Goal: Task Accomplishment & Management: Manage account settings

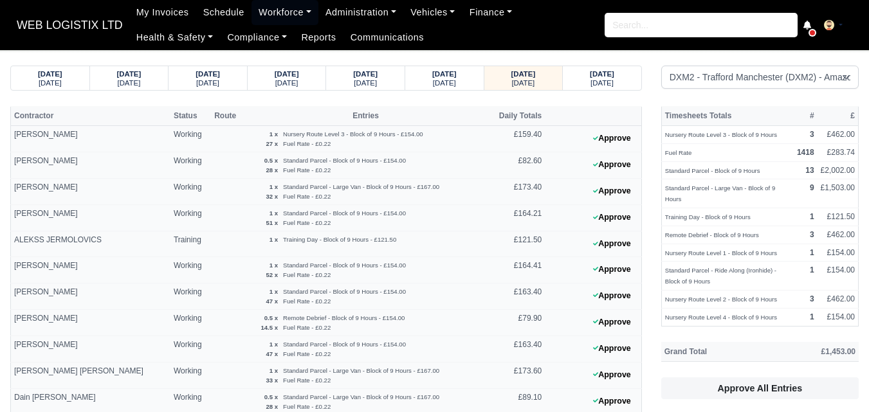
select select "1"
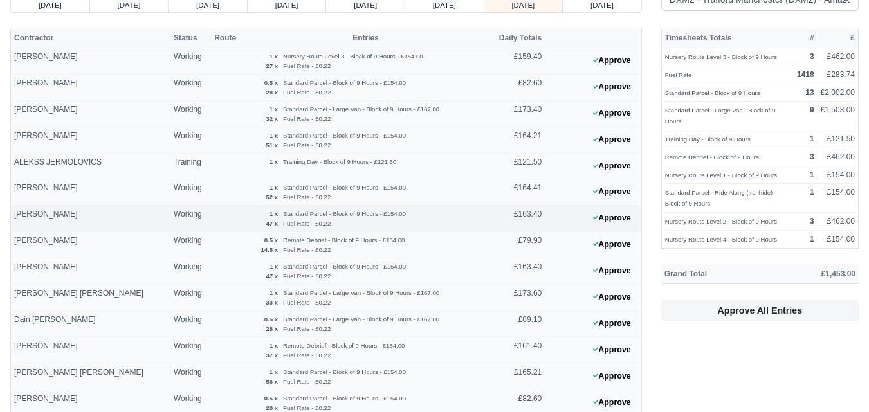
scroll to position [107, 0]
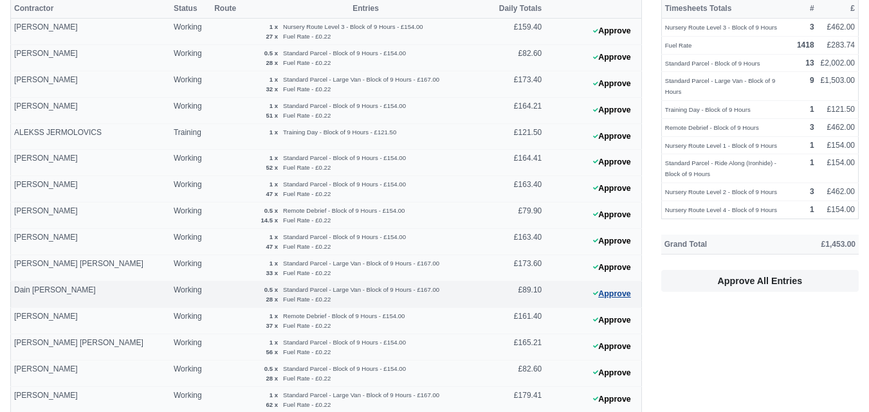
click at [630, 299] on button "Approve" at bounding box center [612, 294] width 52 height 19
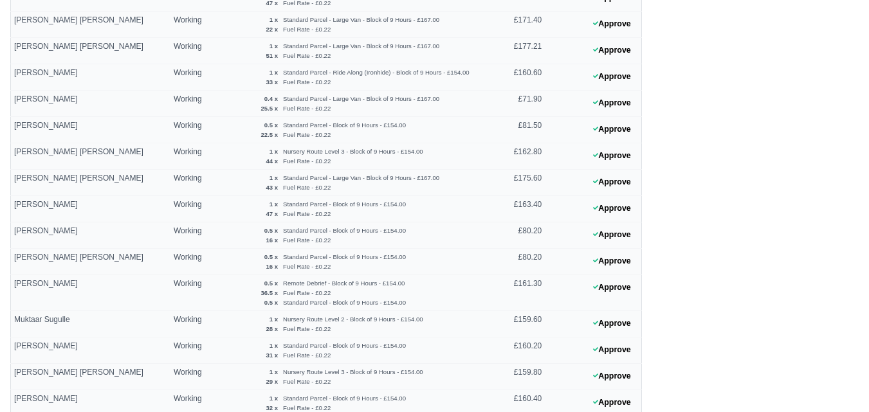
scroll to position [886, 0]
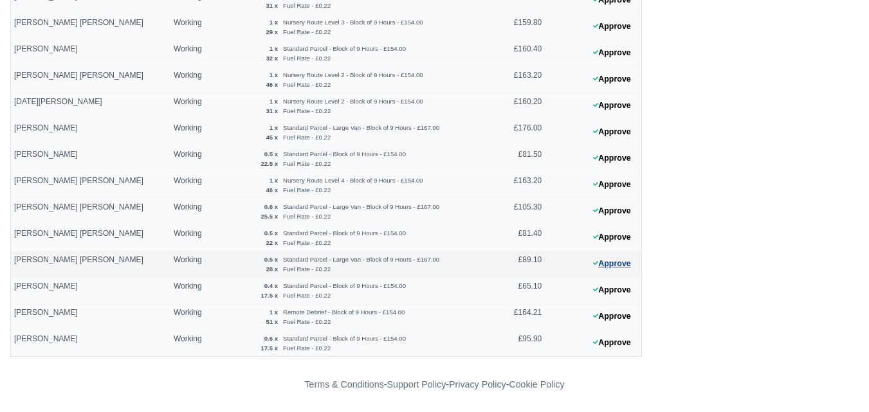
click at [620, 270] on button "Approve" at bounding box center [612, 264] width 52 height 19
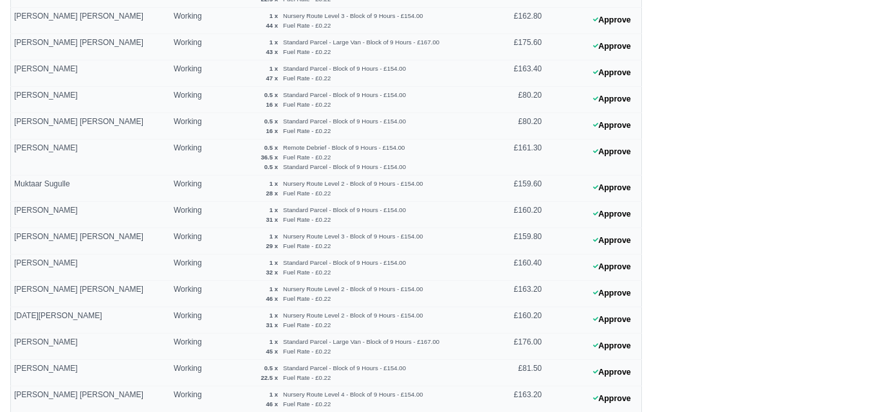
scroll to position [779, 0]
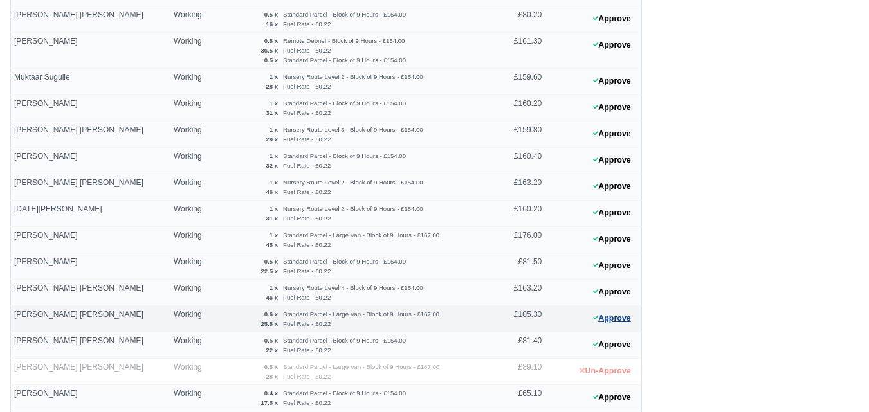
click at [624, 317] on button "Approve" at bounding box center [612, 318] width 52 height 19
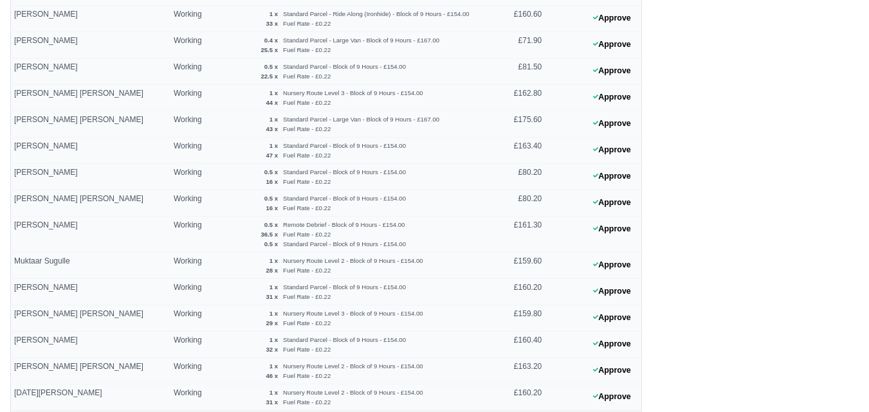
scroll to position [564, 0]
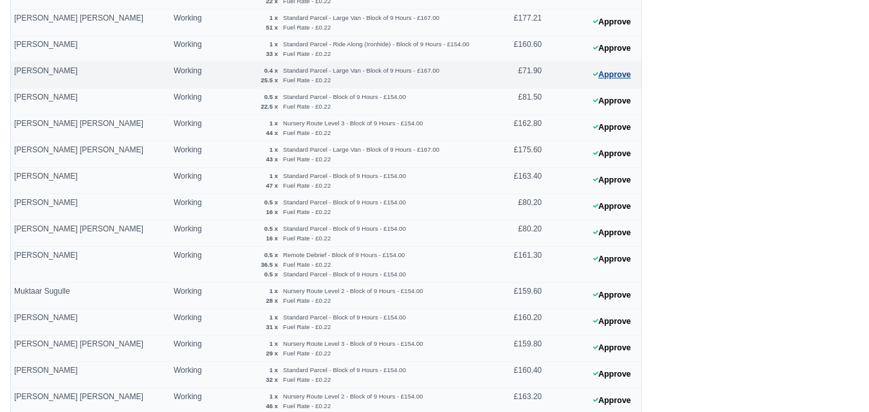
click at [602, 79] on button "Approve" at bounding box center [612, 75] width 52 height 19
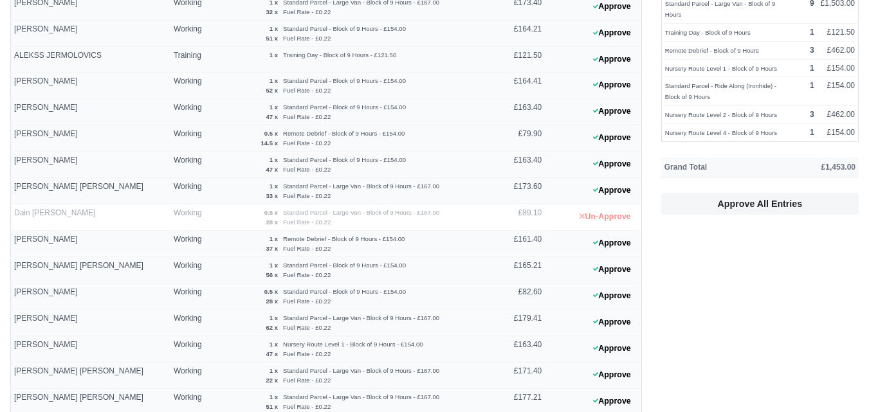
scroll to position [28, 0]
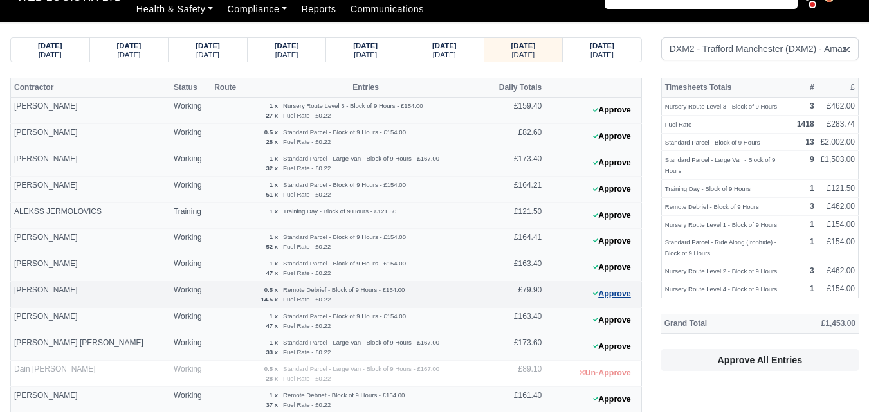
click at [617, 295] on button "Approve" at bounding box center [612, 294] width 52 height 19
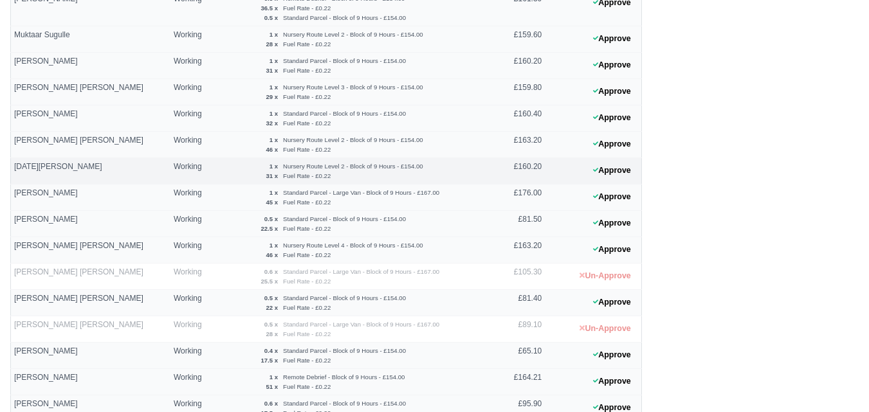
scroll to position [779, 0]
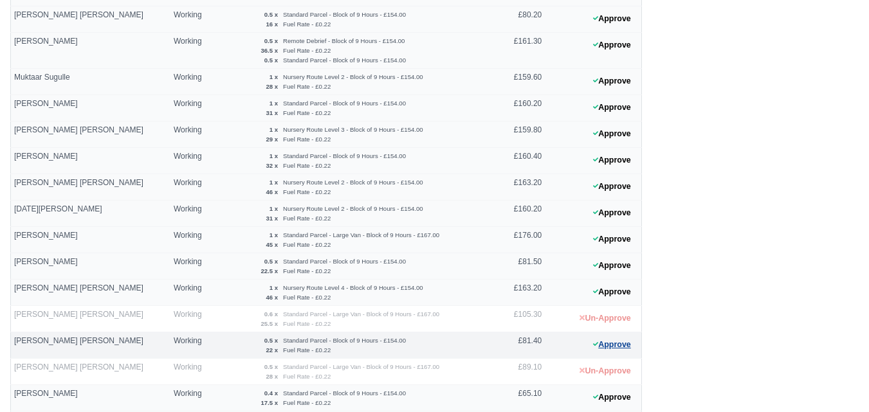
click at [598, 343] on button "Approve" at bounding box center [612, 345] width 52 height 19
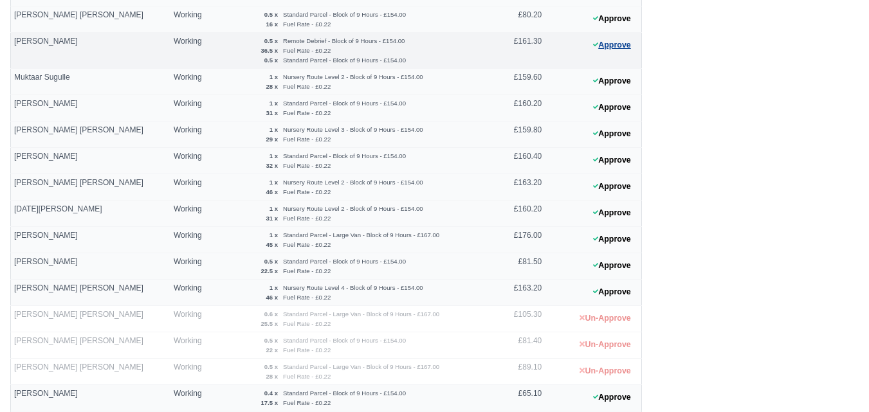
click at [618, 39] on button "Approve" at bounding box center [612, 45] width 52 height 19
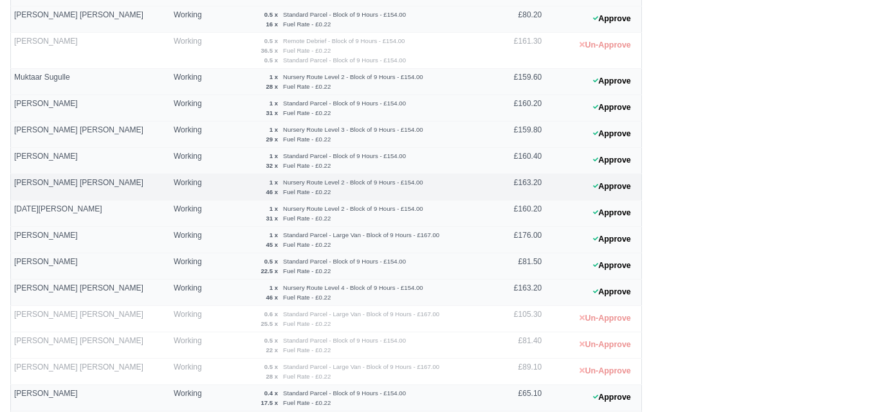
scroll to position [564, 0]
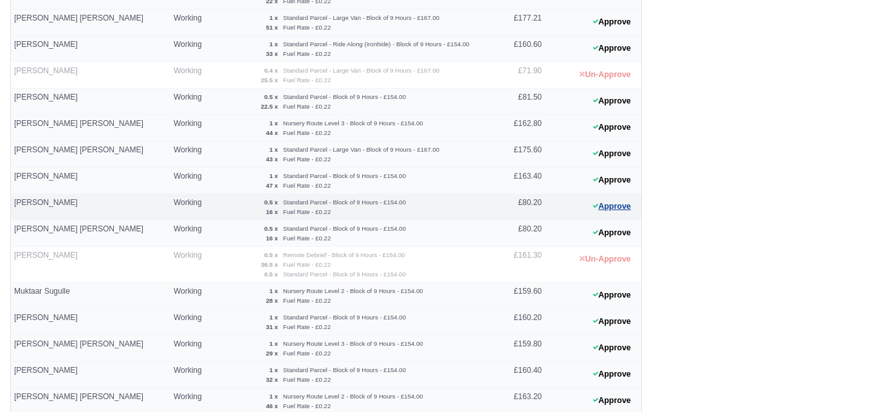
click at [631, 214] on button "Approve" at bounding box center [612, 207] width 52 height 19
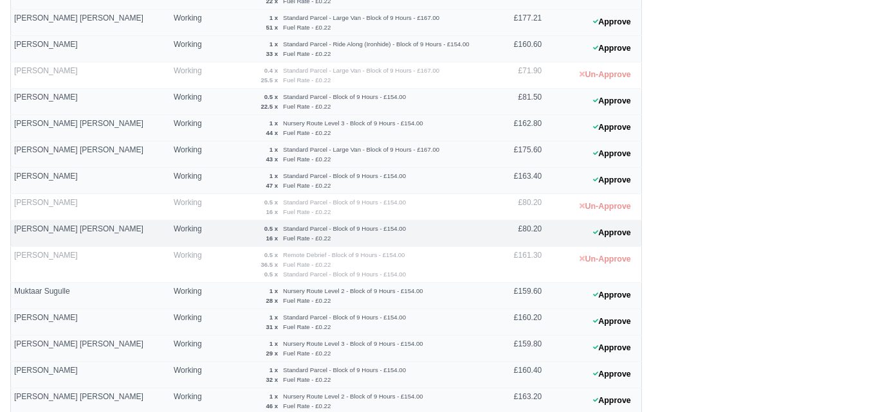
click at [623, 243] on 1759313727 "Approve" at bounding box center [593, 233] width 97 height 26
click at [620, 238] on button "Approve" at bounding box center [612, 233] width 52 height 19
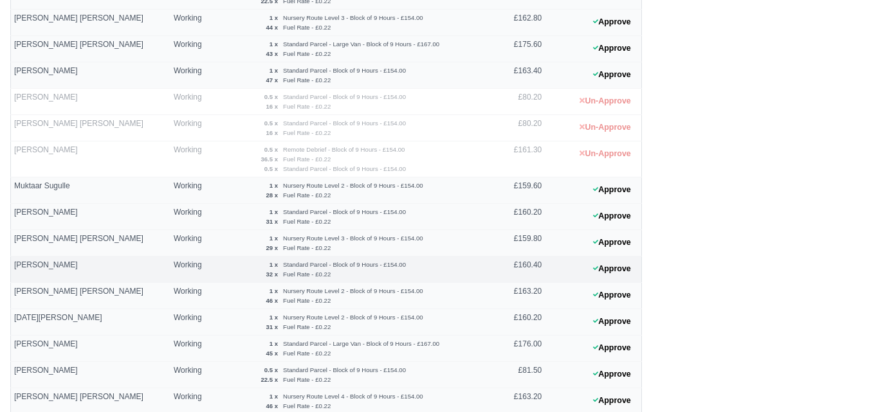
scroll to position [672, 0]
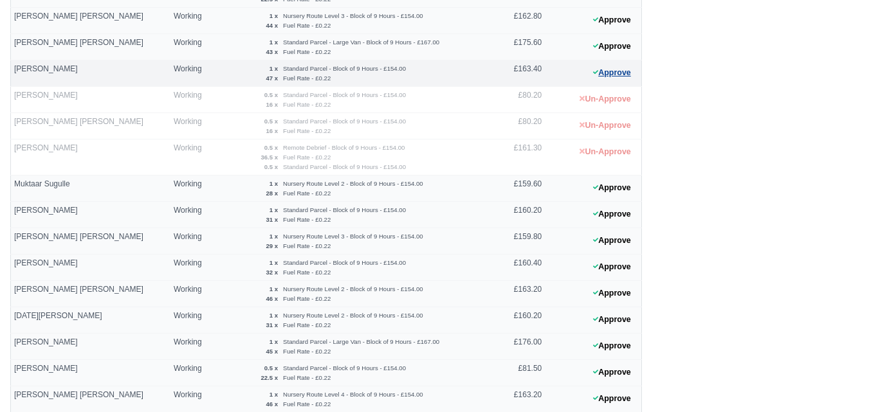
click at [613, 67] on button "Approve" at bounding box center [612, 73] width 52 height 19
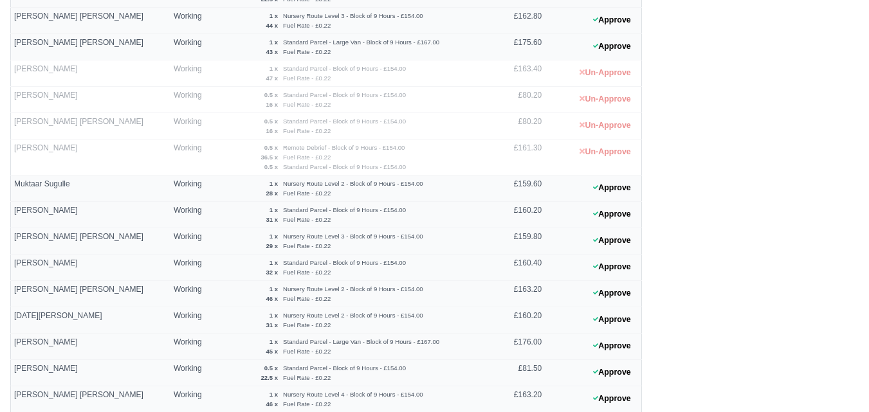
scroll to position [886, 0]
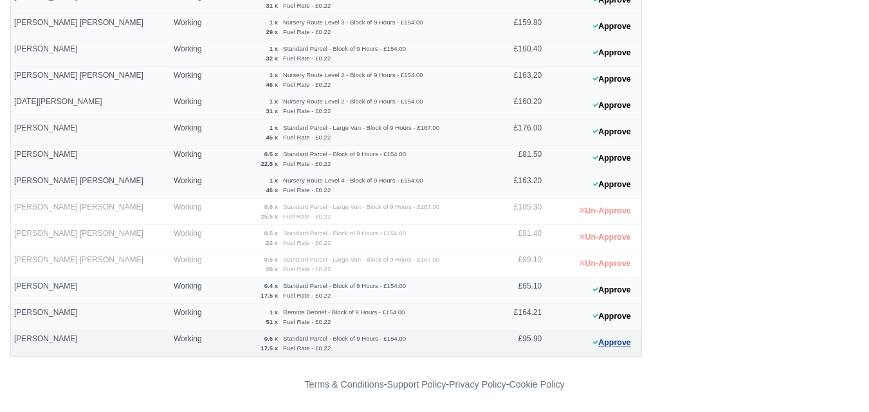
click at [602, 350] on button "Approve" at bounding box center [612, 343] width 52 height 19
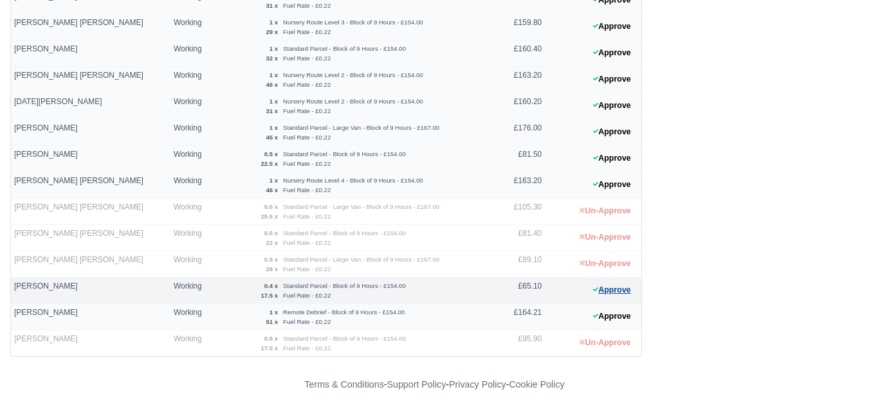
click at [616, 288] on button "Approve" at bounding box center [612, 290] width 52 height 19
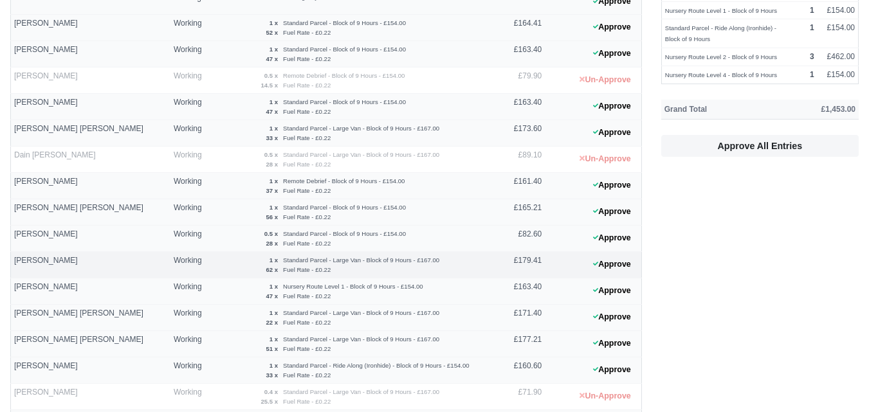
scroll to position [0, 0]
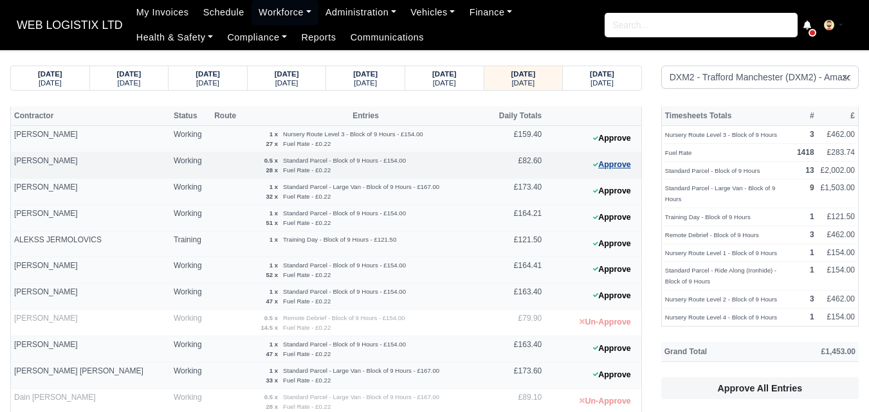
click at [608, 163] on button "Approve" at bounding box center [612, 165] width 52 height 19
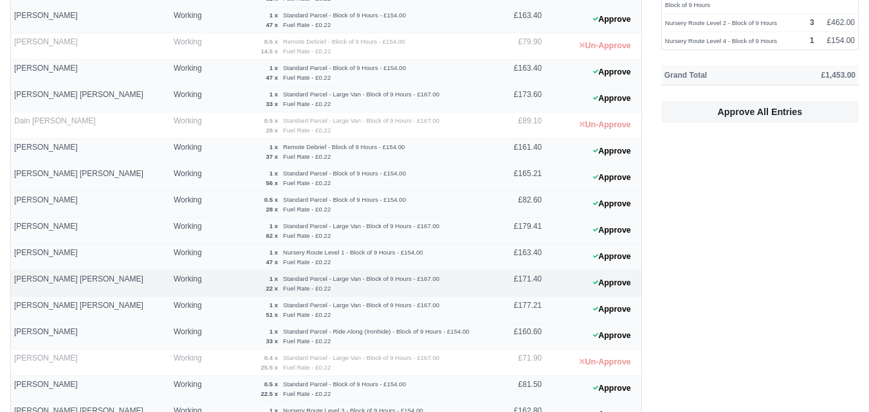
scroll to position [214, 0]
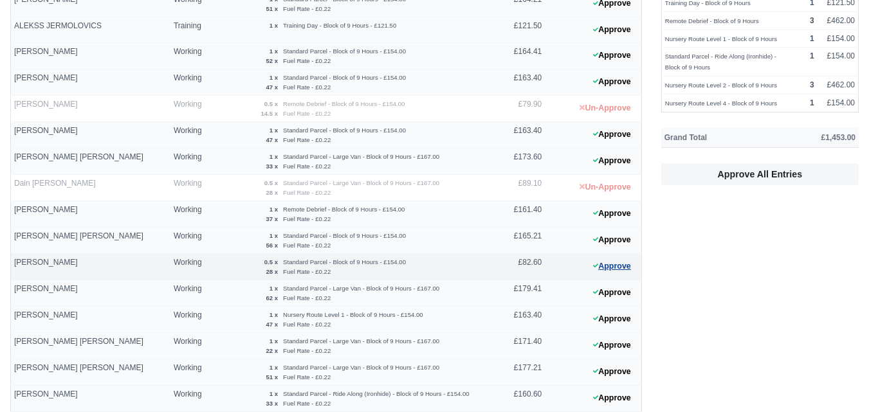
click at [611, 271] on button "Approve" at bounding box center [612, 266] width 52 height 19
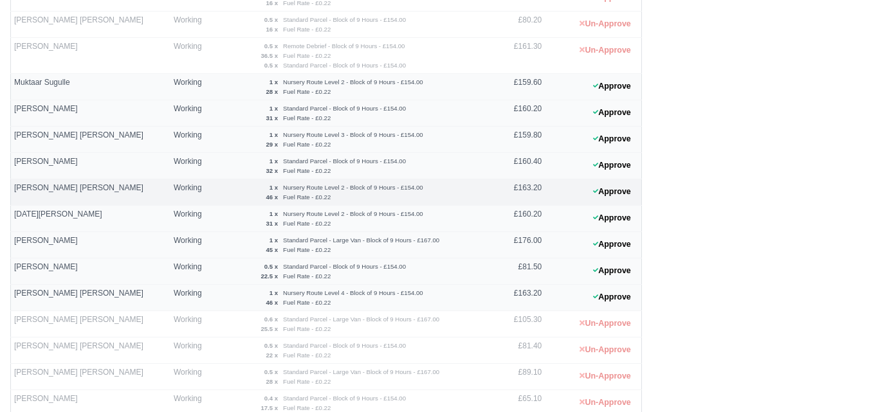
scroll to position [886, 0]
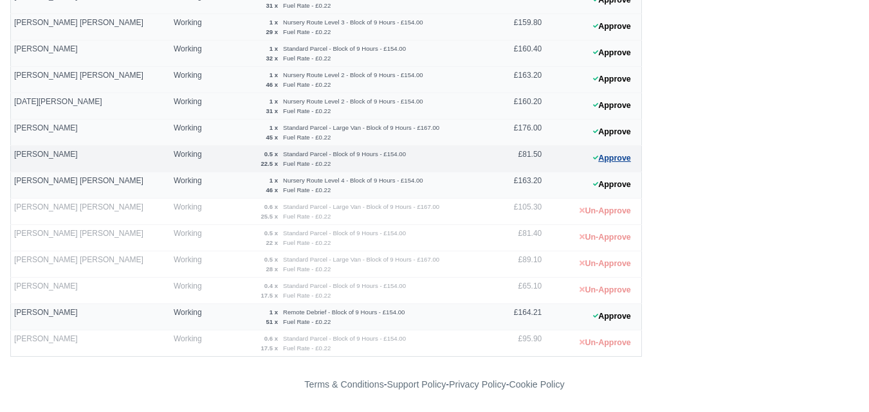
click at [612, 156] on button "Approve" at bounding box center [612, 158] width 52 height 19
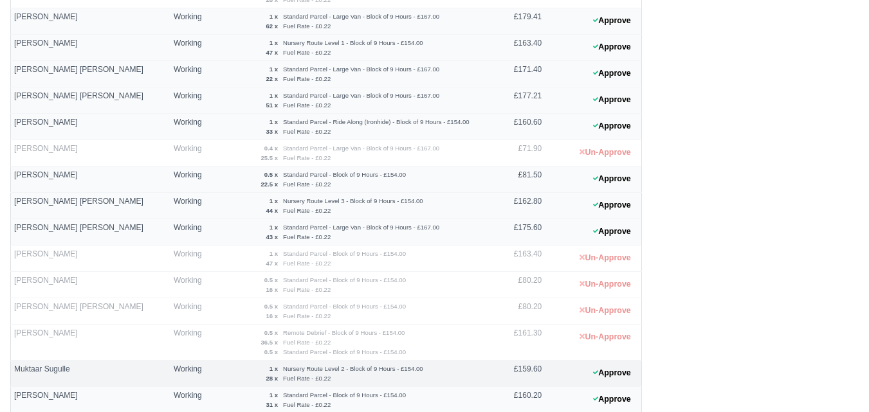
scroll to position [457, 0]
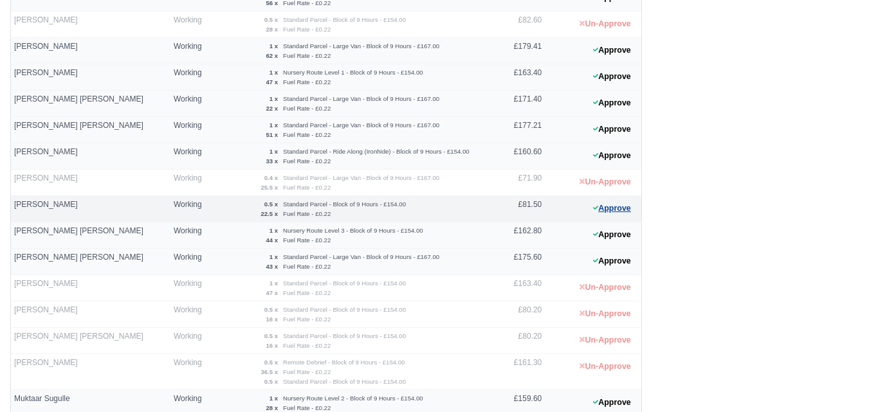
click at [599, 211] on button "Approve" at bounding box center [612, 208] width 52 height 19
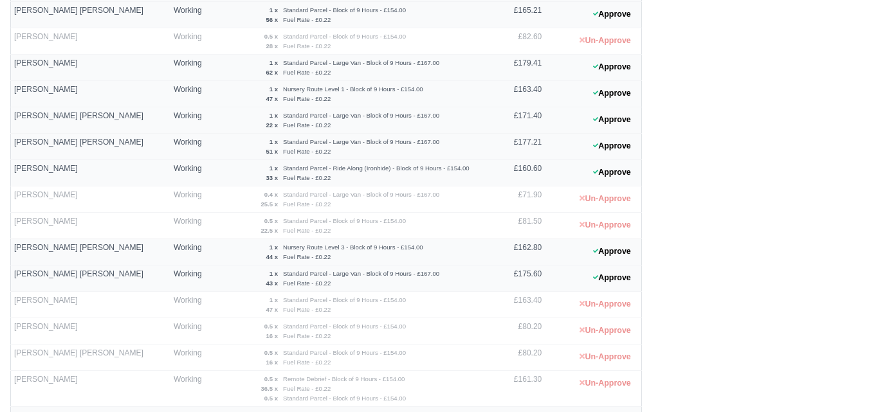
scroll to position [429, 0]
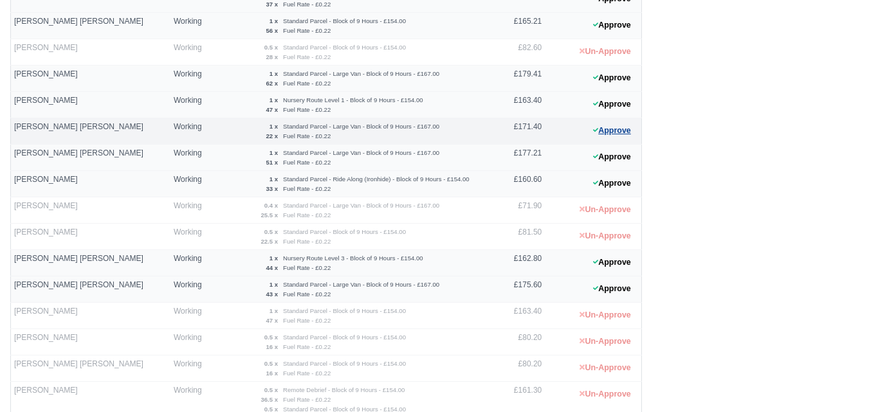
click at [597, 134] on icon at bounding box center [595, 130] width 5 height 8
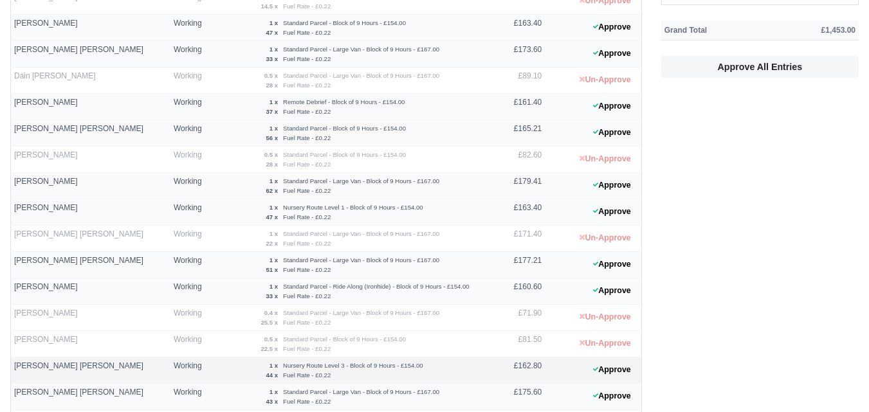
scroll to position [536, 0]
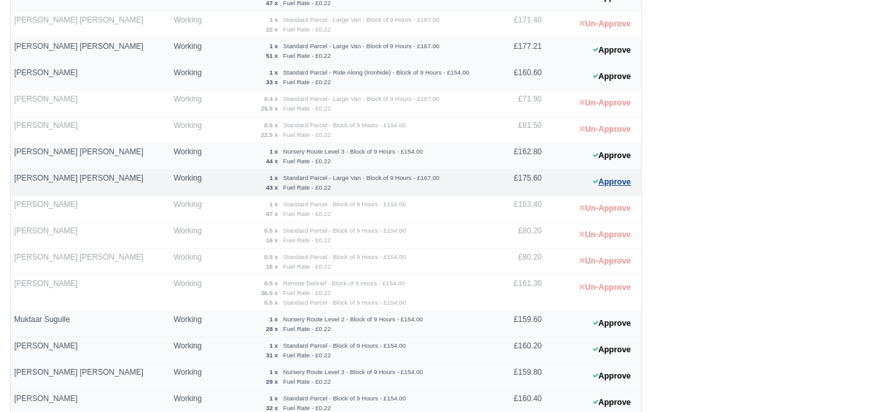
click at [617, 184] on button "Approve" at bounding box center [612, 182] width 52 height 19
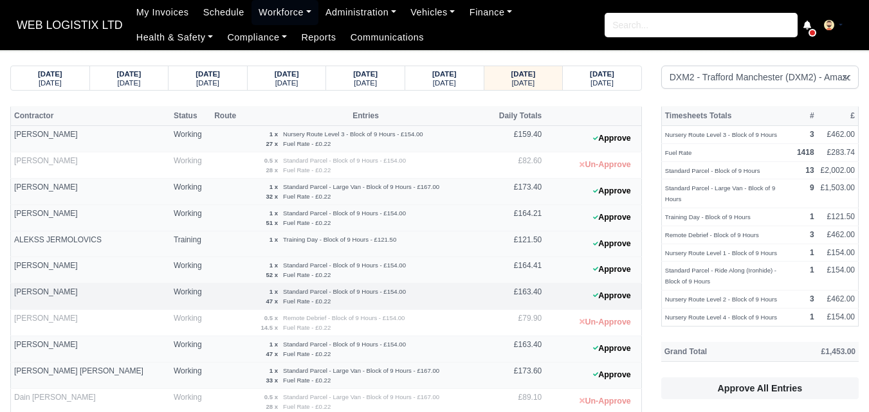
scroll to position [107, 0]
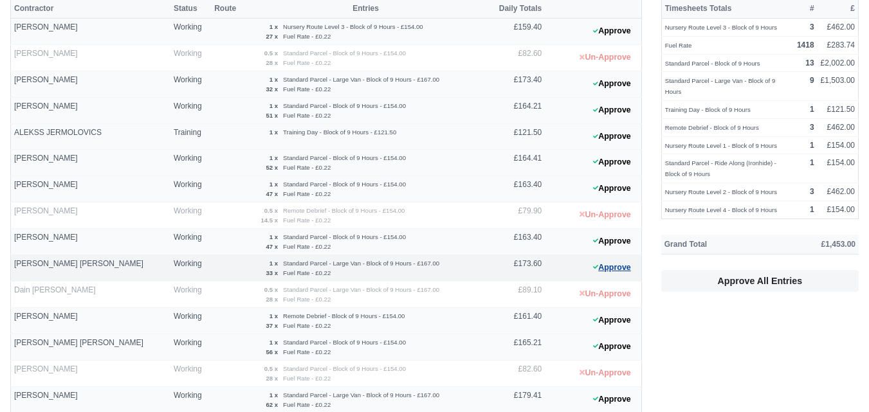
click at [621, 271] on button "Approve" at bounding box center [612, 268] width 52 height 19
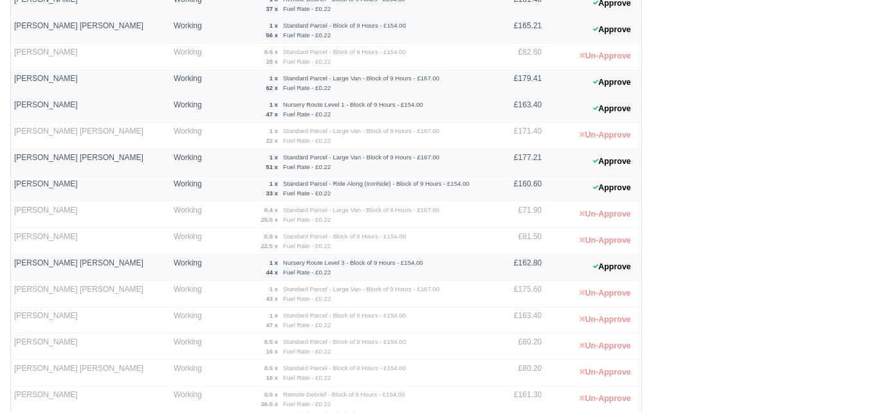
scroll to position [429, 0]
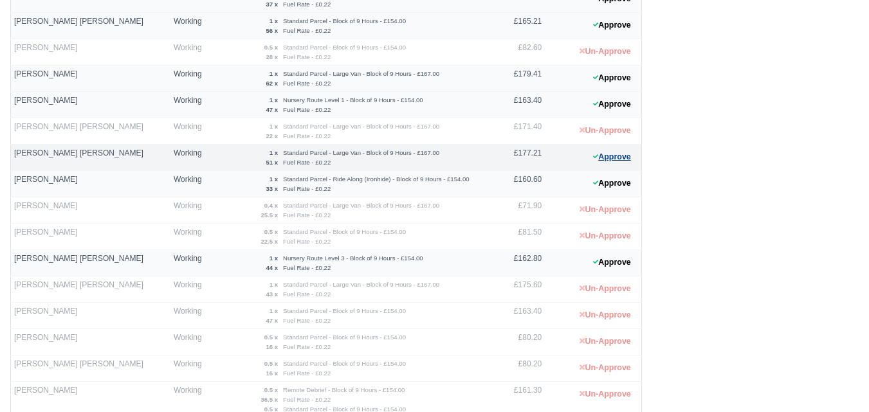
click at [627, 161] on button "Approve" at bounding box center [612, 157] width 52 height 19
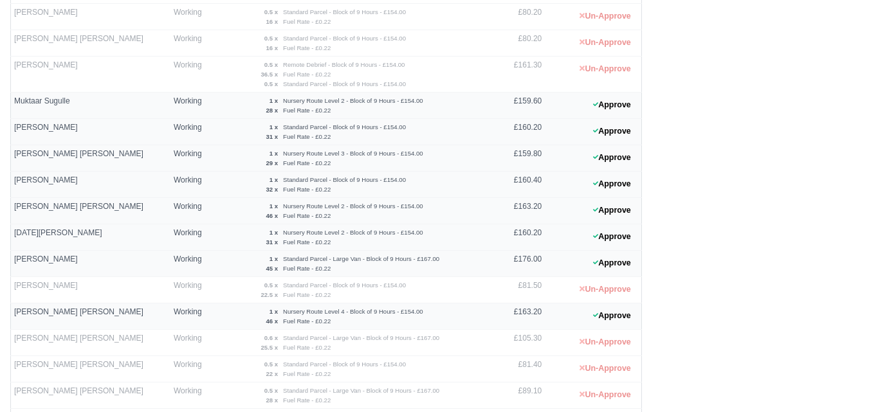
scroll to position [886, 0]
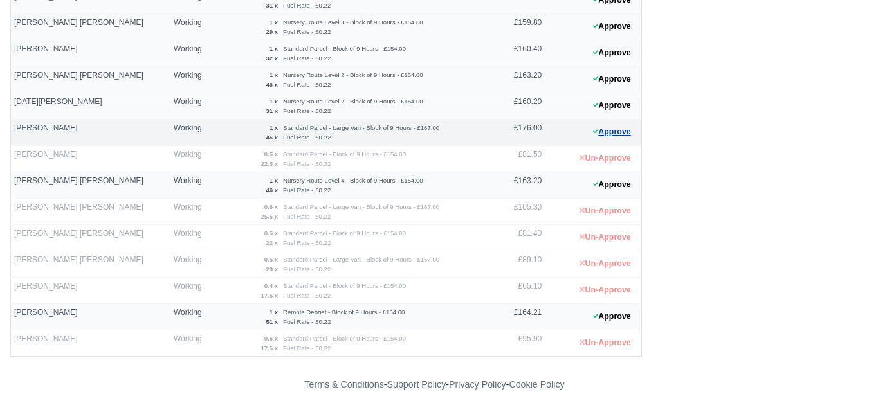
click at [604, 137] on button "Approve" at bounding box center [612, 132] width 52 height 19
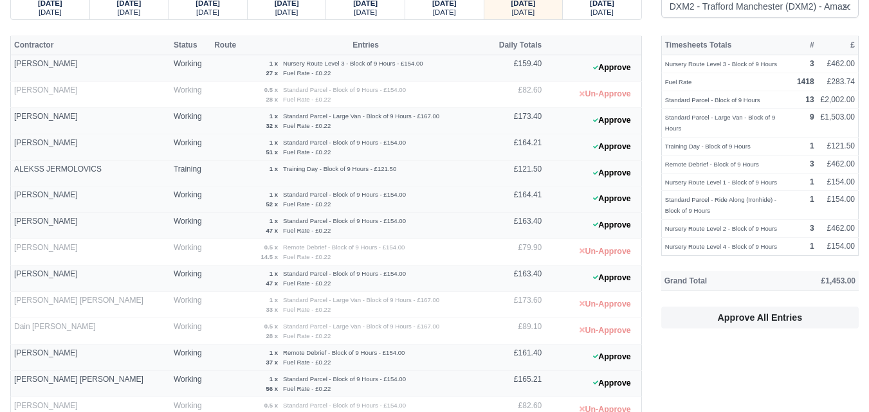
scroll to position [0, 0]
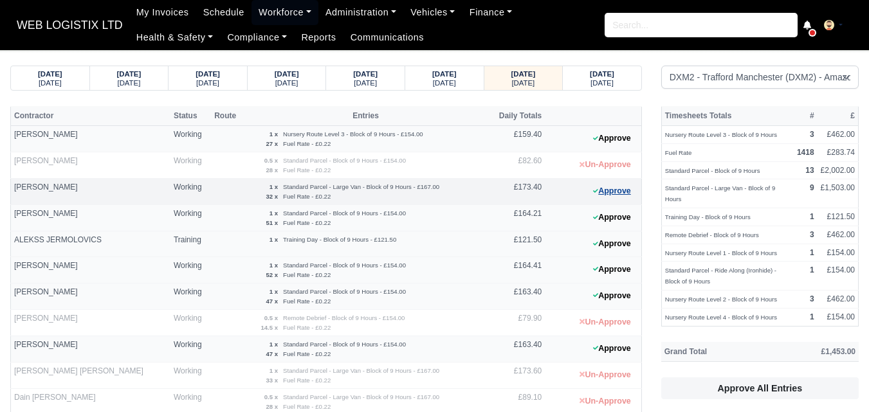
click at [615, 194] on button "Approve" at bounding box center [612, 191] width 52 height 19
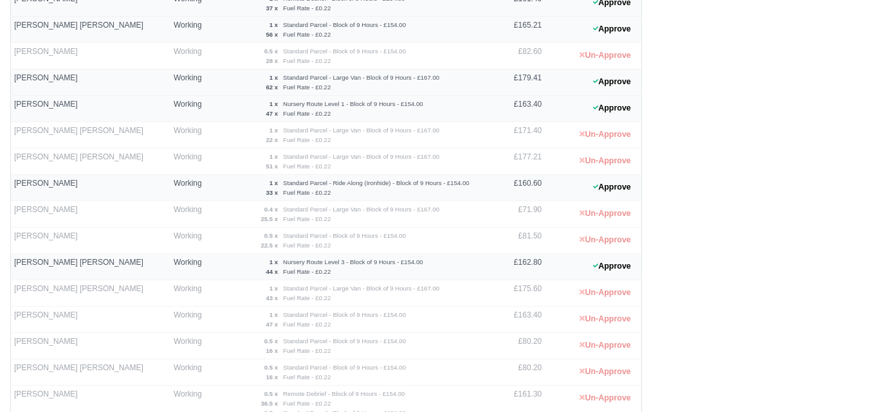
scroll to position [429, 0]
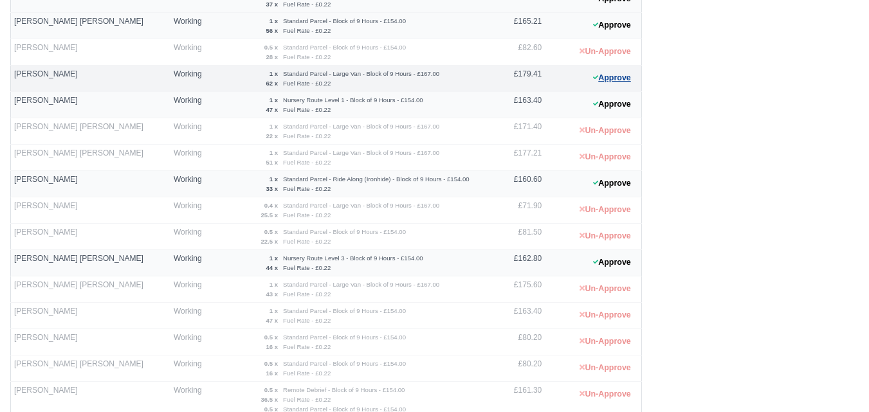
click at [605, 82] on button "Approve" at bounding box center [612, 78] width 52 height 19
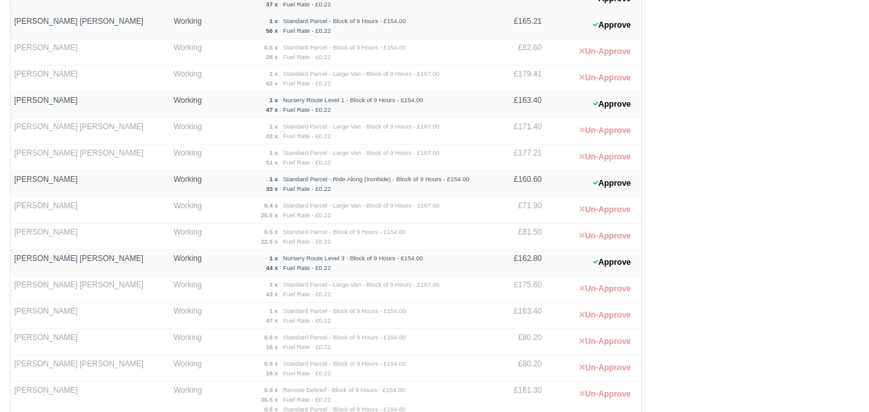
scroll to position [0, 0]
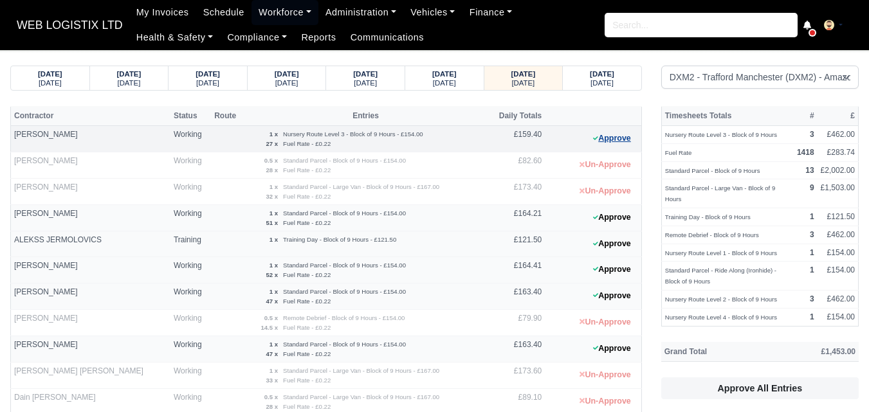
click at [605, 142] on button "Approve" at bounding box center [612, 138] width 52 height 19
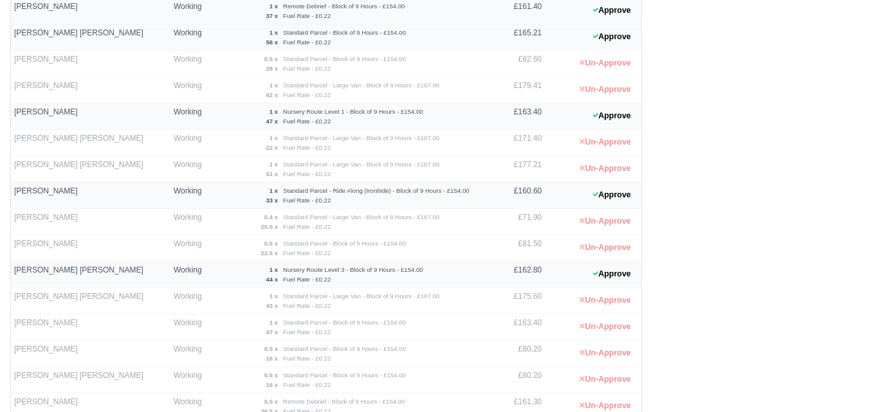
scroll to position [751, 0]
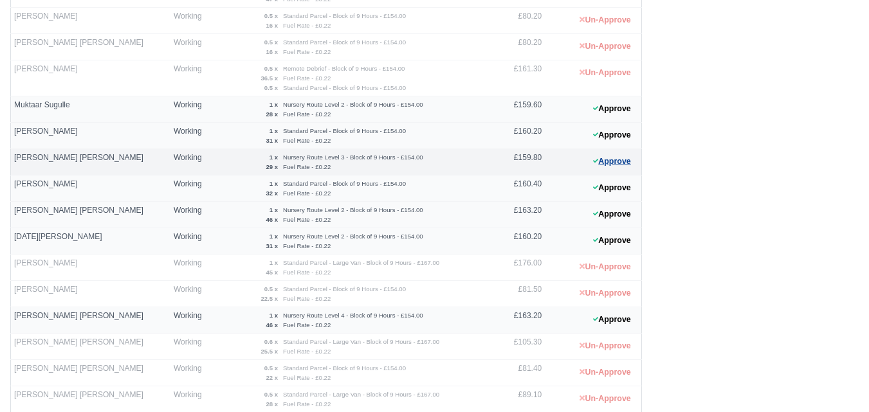
click at [601, 166] on button "Approve" at bounding box center [612, 161] width 52 height 19
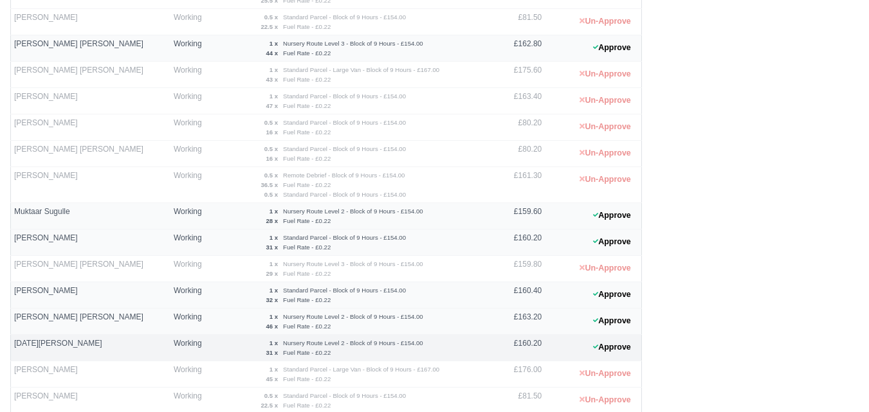
scroll to position [429, 0]
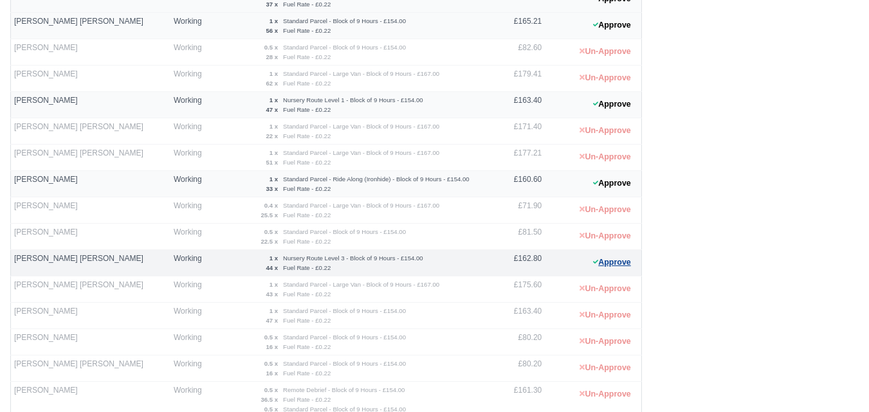
click at [637, 269] on button "Approve" at bounding box center [612, 263] width 52 height 19
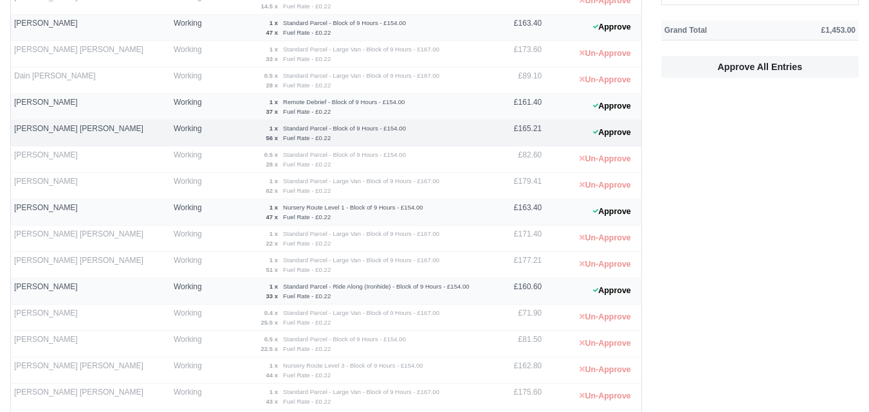
scroll to position [214, 0]
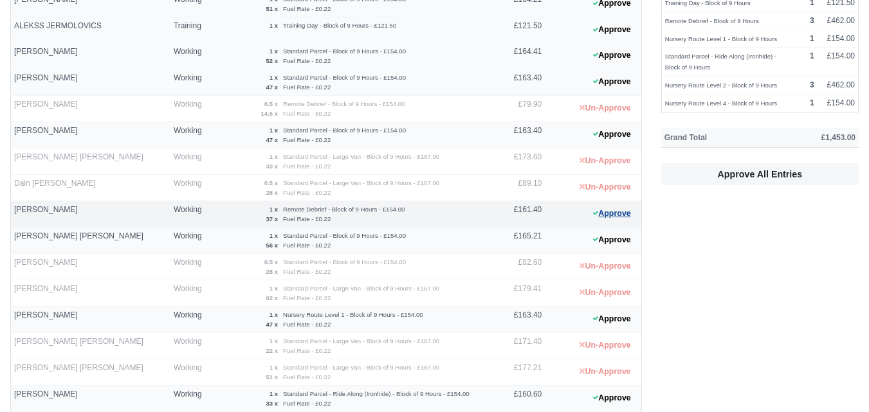
click at [622, 212] on button "Approve" at bounding box center [612, 214] width 52 height 19
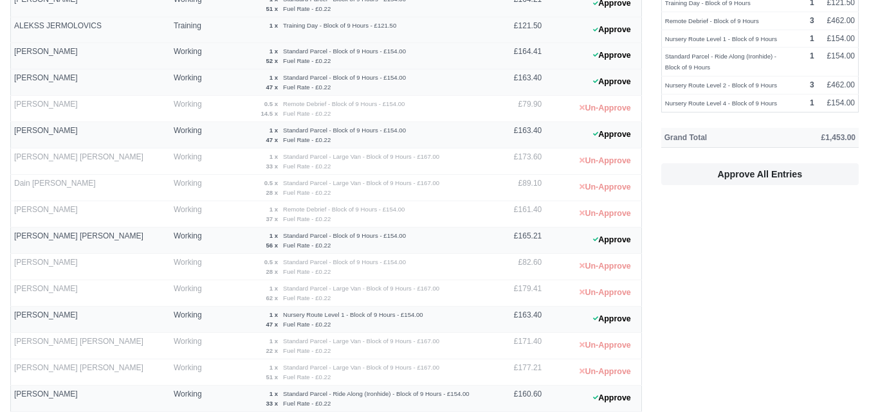
scroll to position [886, 0]
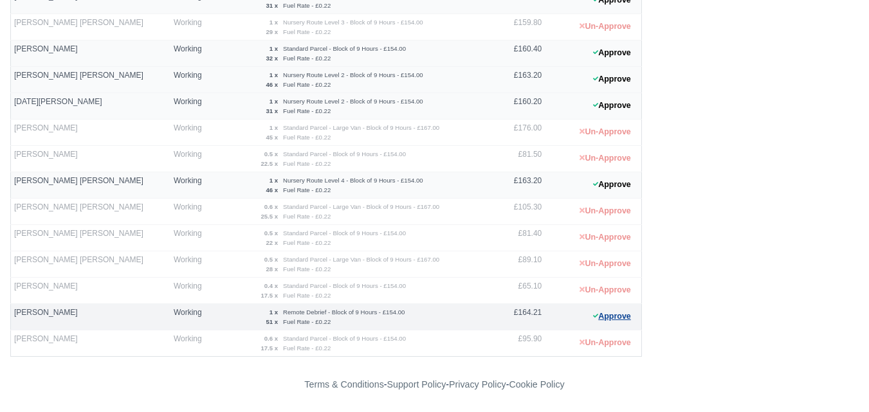
click at [611, 314] on button "Approve" at bounding box center [612, 317] width 52 height 19
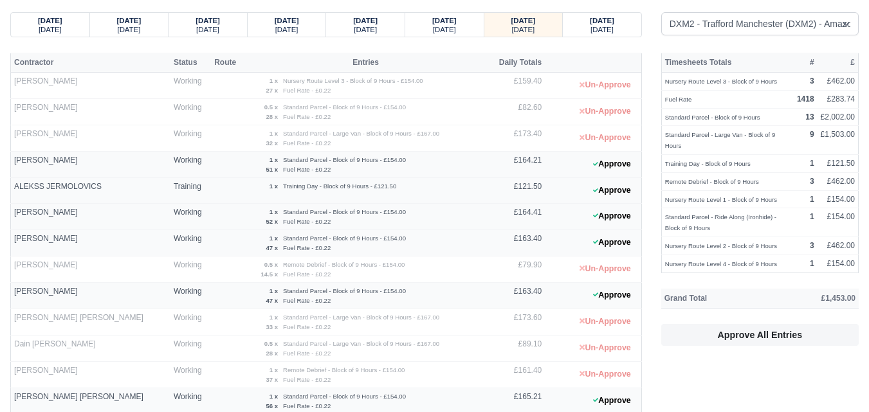
scroll to position [0, 0]
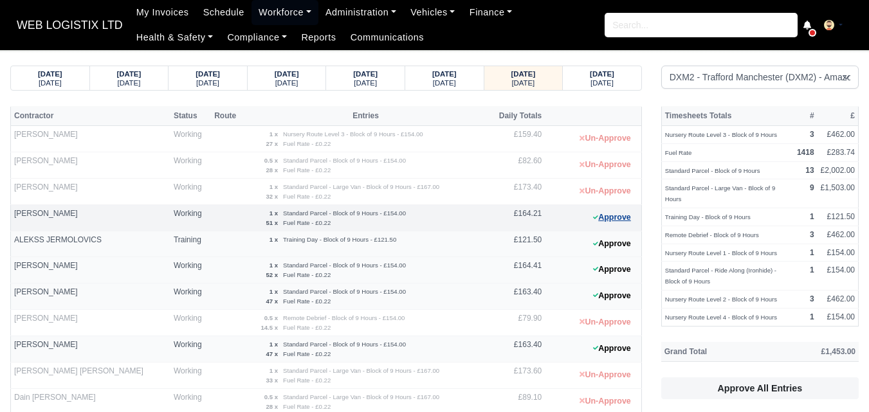
click at [602, 224] on button "Approve" at bounding box center [612, 217] width 52 height 19
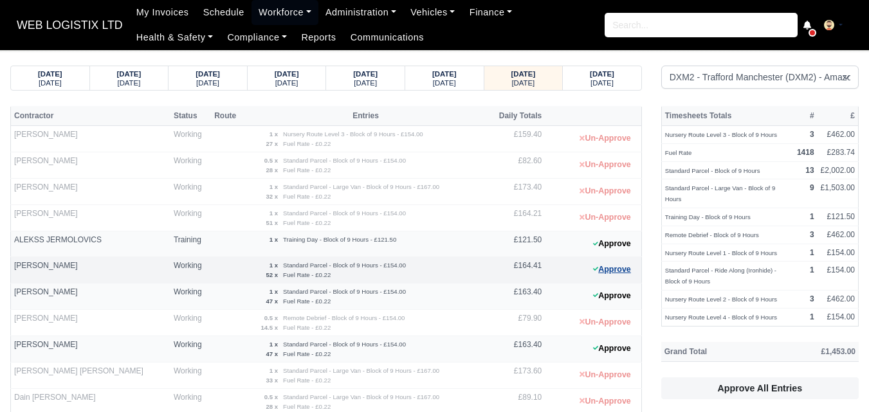
click at [616, 276] on button "Approve" at bounding box center [612, 270] width 52 height 19
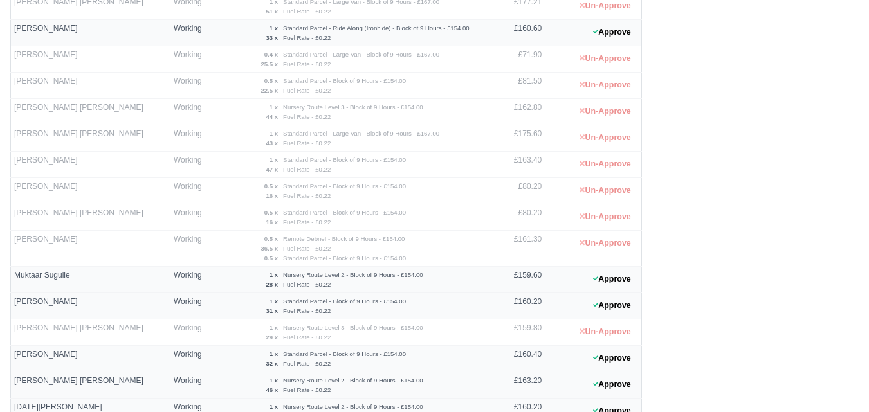
scroll to position [643, 0]
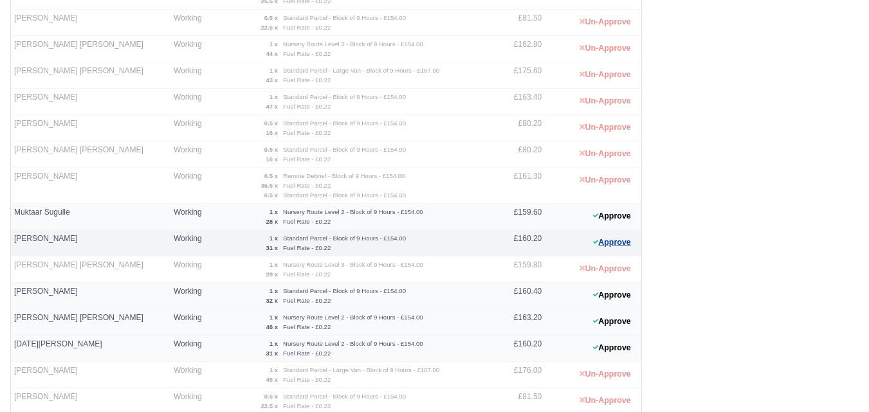
click at [617, 245] on button "Approve" at bounding box center [612, 243] width 52 height 19
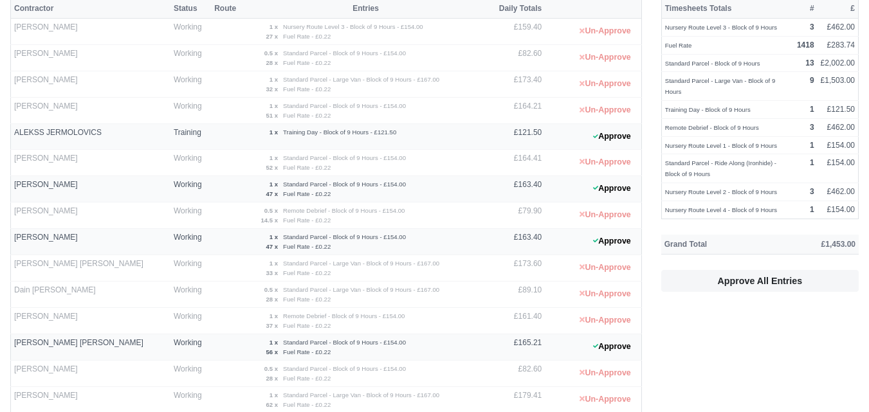
scroll to position [0, 0]
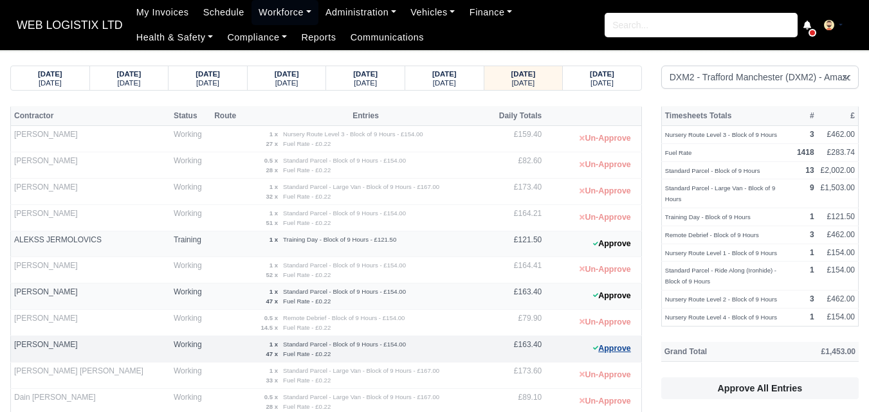
click at [601, 346] on button "Approve" at bounding box center [612, 349] width 52 height 19
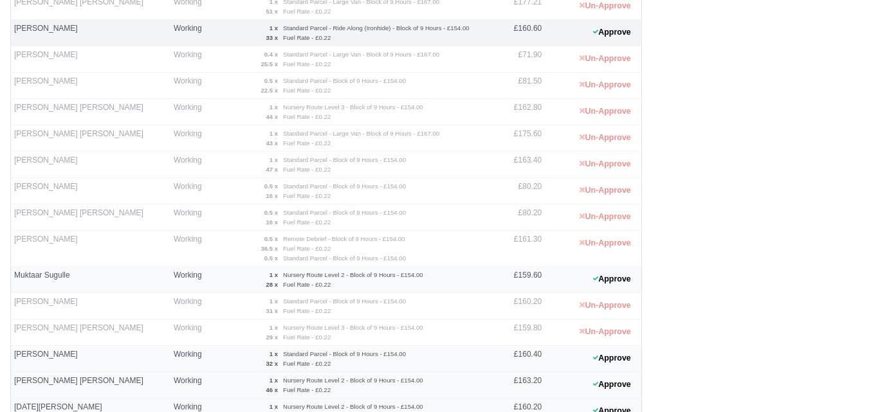
scroll to position [643, 0]
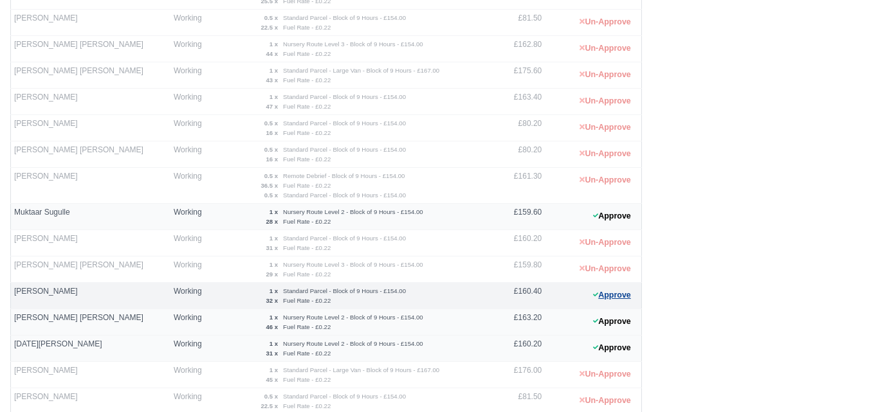
click at [608, 295] on button "Approve" at bounding box center [612, 295] width 52 height 19
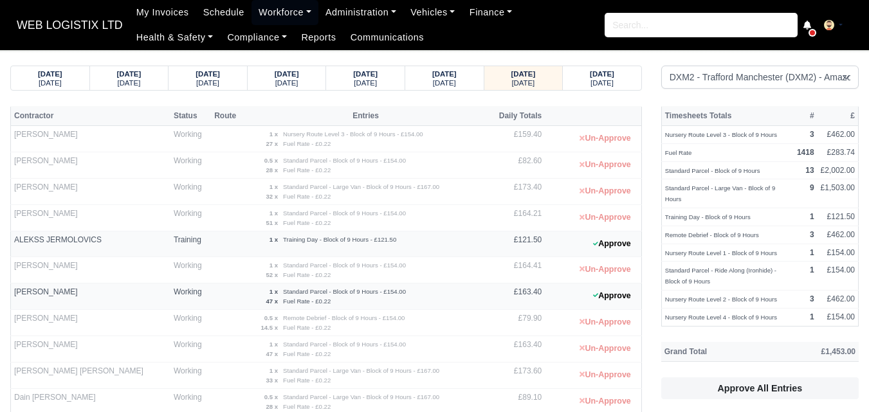
scroll to position [322, 0]
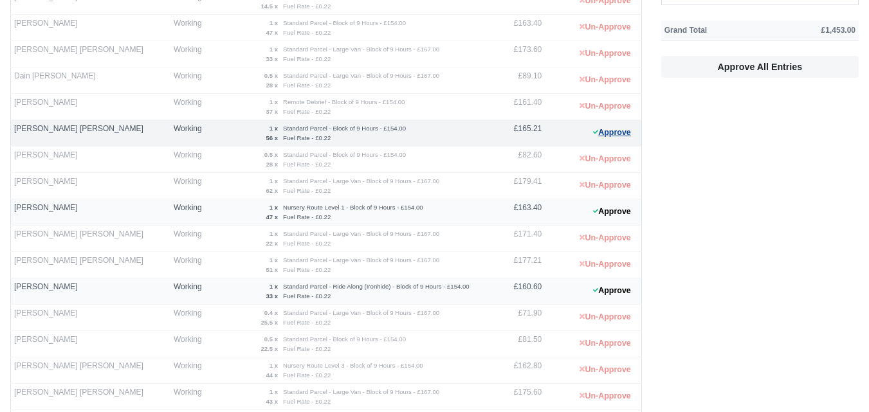
click at [623, 134] on button "Approve" at bounding box center [612, 133] width 52 height 19
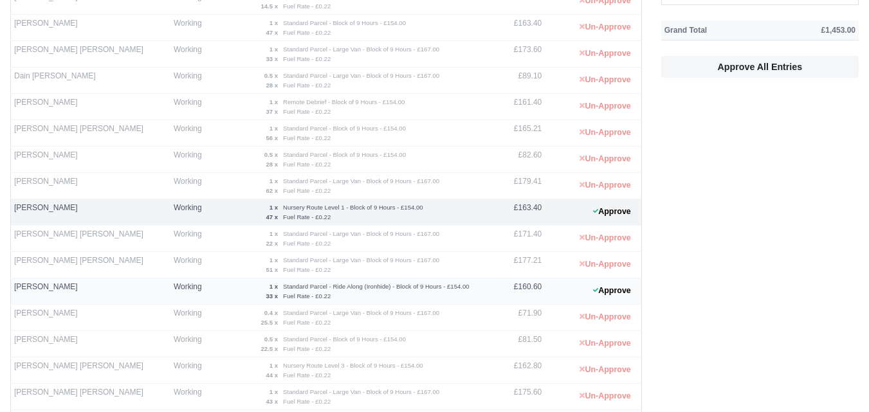
scroll to position [0, 0]
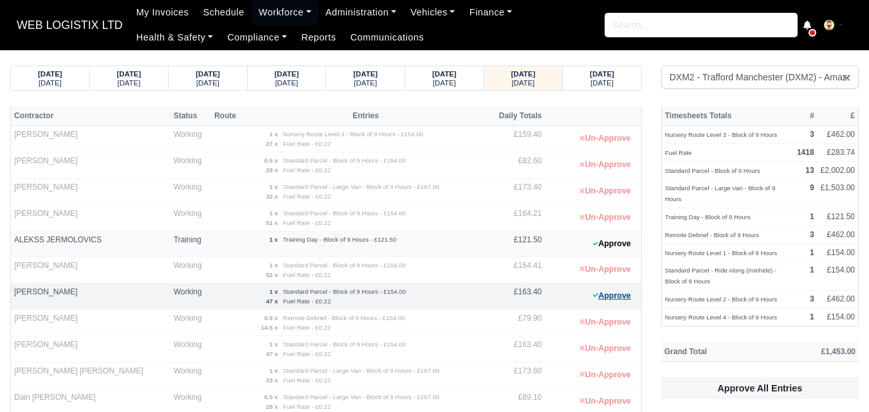
click at [609, 301] on button "Approve" at bounding box center [612, 296] width 52 height 19
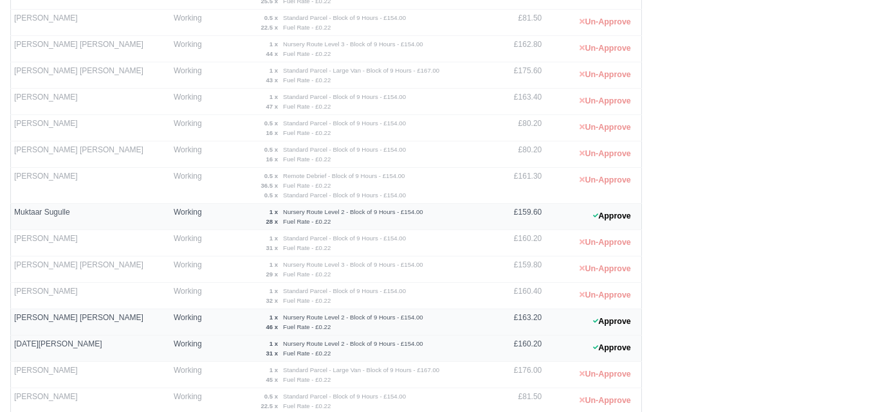
scroll to position [886, 0]
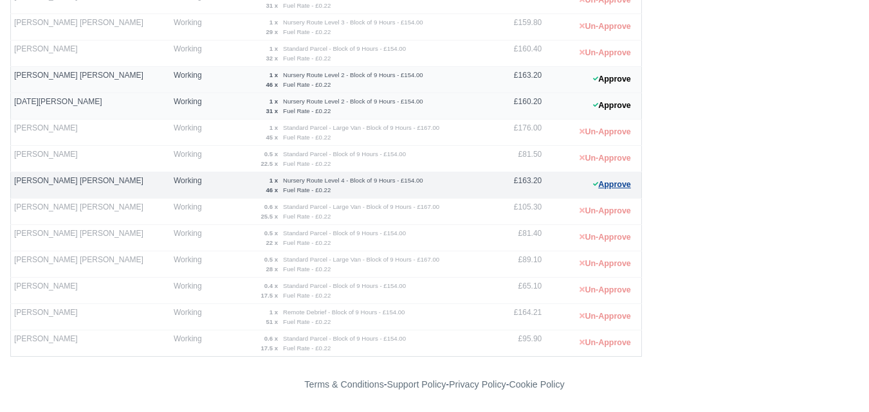
click at [604, 183] on button "Approve" at bounding box center [612, 185] width 52 height 19
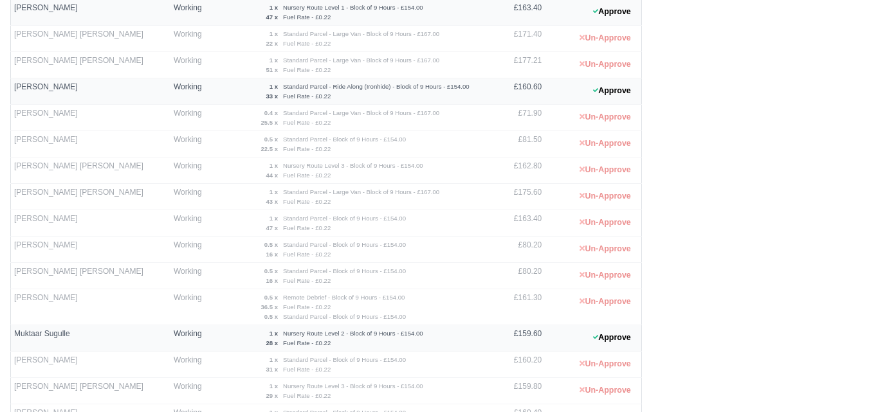
scroll to position [350, 0]
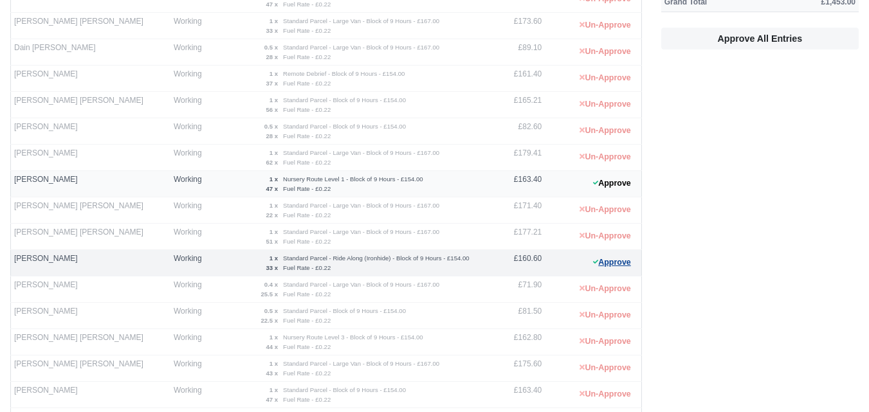
click at [628, 263] on button "Approve" at bounding box center [612, 263] width 52 height 19
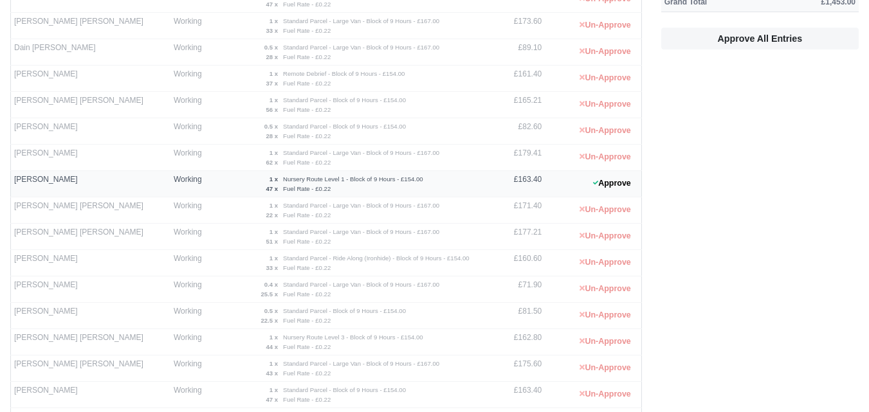
scroll to position [779, 0]
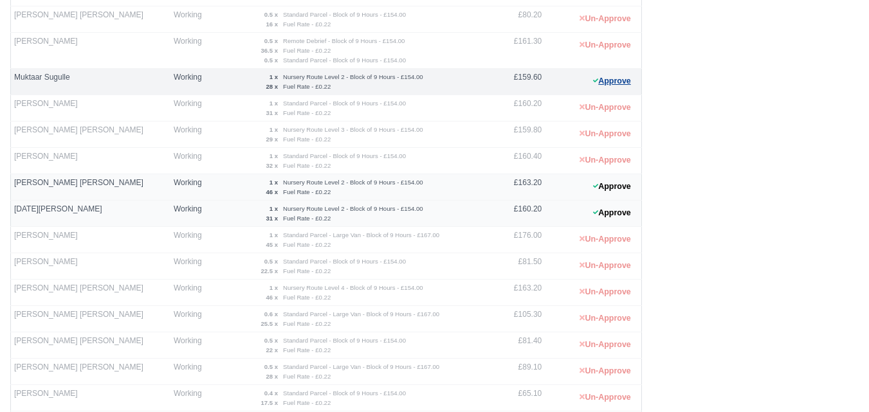
click at [628, 80] on button "Approve" at bounding box center [612, 81] width 52 height 19
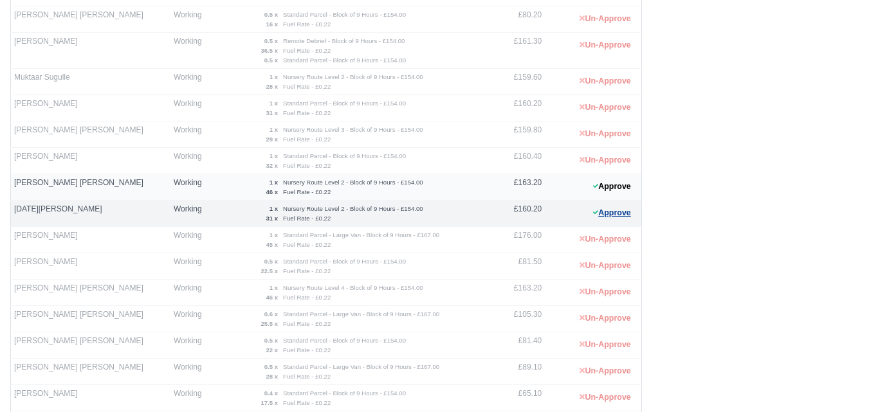
click at [605, 215] on button "Approve" at bounding box center [612, 213] width 52 height 19
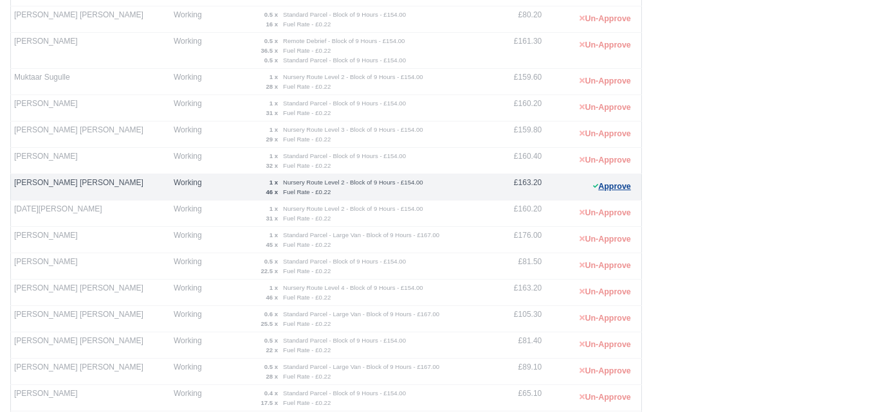
click at [612, 182] on button "Approve" at bounding box center [612, 187] width 52 height 19
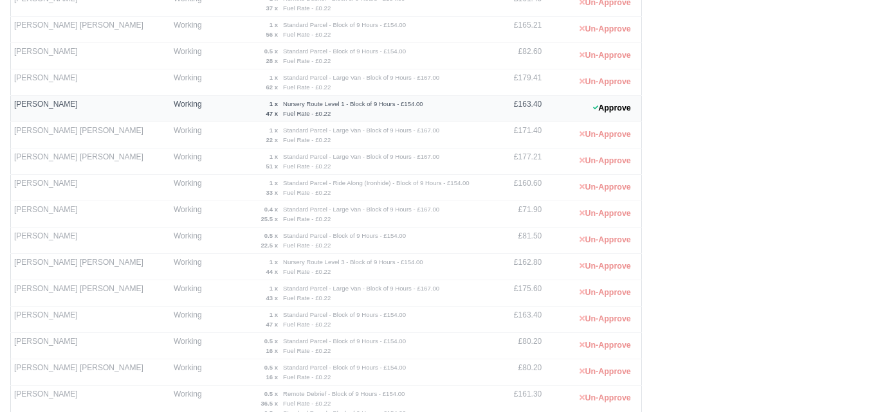
scroll to position [243, 0]
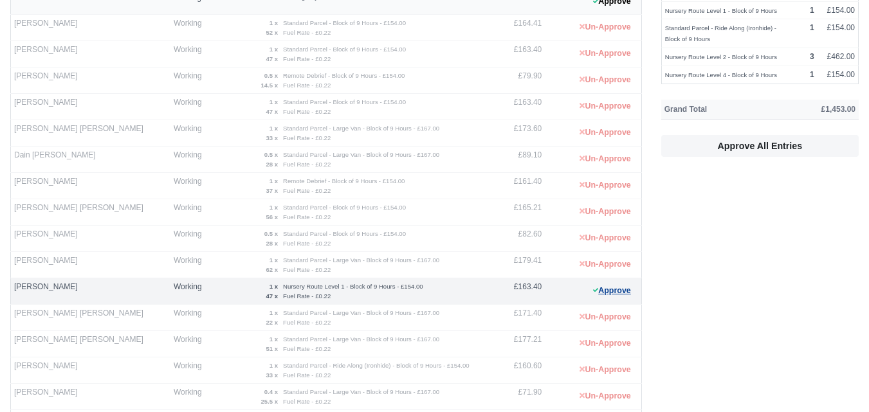
click at [616, 297] on button "Approve" at bounding box center [612, 291] width 52 height 19
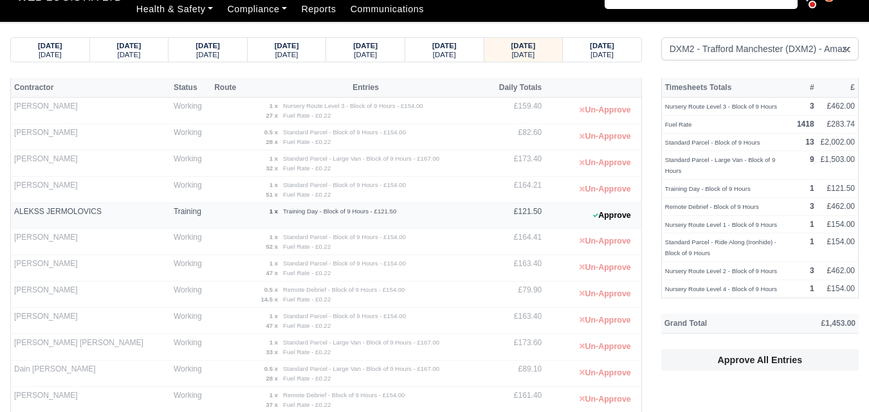
scroll to position [0, 0]
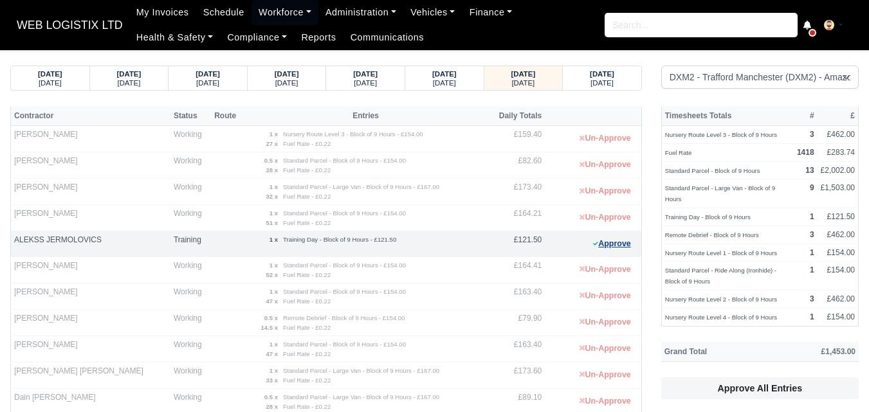
click at [621, 235] on button "Approve" at bounding box center [612, 244] width 52 height 19
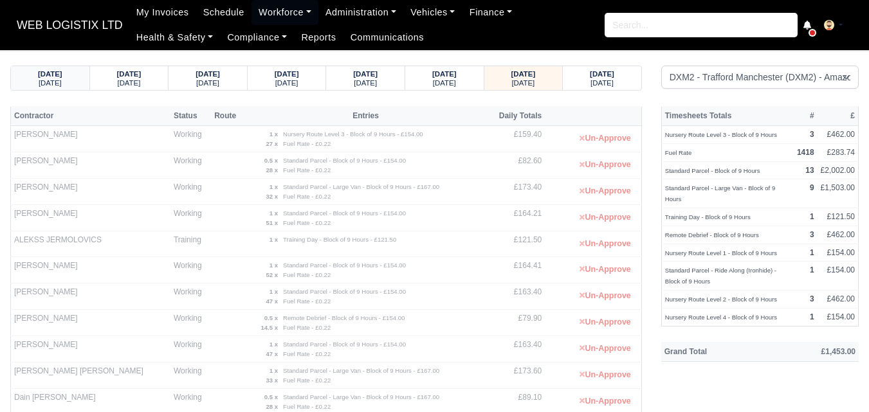
click at [48, 77] on strong "24/09/2025" at bounding box center [50, 74] width 24 height 8
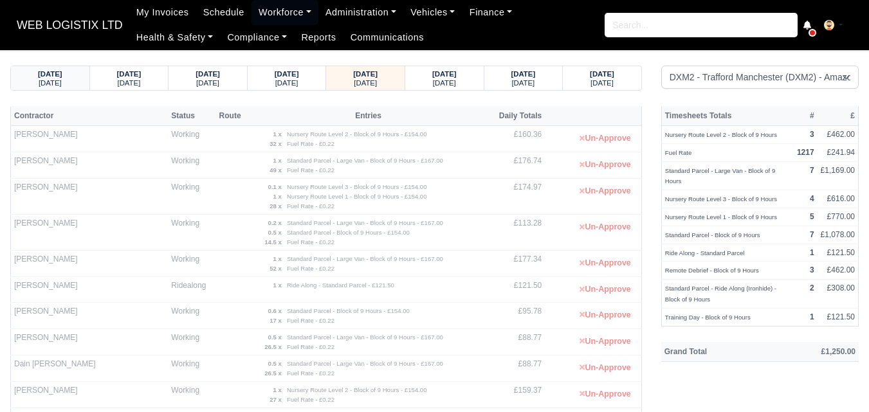
click at [48, 77] on strong "[DATE]" at bounding box center [50, 74] width 24 height 8
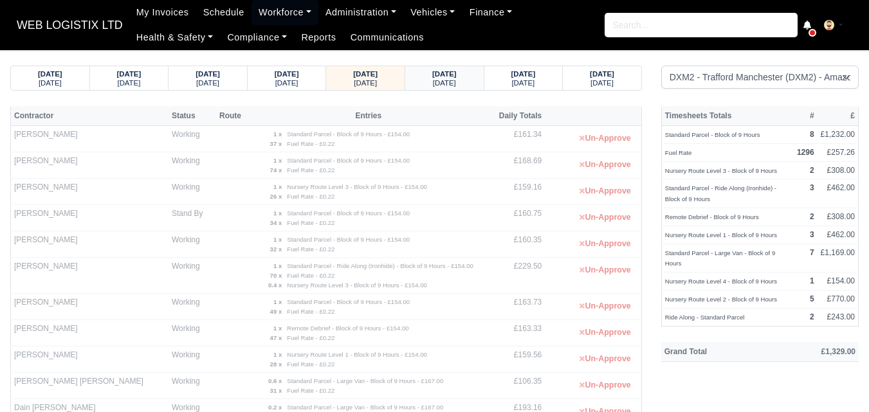
click at [445, 77] on strong "21/09/2025" at bounding box center [444, 74] width 24 height 8
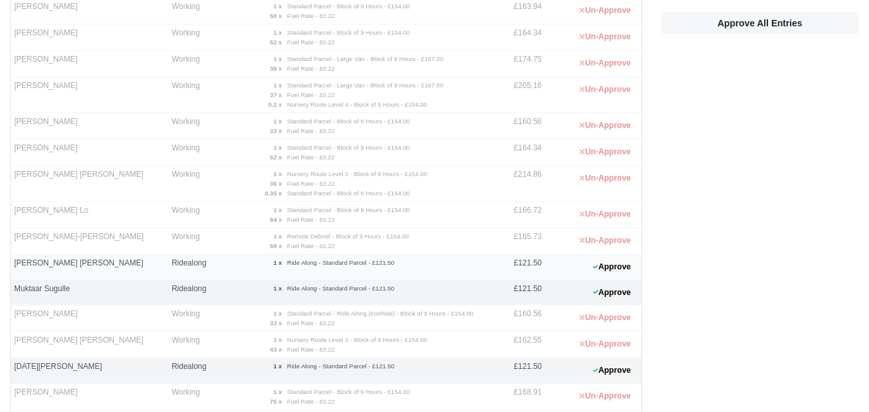
scroll to position [41, 0]
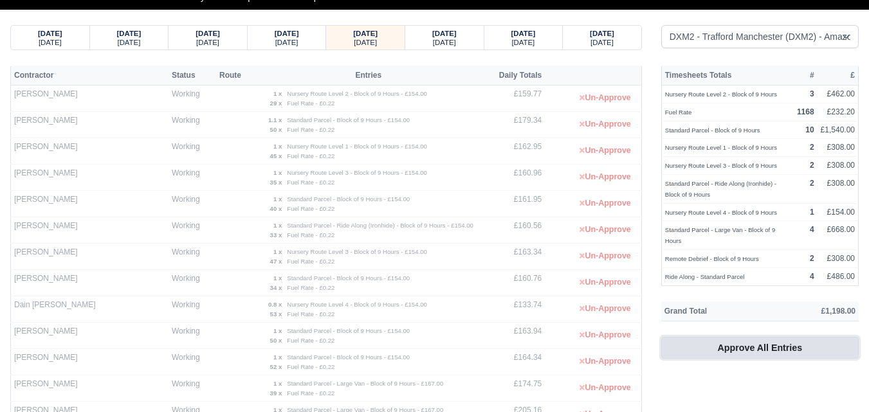
click at [728, 340] on button "Approve All Entries" at bounding box center [760, 348] width 198 height 22
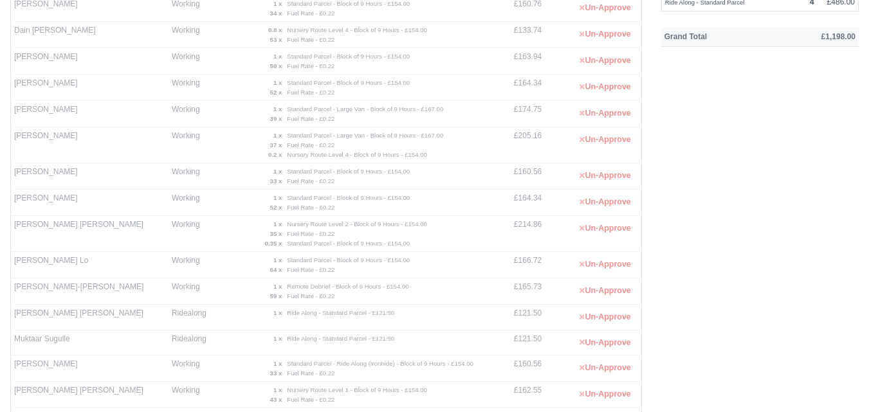
scroll to position [0, 0]
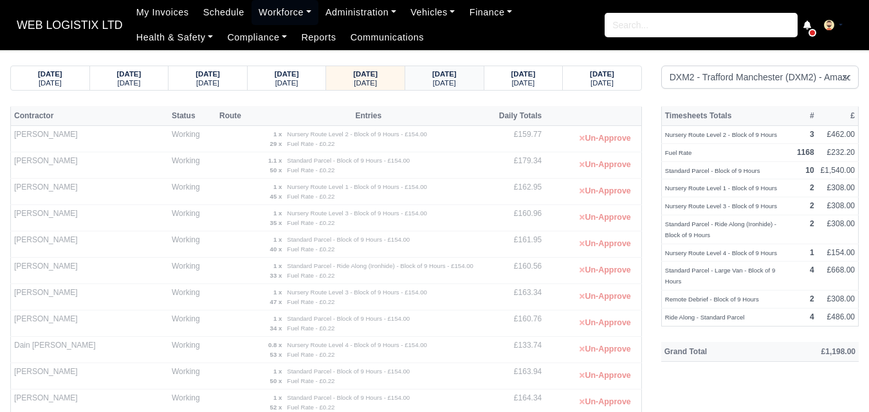
click at [411, 78] on div "22/09/2025 Monday" at bounding box center [444, 78] width 79 height 24
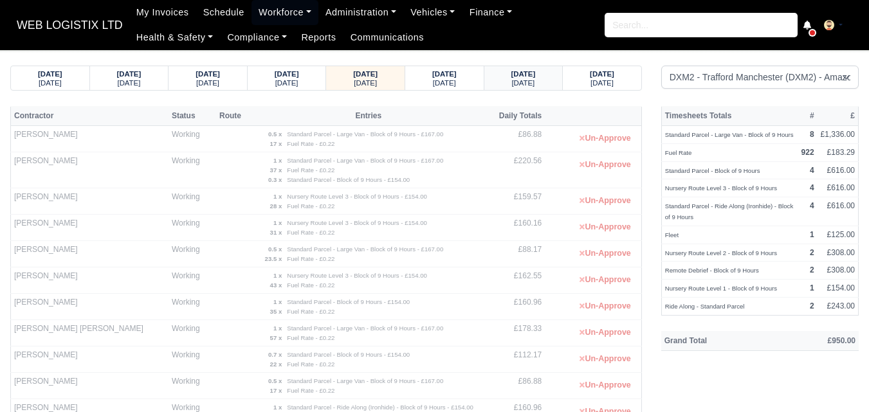
click at [524, 74] on strong "24/09/2025" at bounding box center [524, 74] width 24 height 8
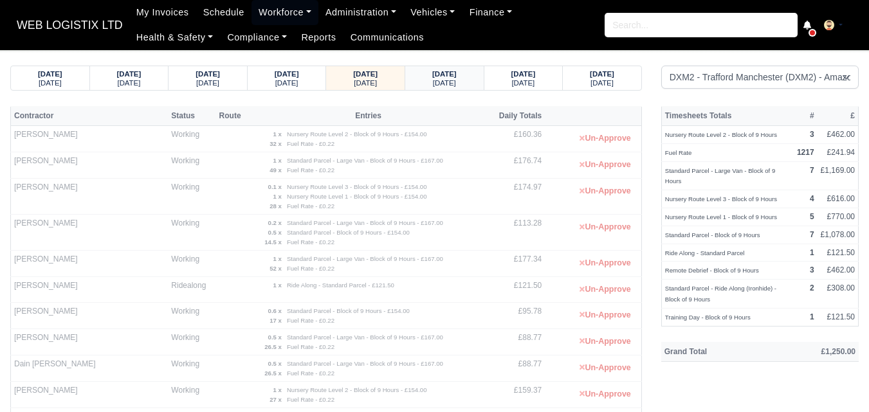
click at [457, 74] on strong "25/09/2025" at bounding box center [444, 74] width 24 height 8
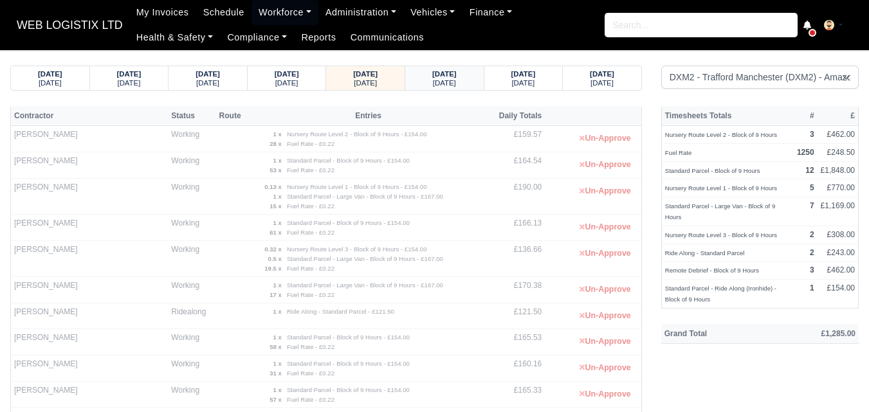
click at [444, 80] on small "Friday" at bounding box center [444, 83] width 23 height 8
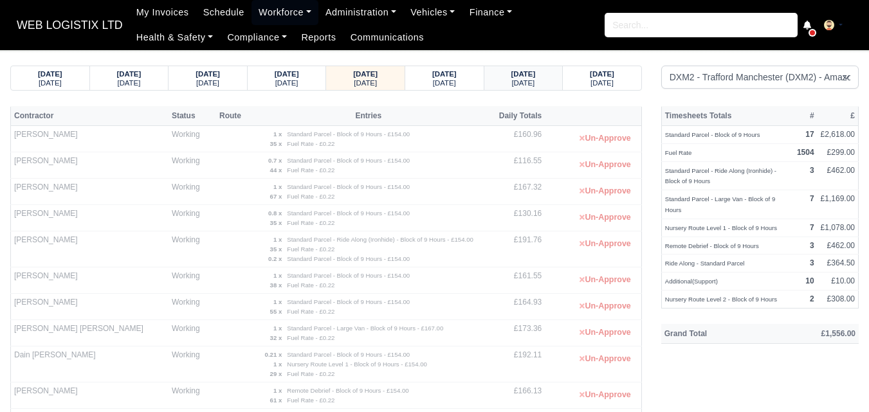
click at [513, 75] on strong "28/09/2025" at bounding box center [524, 74] width 24 height 8
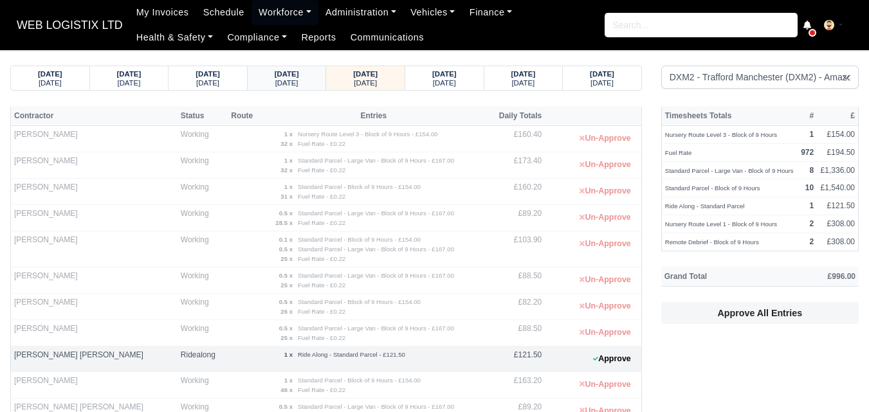
click at [308, 82] on div "Saturday" at bounding box center [287, 82] width 54 height 9
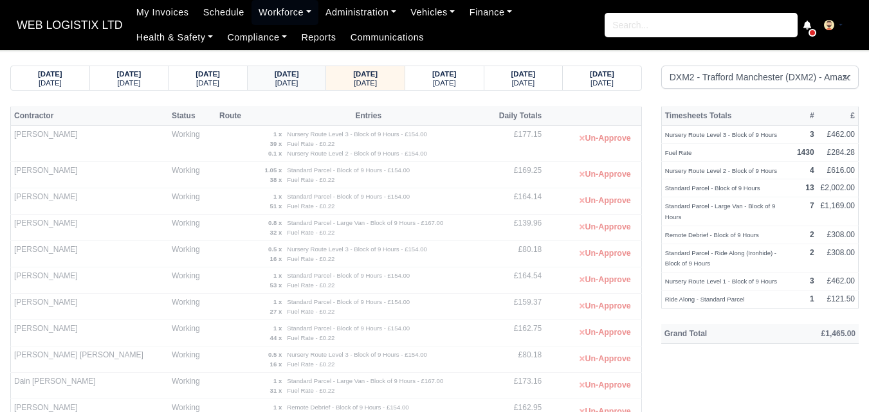
click at [292, 83] on small "Friday" at bounding box center [286, 83] width 23 height 8
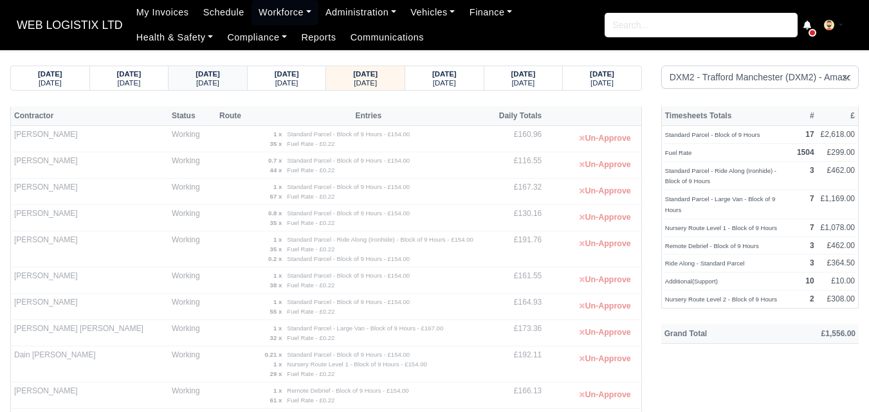
click at [217, 84] on small "Wednesday" at bounding box center [207, 83] width 23 height 8
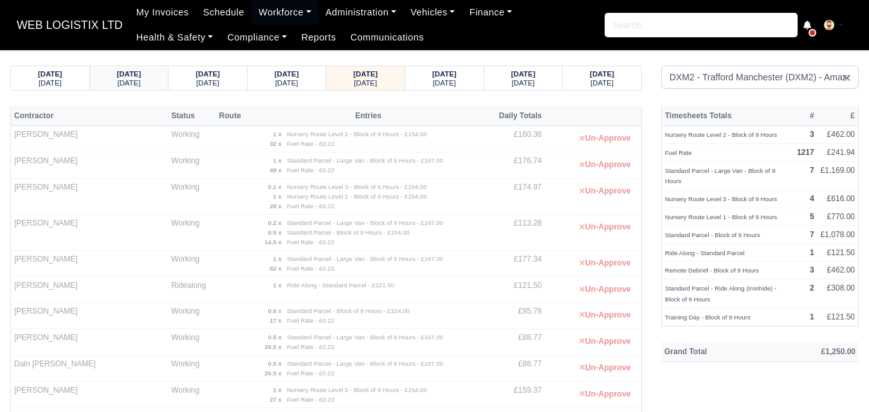
click at [118, 87] on small "Sunday" at bounding box center [128, 83] width 23 height 8
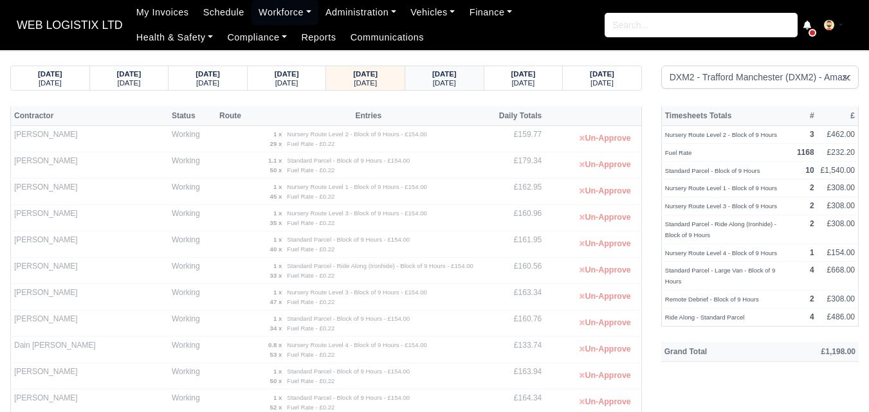
click at [439, 79] on small "Monday" at bounding box center [444, 83] width 23 height 8
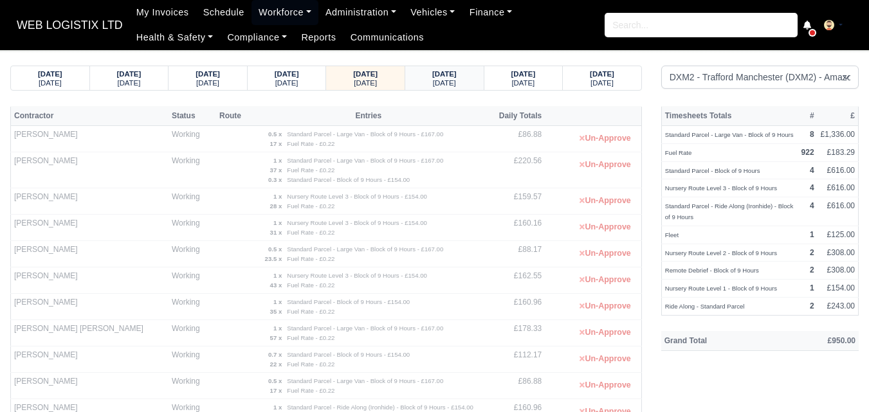
click at [465, 78] on div "Tuesday" at bounding box center [445, 82] width 54 height 9
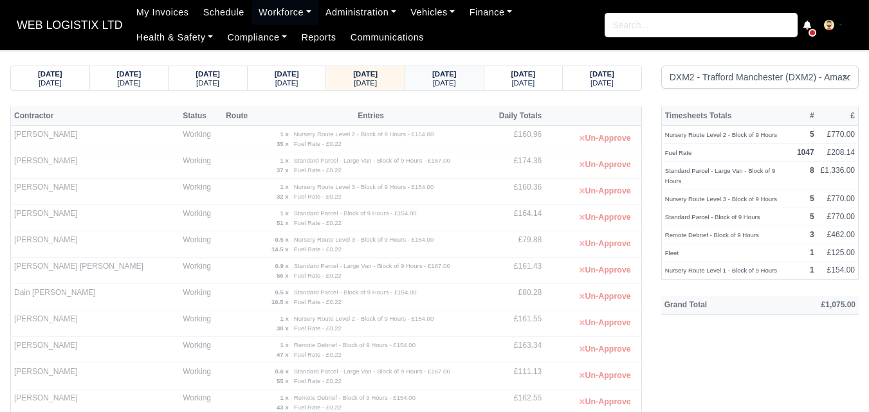
click at [465, 78] on div "Wednesday" at bounding box center [445, 82] width 54 height 9
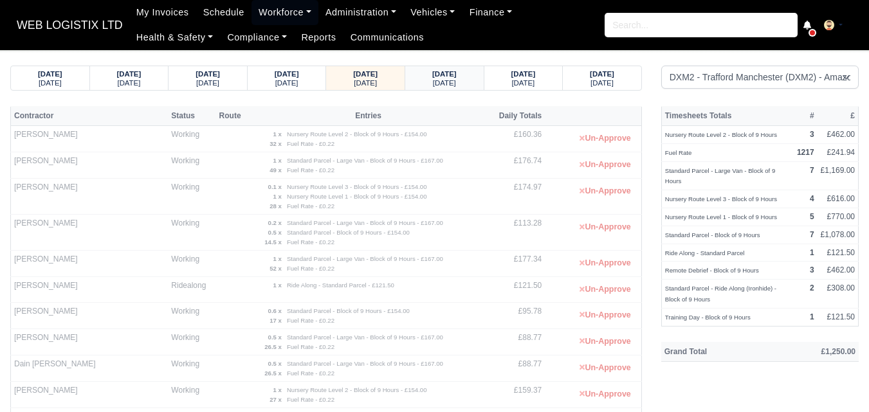
click at [465, 78] on div "Thursday" at bounding box center [445, 82] width 54 height 9
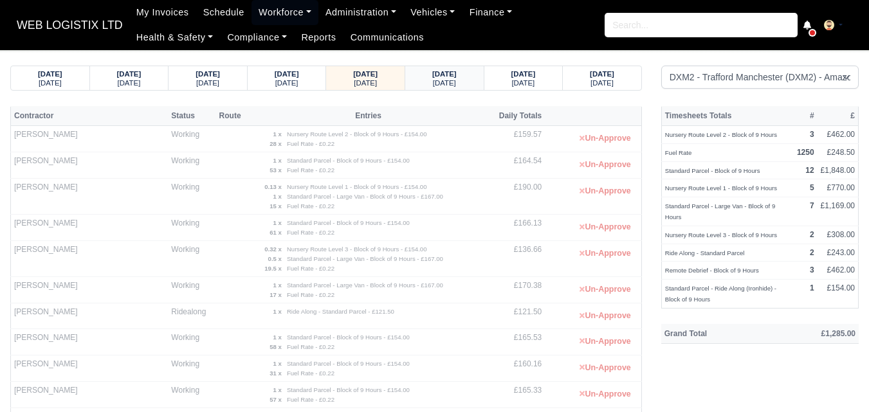
click at [465, 78] on div "Friday" at bounding box center [445, 82] width 54 height 9
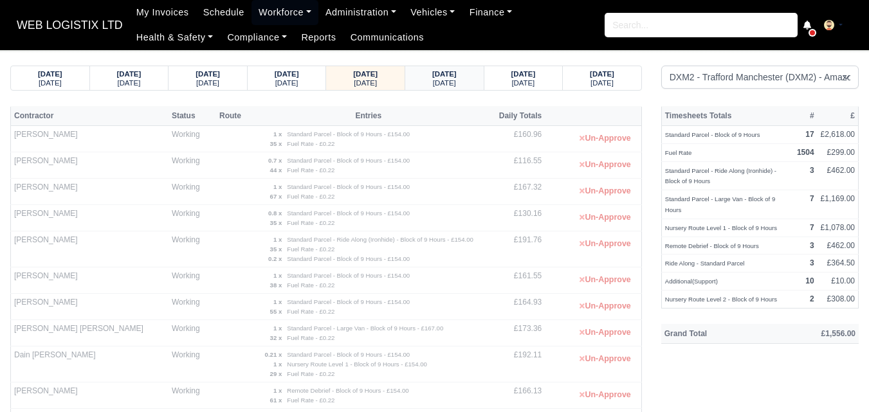
click at [465, 78] on div "Saturday" at bounding box center [445, 82] width 54 height 9
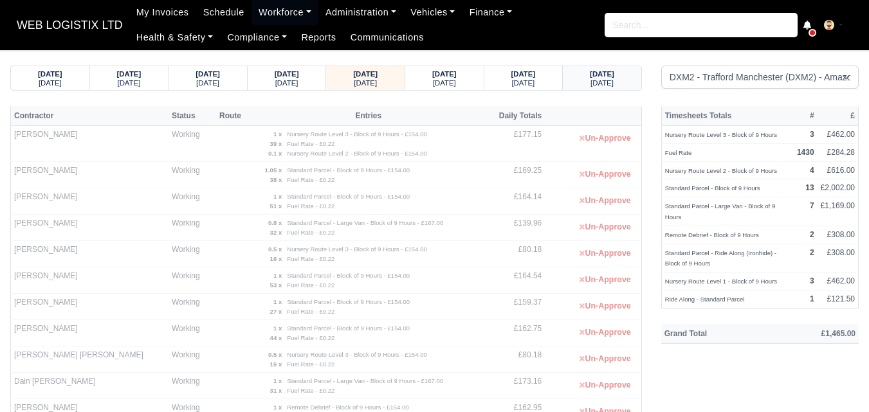
click at [630, 83] on div "30/09/2025 Tuesday" at bounding box center [602, 78] width 59 height 24
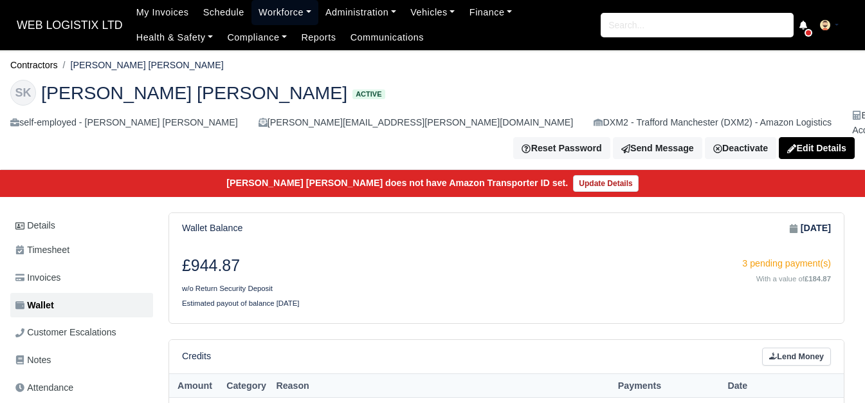
click at [270, 20] on link "Workforce" at bounding box center [285, 12] width 67 height 25
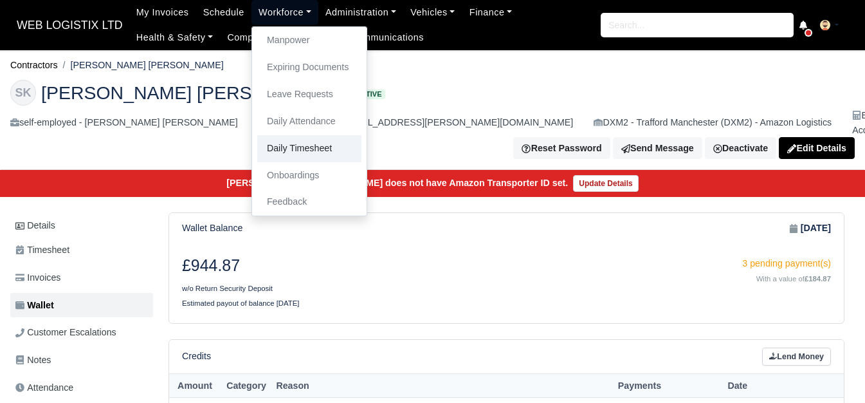
click at [292, 148] on link "Daily Timesheet" at bounding box center [309, 148] width 104 height 27
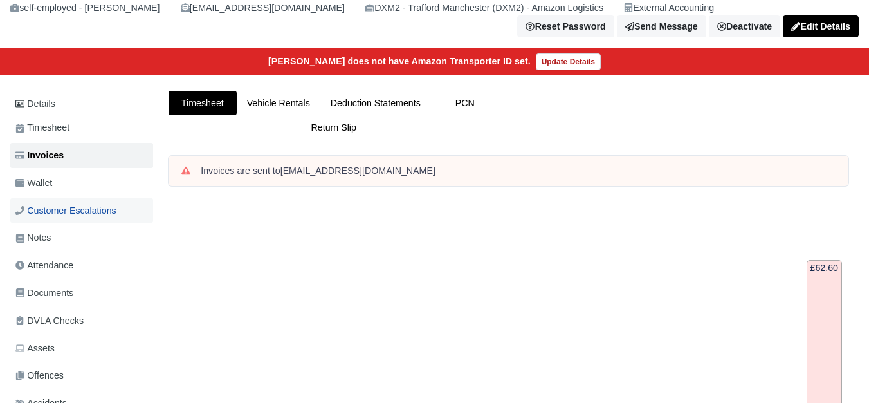
scroll to position [107, 0]
click at [60, 196] on link "Wallet" at bounding box center [81, 183] width 143 height 25
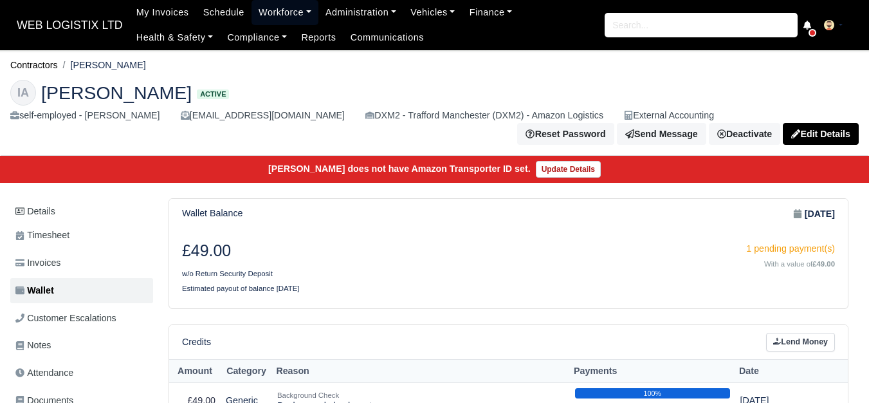
click at [272, 17] on link "Workforce" at bounding box center [285, 12] width 67 height 25
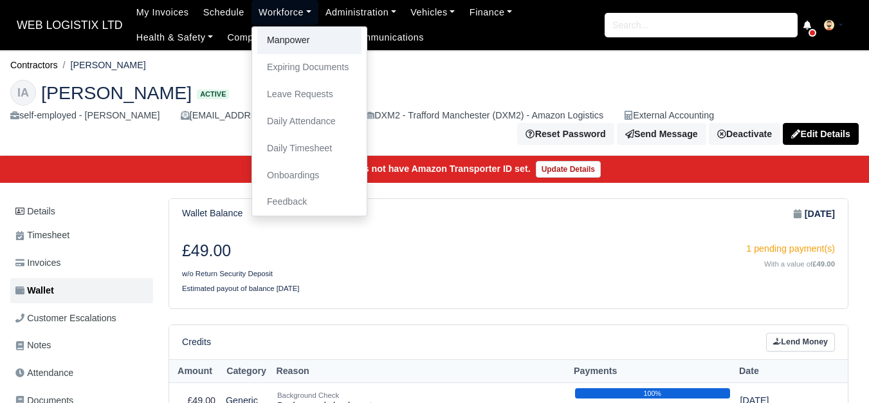
click at [280, 44] on link "Manpower" at bounding box center [309, 40] width 104 height 27
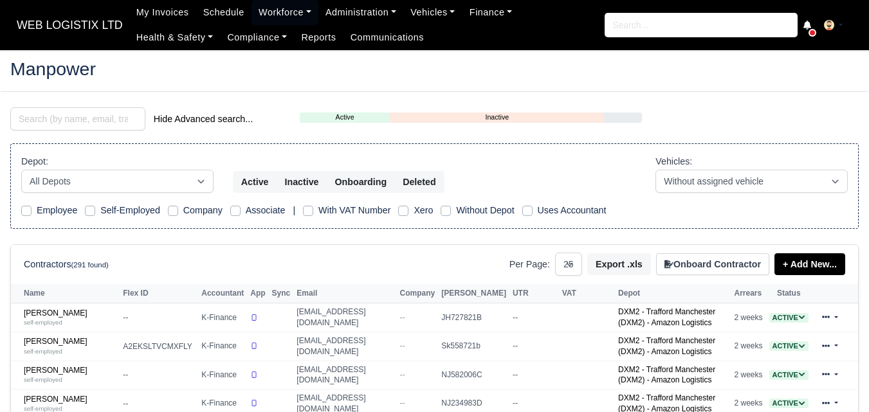
select select "25"
click at [68, 111] on input "search" at bounding box center [77, 118] width 135 height 23
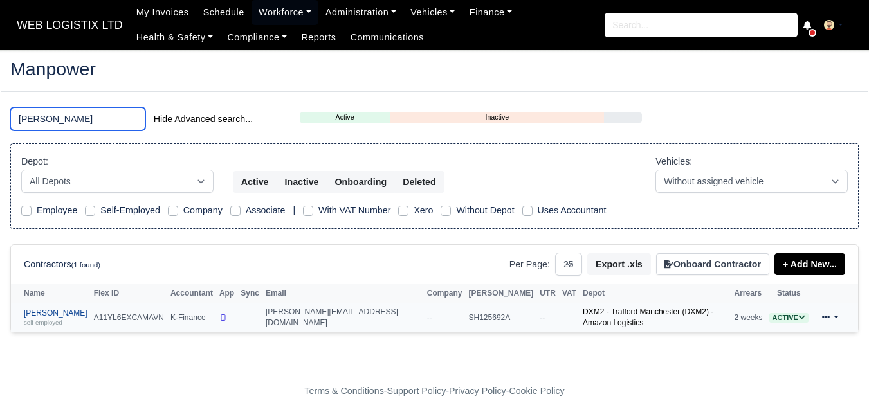
type input "YOEL"
click at [55, 312] on link "Yoel Abraham self-employed" at bounding box center [56, 318] width 64 height 19
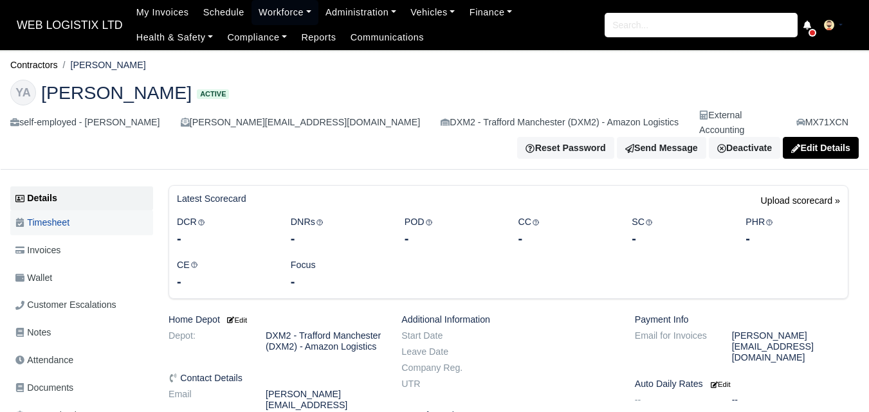
click at [66, 216] on span "Timesheet" at bounding box center [42, 223] width 54 height 15
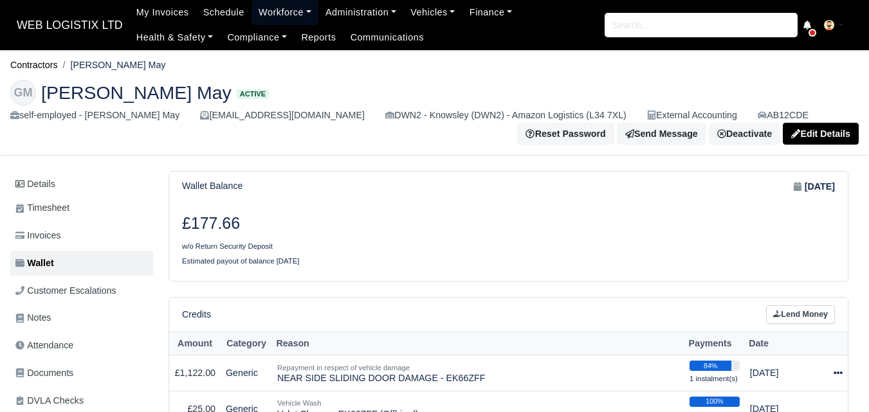
click at [277, 14] on link "Workforce" at bounding box center [285, 12] width 67 height 25
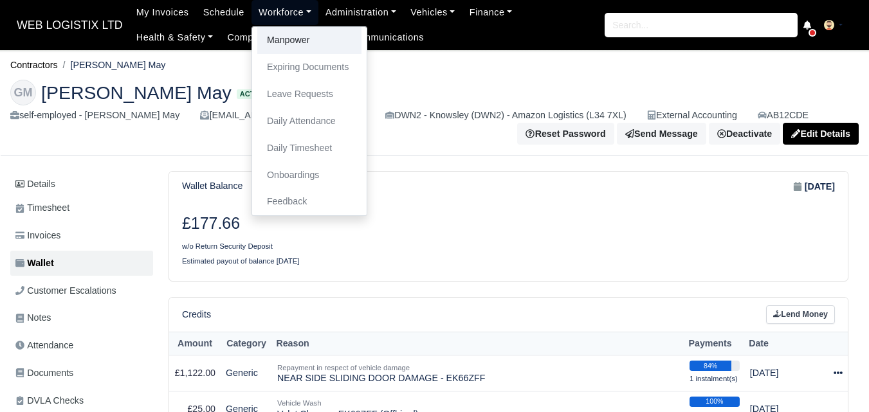
click at [277, 39] on link "Manpower" at bounding box center [309, 40] width 104 height 27
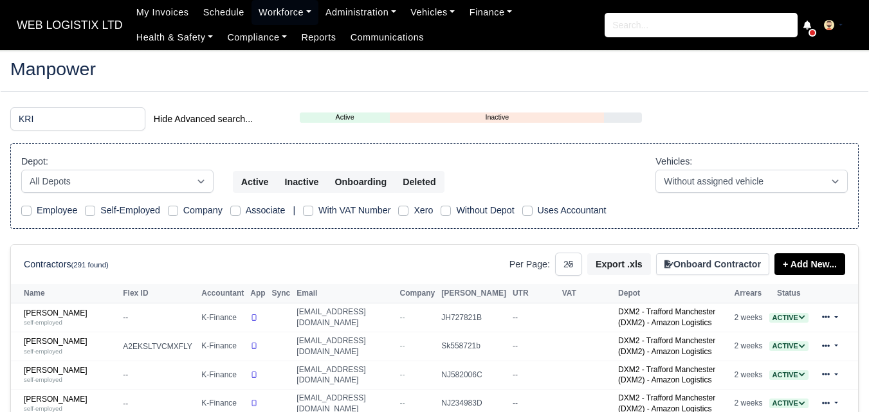
select select "25"
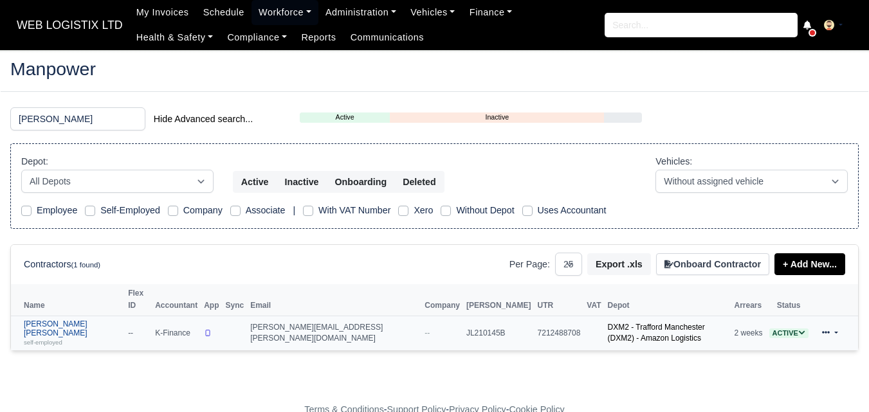
type input "KRIS"
click at [73, 338] on div "self-employed" at bounding box center [73, 342] width 98 height 9
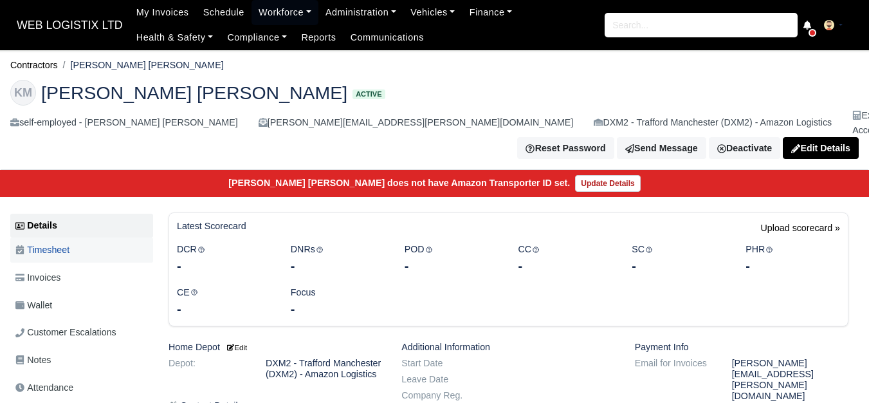
click at [55, 243] on span "Timesheet" at bounding box center [42, 250] width 54 height 15
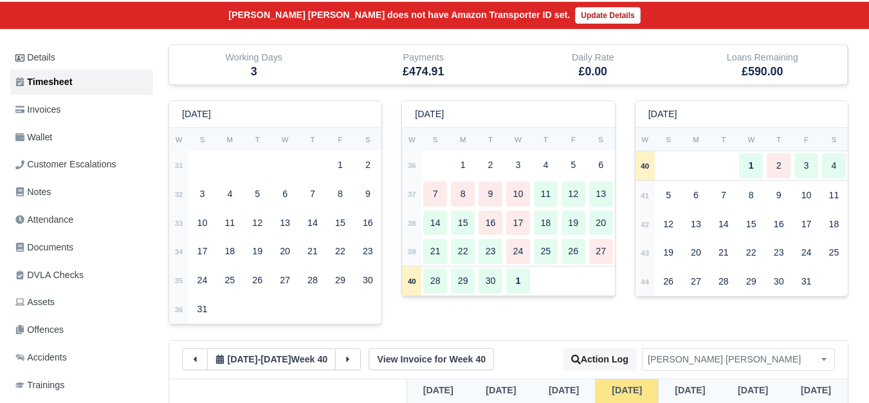
scroll to position [214, 0]
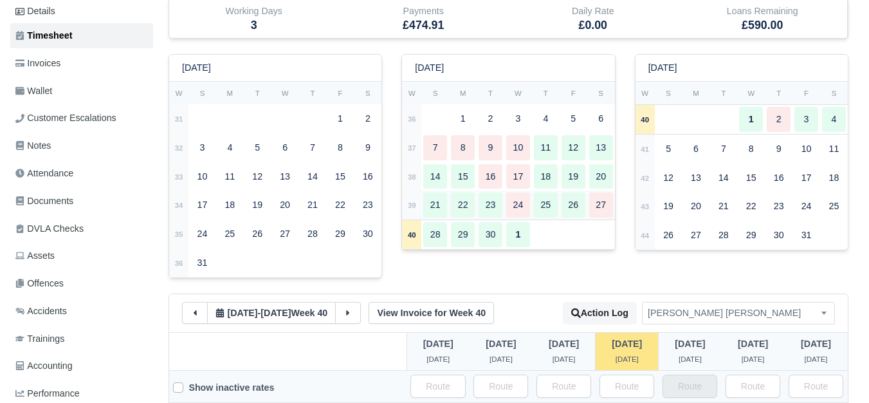
click at [432, 196] on div "21" at bounding box center [435, 204] width 24 height 25
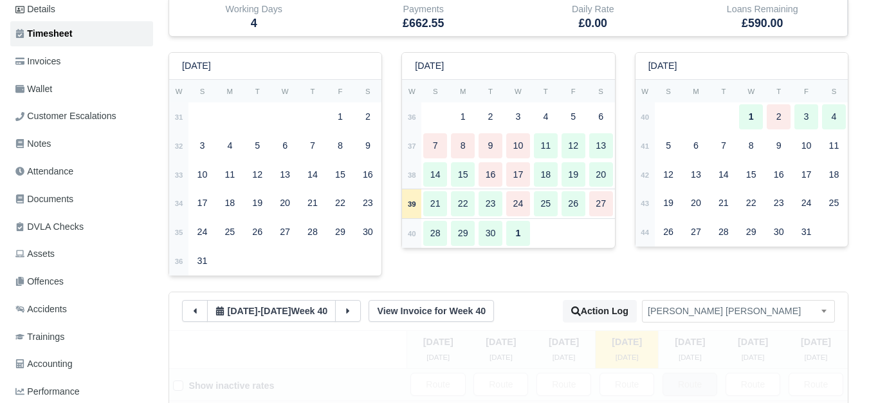
scroll to position [322, 0]
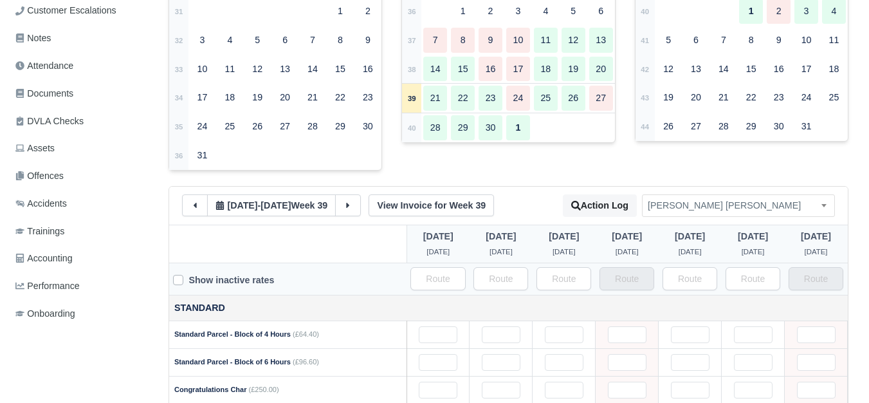
type input "35"
type input "31"
type input "35"
type input "28"
type input "1"
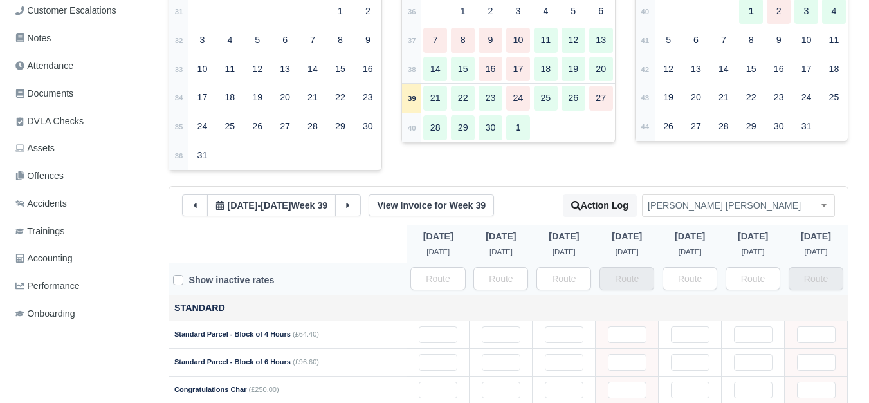
type input "1"
type input "0.2"
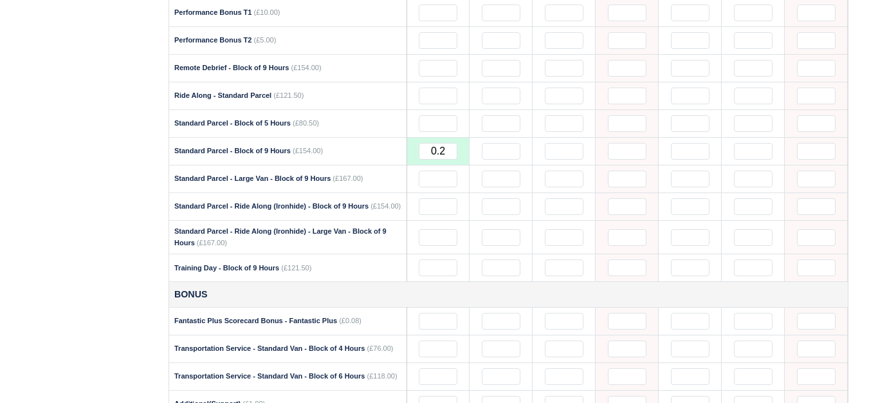
scroll to position [1179, 0]
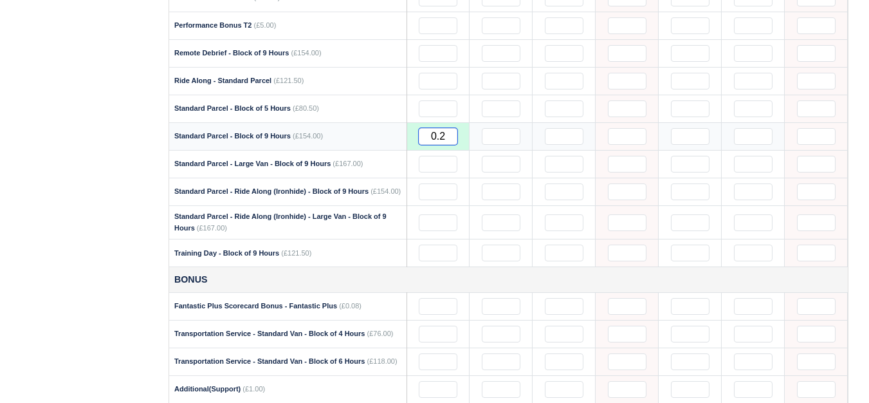
click at [441, 128] on input "0.2" at bounding box center [438, 136] width 39 height 17
click at [442, 128] on input "0.2" at bounding box center [438, 136] width 39 height 17
click at [449, 128] on input "0.2" at bounding box center [438, 136] width 39 height 17
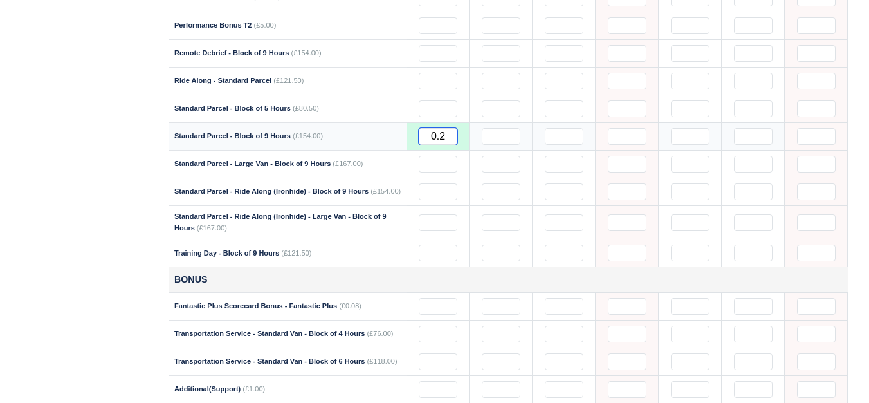
drag, startPoint x: 438, startPoint y: 127, endPoint x: 448, endPoint y: 129, distance: 10.4
click at [448, 129] on input "0.2" at bounding box center [438, 136] width 39 height 17
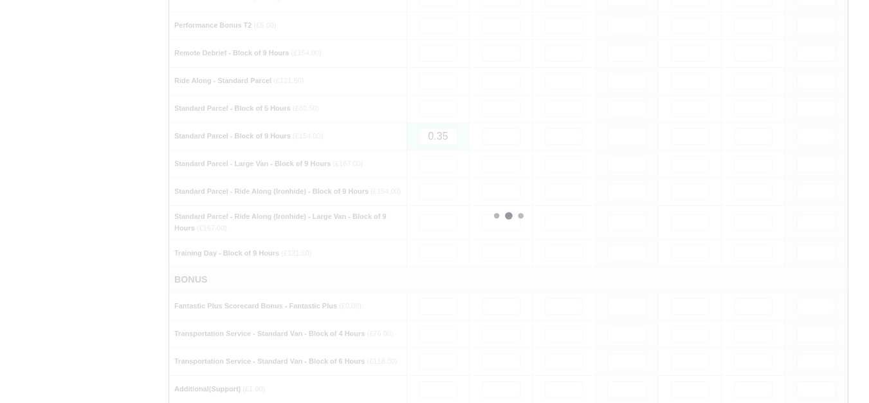
click at [51, 245] on div "Details Timesheet Invoices Wallet Customer Escalations Notes Attendance Documen…" at bounding box center [84, 49] width 148 height 2032
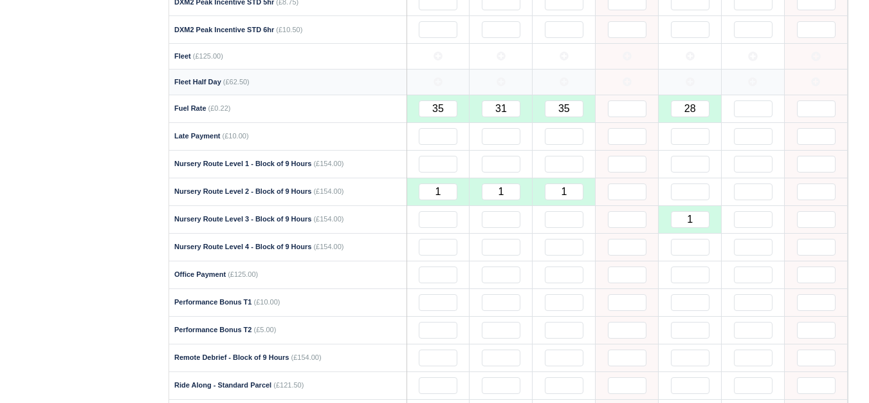
scroll to position [1073, 0]
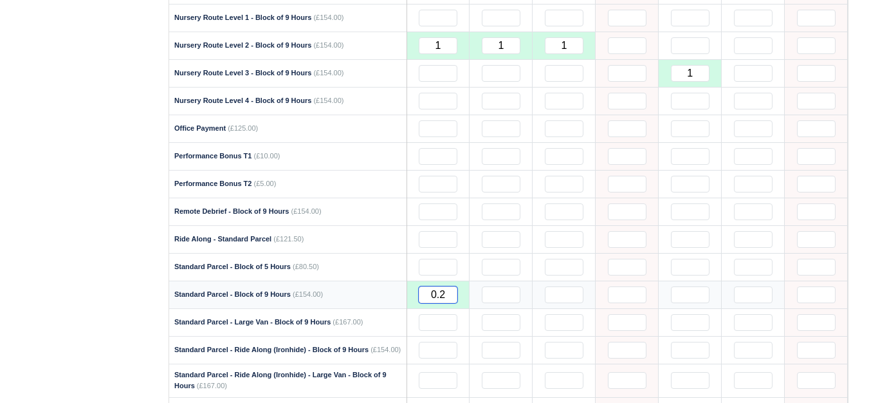
drag, startPoint x: 439, startPoint y: 289, endPoint x: 447, endPoint y: 288, distance: 8.4
click at [447, 288] on input "0.2" at bounding box center [438, 294] width 39 height 17
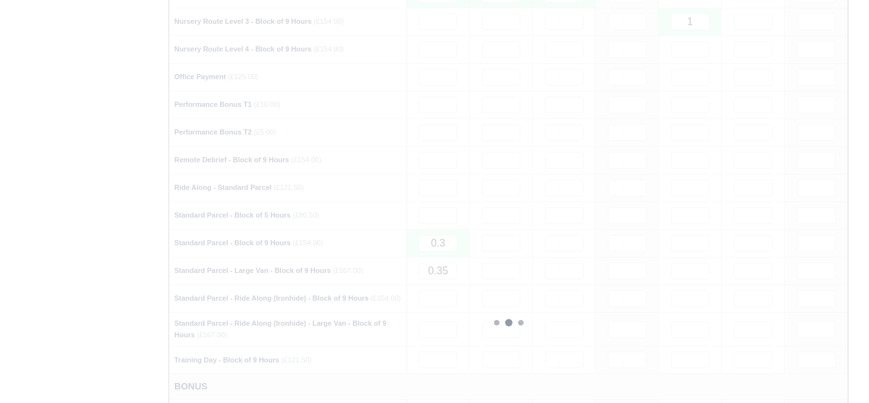
click at [34, 254] on div "Details Timesheet Invoices Wallet Customer Escalations Notes Attendance Documen…" at bounding box center [84, 156] width 148 height 2032
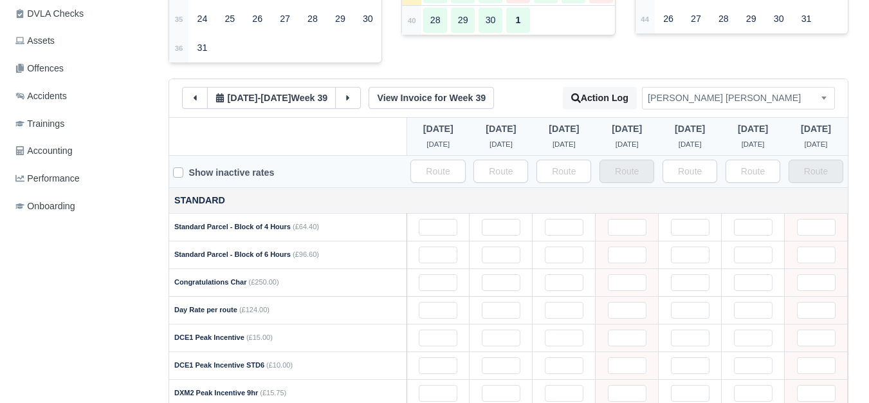
scroll to position [107, 0]
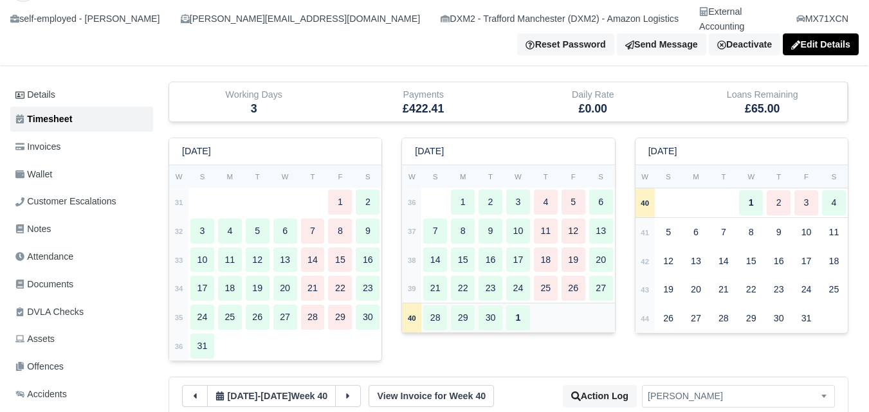
scroll to position [107, 0]
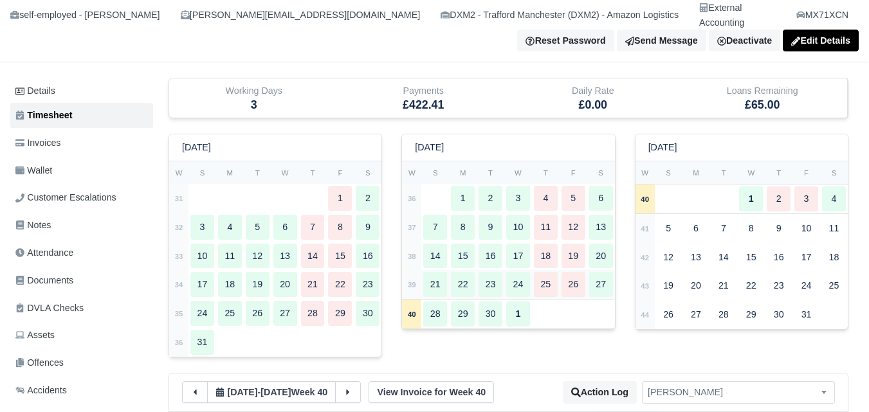
click at [440, 272] on div "21" at bounding box center [435, 284] width 24 height 25
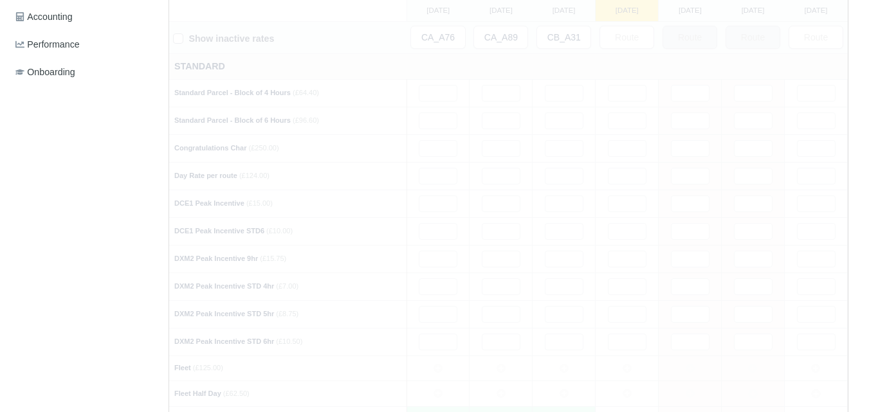
type input "49"
type input "34"
type input "40"
type input "32"
type input "0.7"
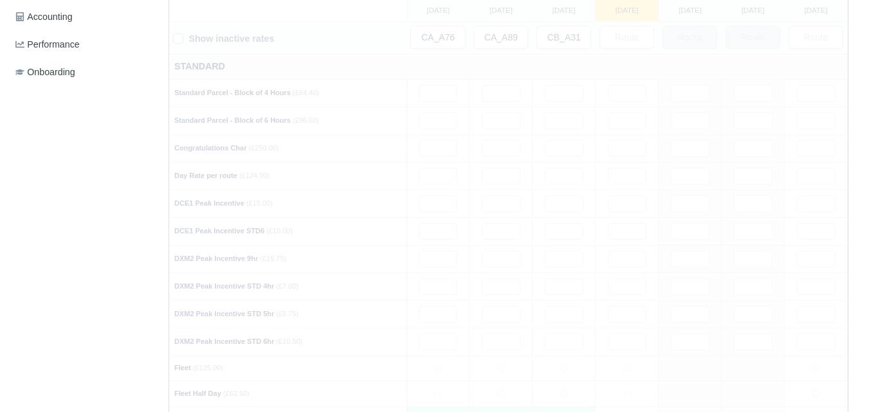
type input "1"
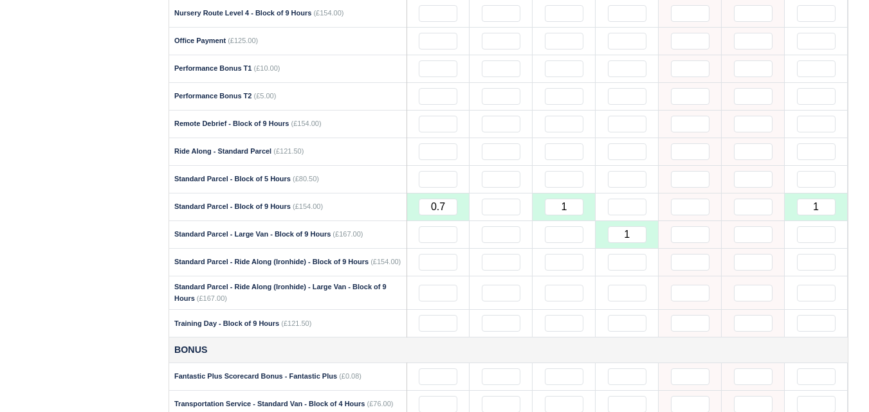
scroll to position [1179, 0]
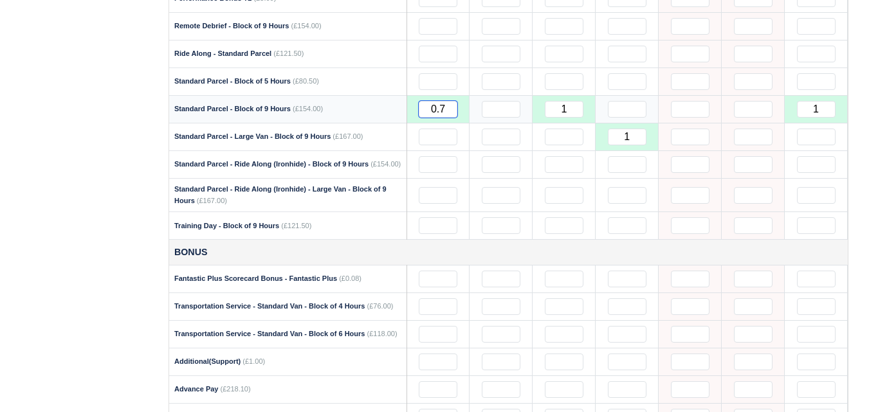
drag, startPoint x: 439, startPoint y: 92, endPoint x: 447, endPoint y: 95, distance: 8.1
click at [447, 101] on input "0.7" at bounding box center [438, 109] width 39 height 17
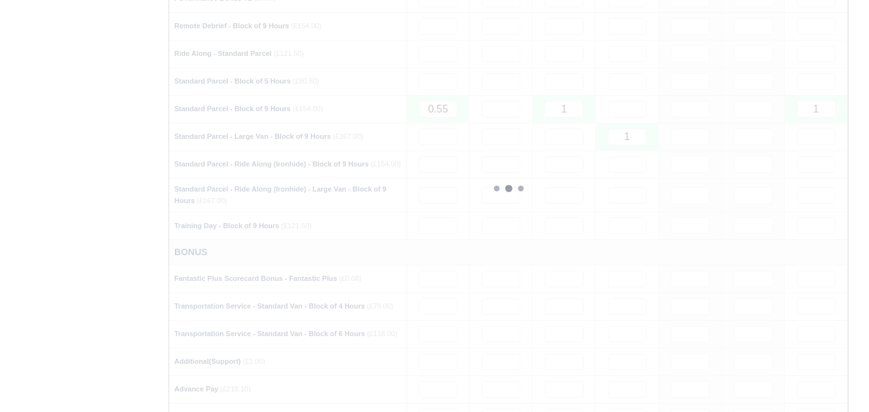
click at [78, 177] on div "Details Timesheet Invoices Wallet Customer Escalations Notes Attendance Documen…" at bounding box center [84, 22] width 148 height 2032
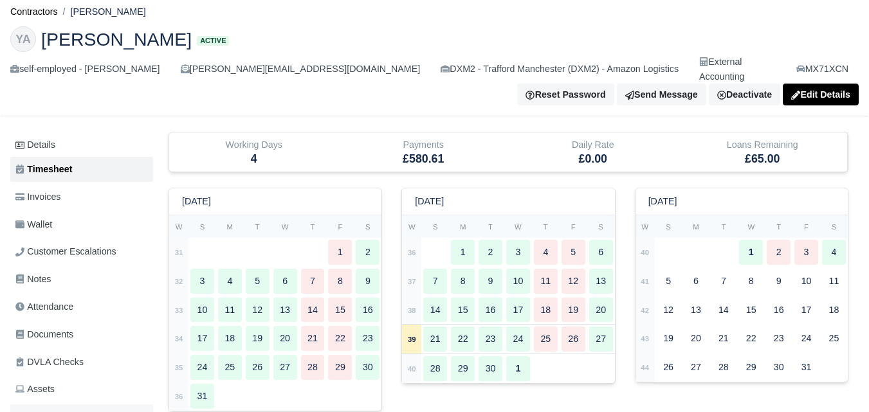
scroll to position [0, 0]
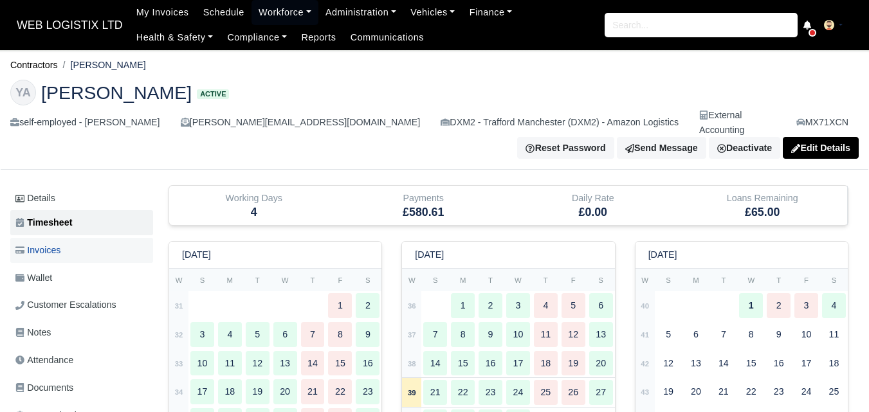
click at [52, 243] on span "Invoices" at bounding box center [37, 250] width 45 height 15
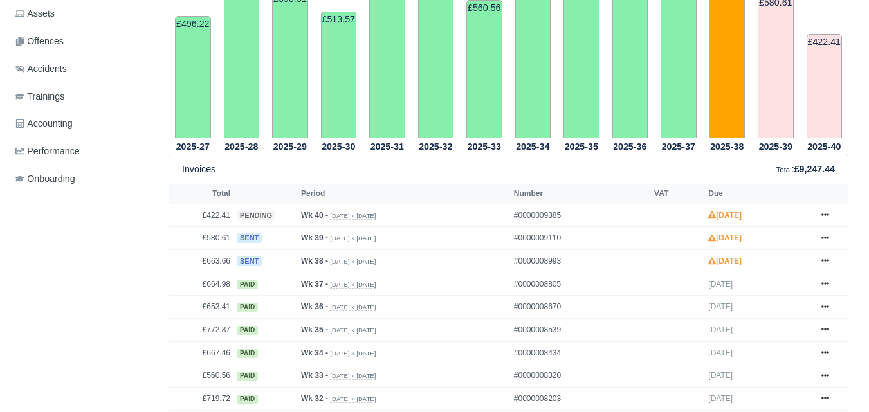
scroll to position [429, 0]
click at [826, 237] on icon at bounding box center [826, 238] width 8 height 3
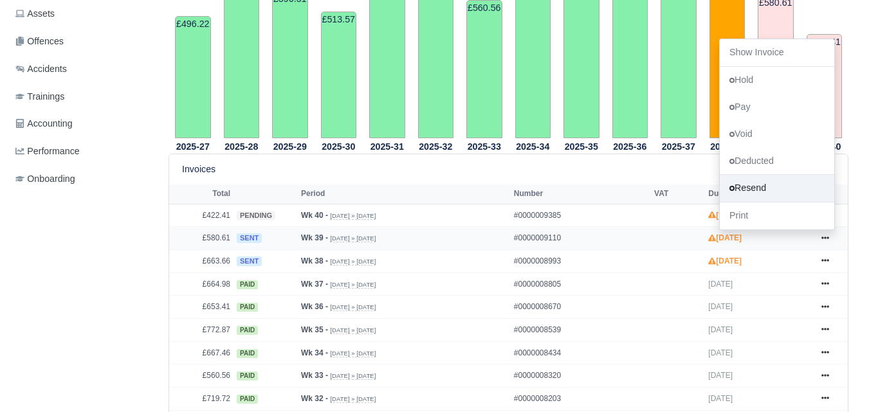
click at [745, 179] on link "Resend" at bounding box center [777, 189] width 115 height 27
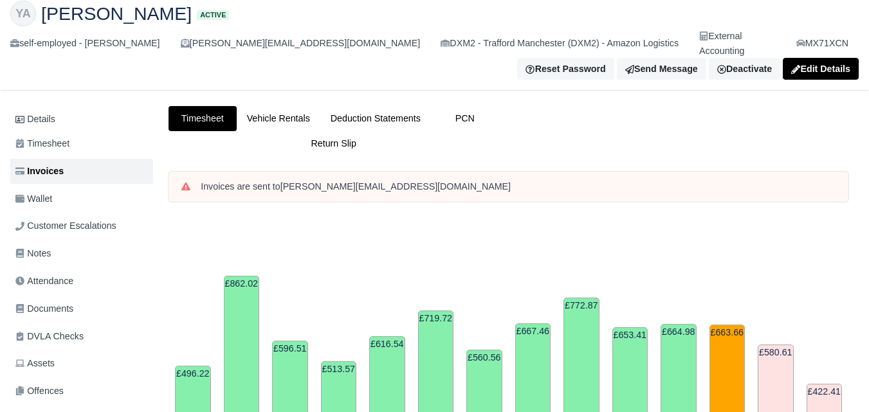
scroll to position [0, 0]
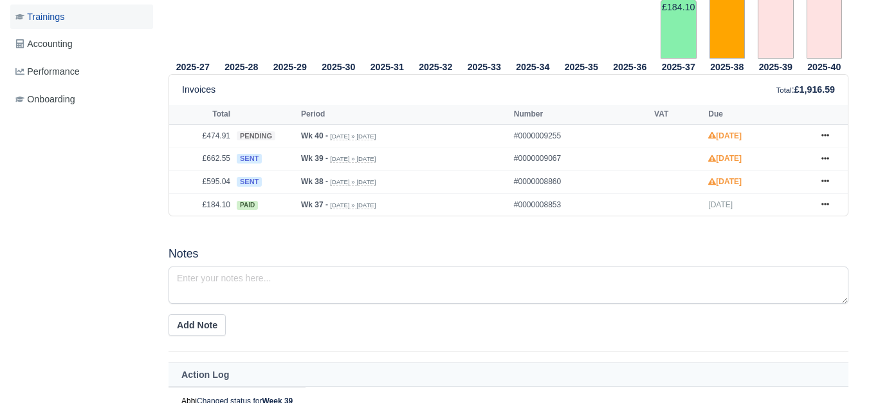
scroll to position [536, 0]
click at [824, 154] on icon at bounding box center [826, 158] width 8 height 8
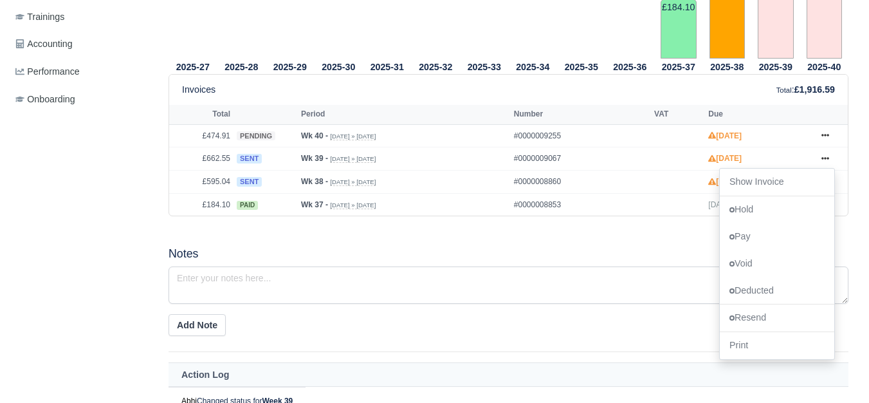
click at [577, 211] on div "2025-27 2025-28 2025-29 2025-30 2025-31 2025-32 2025-33 2025-34 2025-35 2025-36" at bounding box center [508, 8] width 699 height 450
click at [824, 177] on icon at bounding box center [826, 181] width 8 height 8
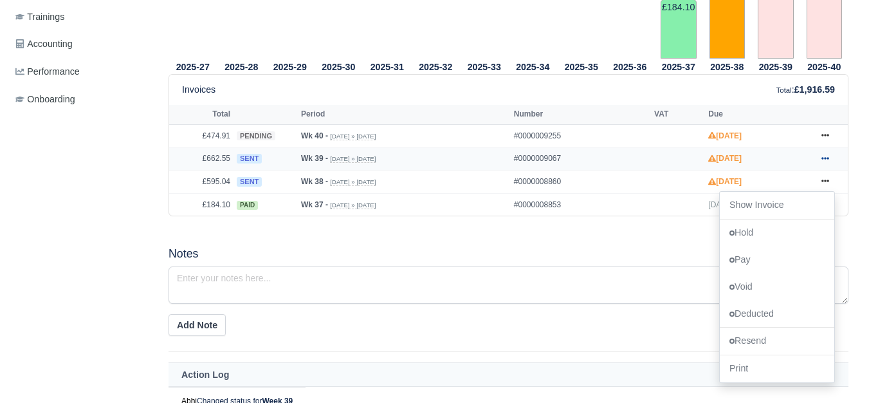
click at [822, 154] on icon at bounding box center [826, 158] width 8 height 8
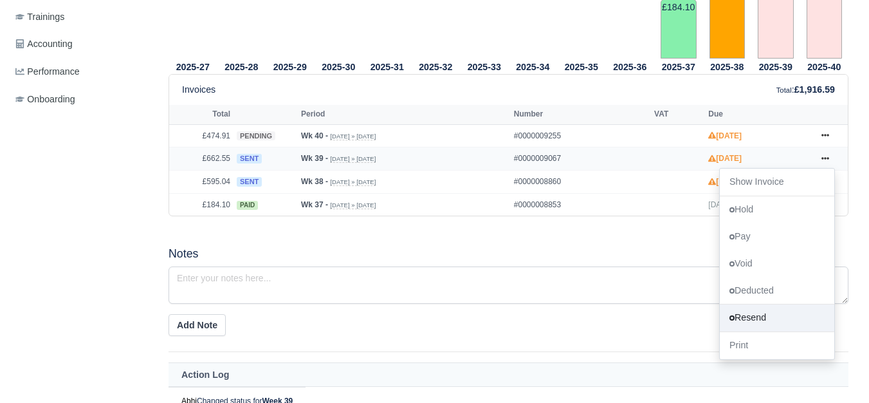
click at [750, 310] on link "Resend" at bounding box center [777, 318] width 115 height 27
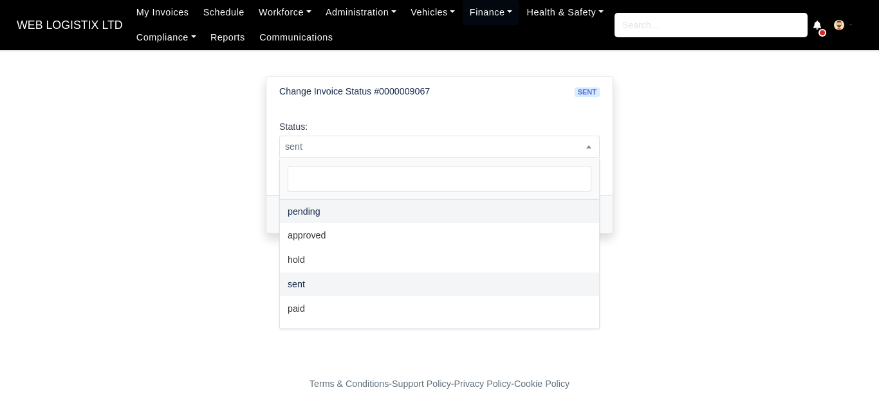
select select "pending"
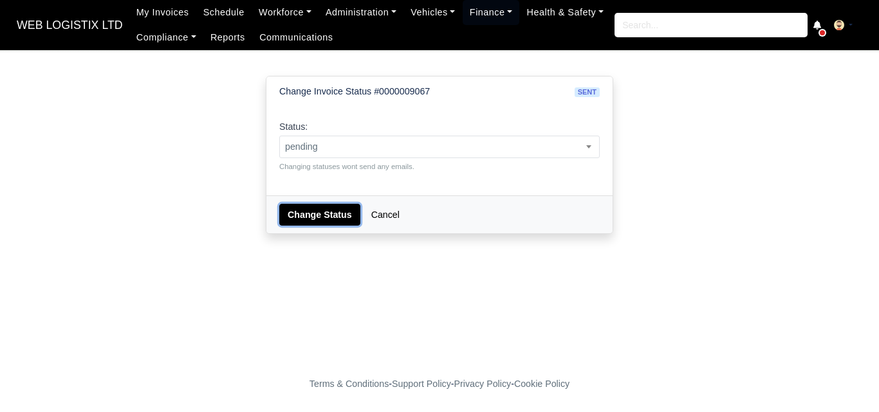
click at [317, 209] on button "Change Status" at bounding box center [319, 215] width 81 height 22
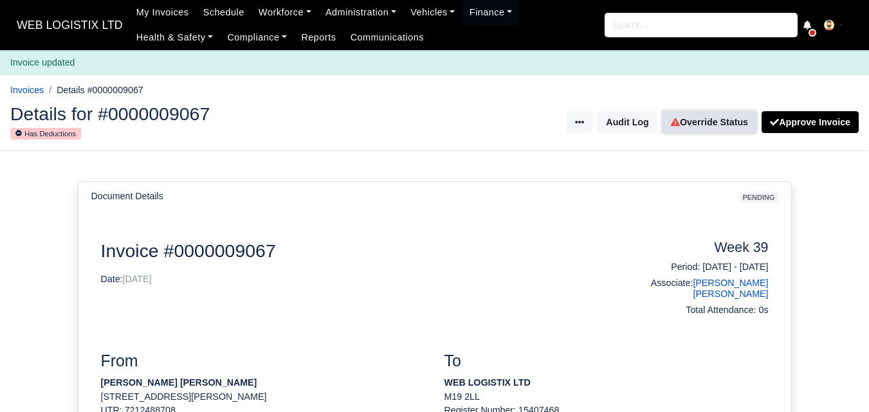
click at [685, 125] on link "Override Status" at bounding box center [710, 122] width 94 height 22
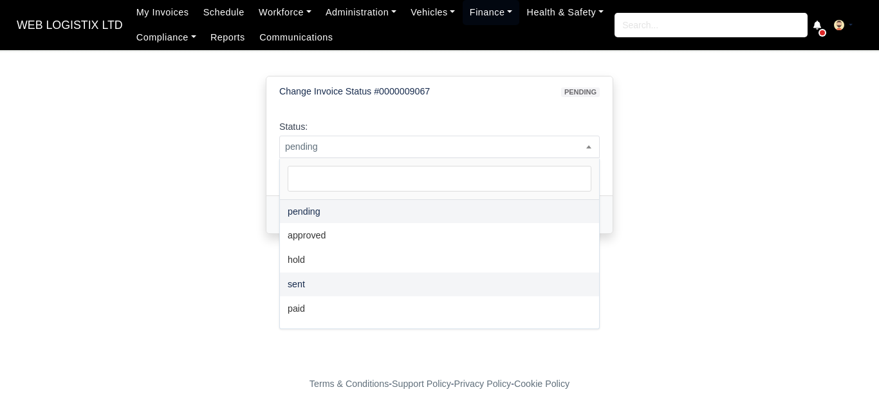
select select "sent"
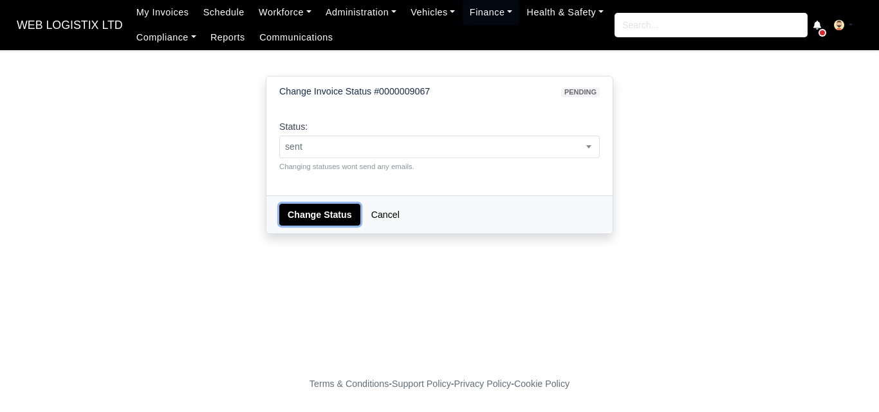
click at [311, 214] on button "Change Status" at bounding box center [319, 215] width 81 height 22
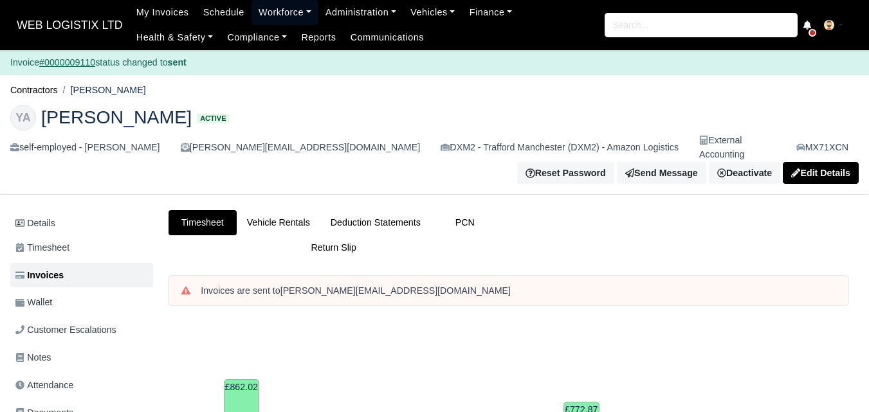
click at [258, 8] on link "Workforce" at bounding box center [285, 12] width 67 height 25
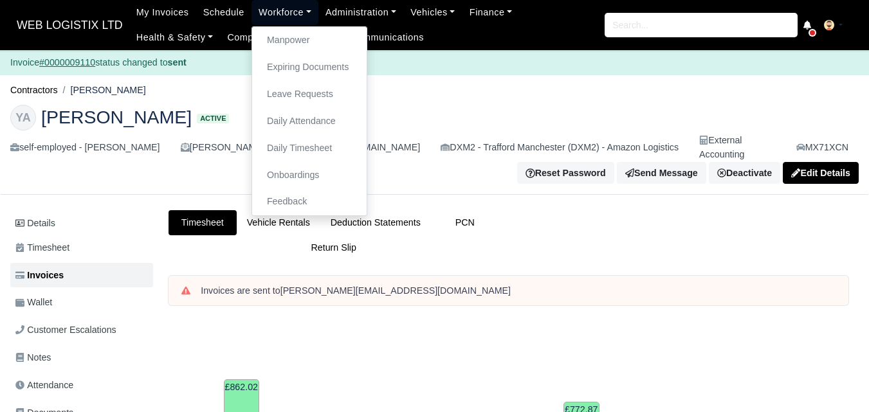
click at [266, 26] on ul "Manpower Expiring Documents Leave Requests Daily Attendance Daily Timesheet Onb…" at bounding box center [310, 121] width 116 height 190
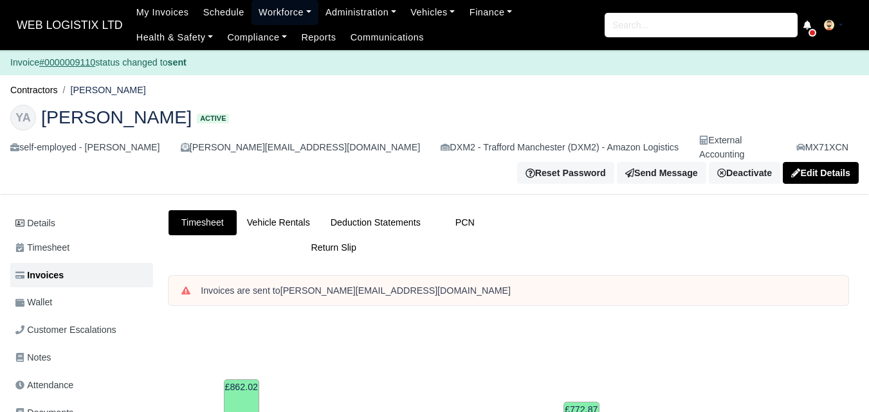
click at [266, 18] on link "Workforce" at bounding box center [285, 12] width 67 height 25
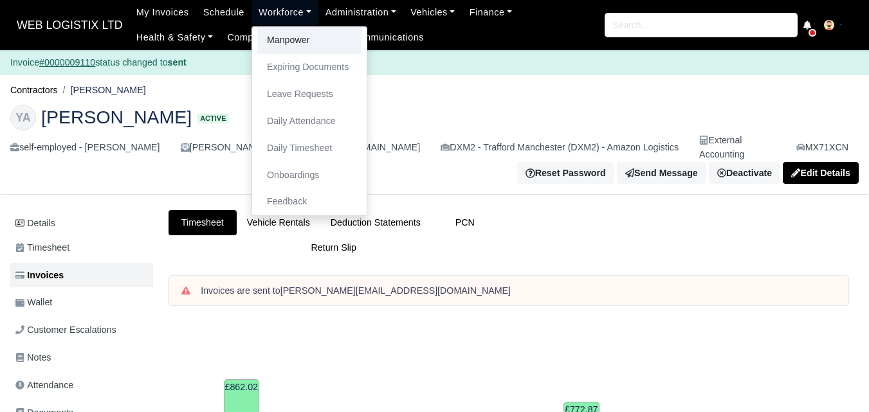
click at [268, 44] on link "Manpower" at bounding box center [309, 40] width 104 height 27
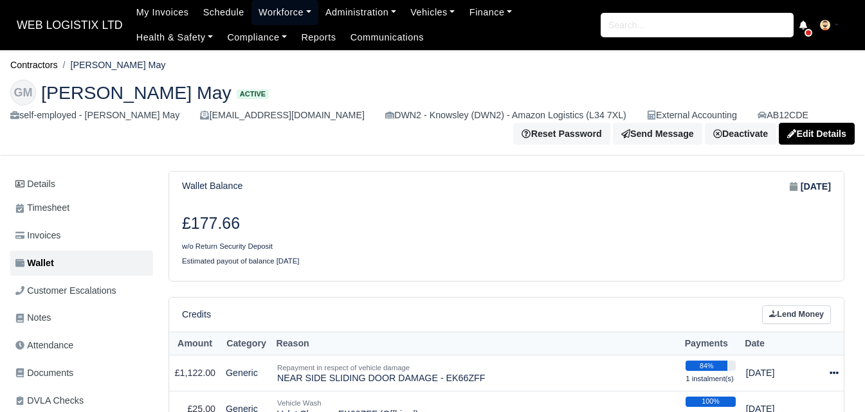
click at [265, 7] on link "Workforce" at bounding box center [285, 12] width 67 height 25
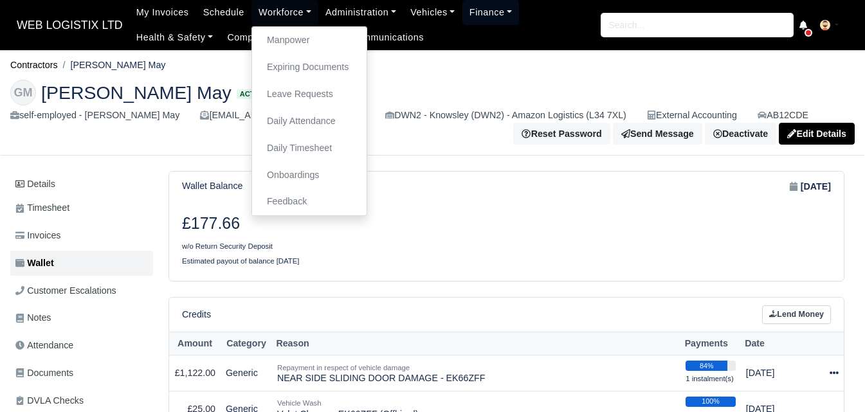
click at [463, 8] on link "Finance" at bounding box center [491, 12] width 57 height 25
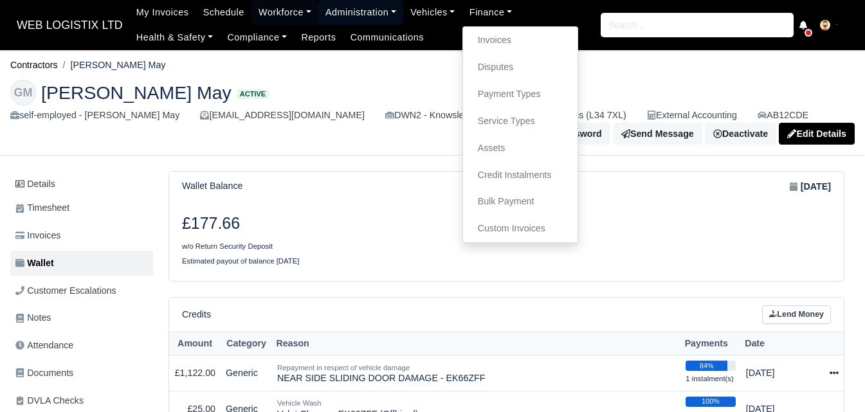
click at [361, 11] on link "Administration" at bounding box center [360, 12] width 85 height 25
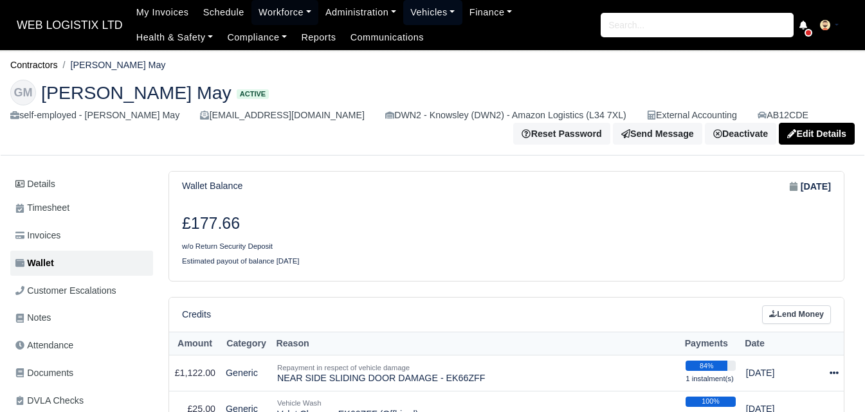
click at [410, 13] on link "Vehicles" at bounding box center [432, 12] width 59 height 25
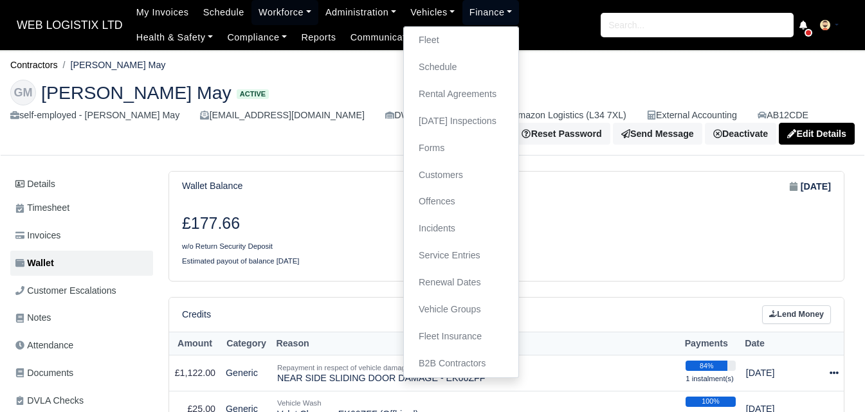
click at [463, 17] on link "Finance" at bounding box center [491, 12] width 57 height 25
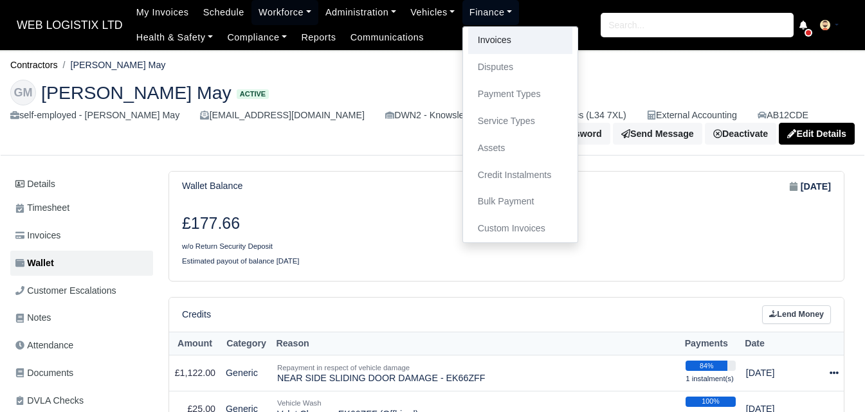
click at [492, 42] on link "Invoices" at bounding box center [520, 40] width 104 height 27
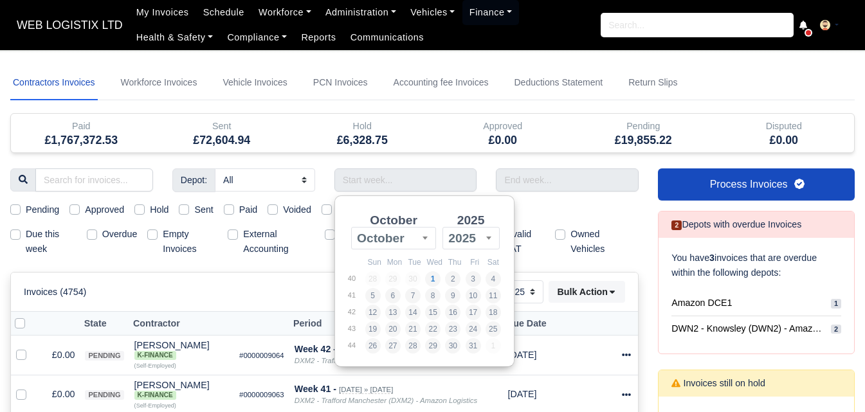
select select "25"
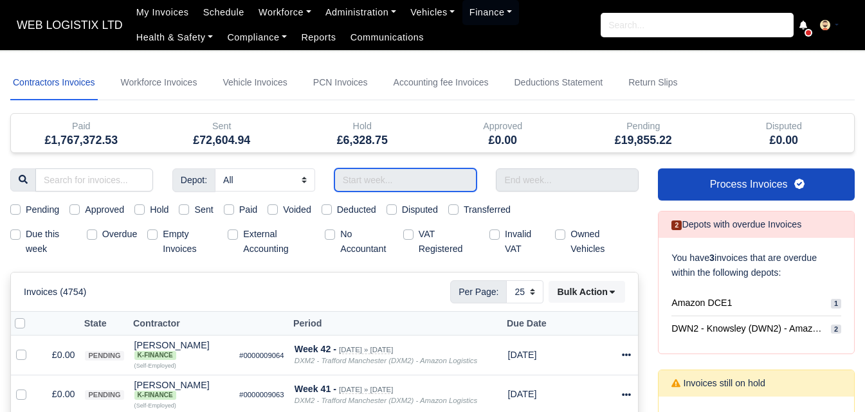
click at [424, 172] on input "Use the arrow keys to pick a date" at bounding box center [406, 180] width 143 height 23
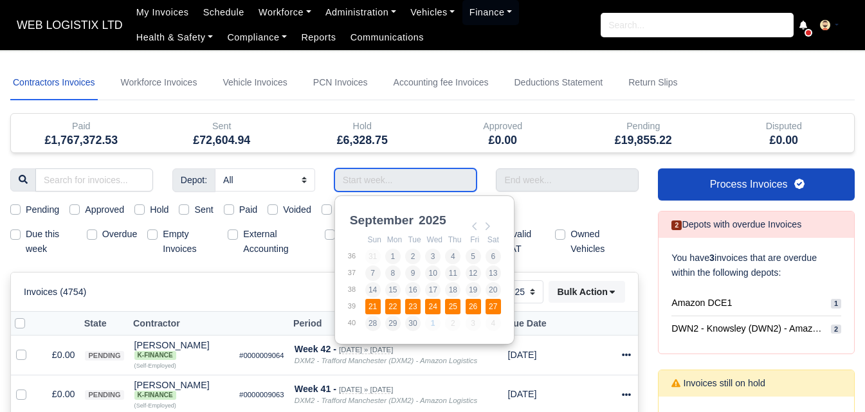
click at [365, 299] on td "21" at bounding box center [375, 307] width 20 height 17
type input "[DATE] - [DATE]"
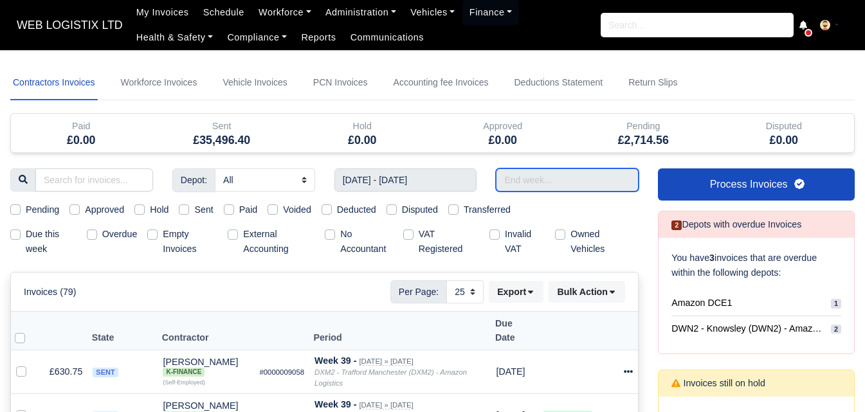
click at [559, 183] on input "text" at bounding box center [567, 180] width 143 height 23
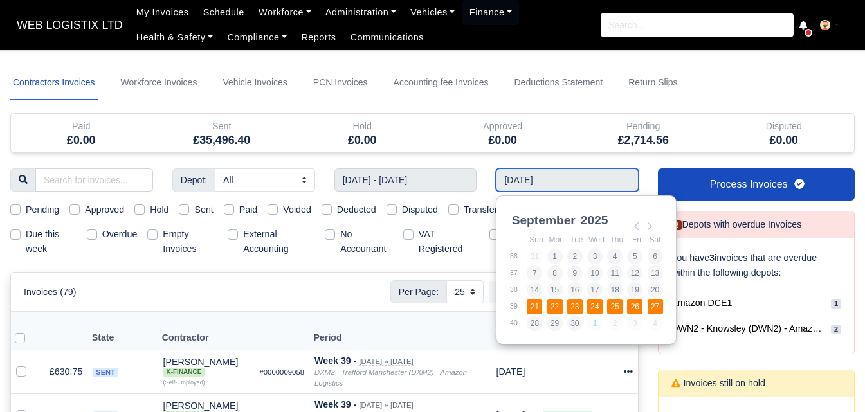
type input "[DATE] - [DATE]"
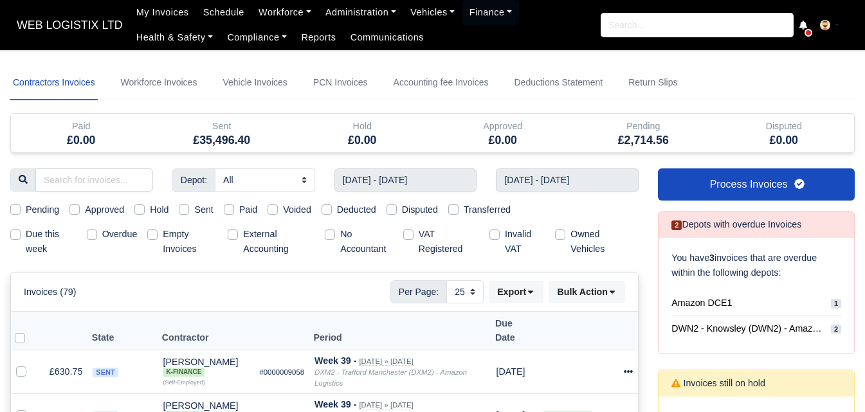
click at [52, 212] on label "Pending" at bounding box center [42, 210] width 33 height 15
click at [21, 212] on input "Pending" at bounding box center [15, 208] width 10 height 10
checkbox input "true"
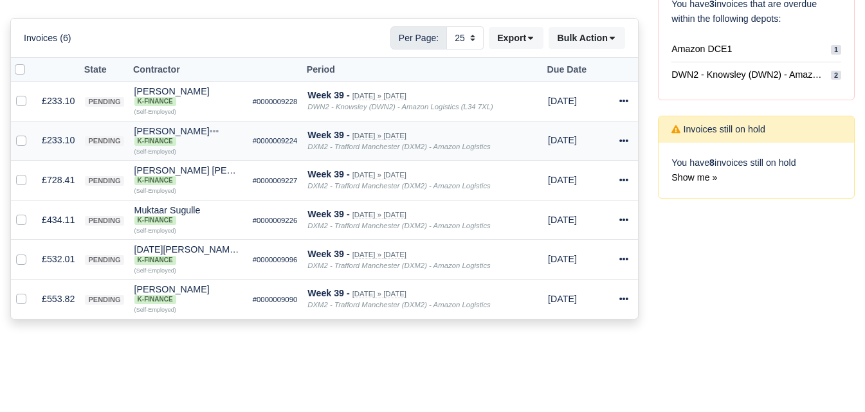
scroll to position [228, 0]
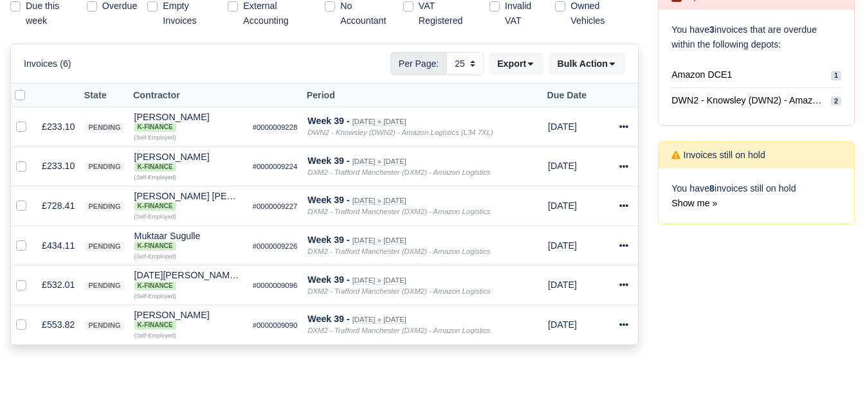
click at [30, 88] on label at bounding box center [30, 88] width 0 height 0
click at [19, 97] on input "checkbox" at bounding box center [20, 93] width 10 height 10
checkbox input "true"
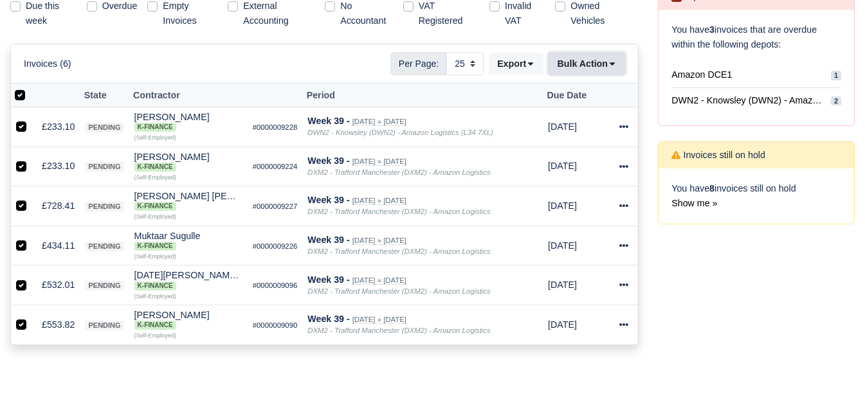
click at [567, 71] on button "Bulk Action" at bounding box center [587, 64] width 77 height 22
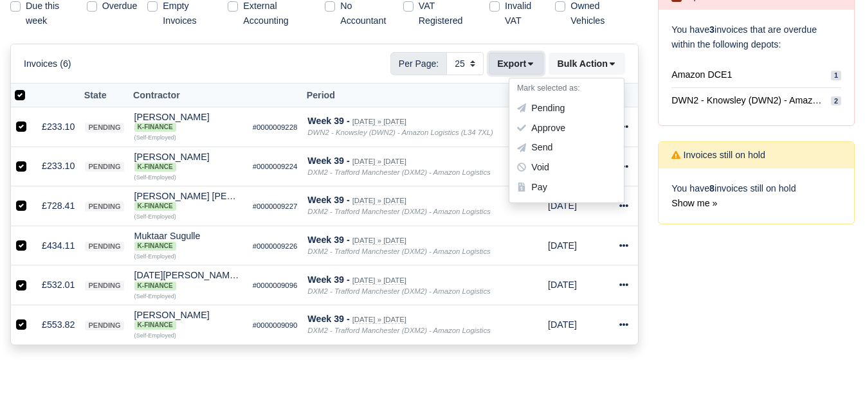
click at [523, 59] on button "Export" at bounding box center [516, 64] width 55 height 22
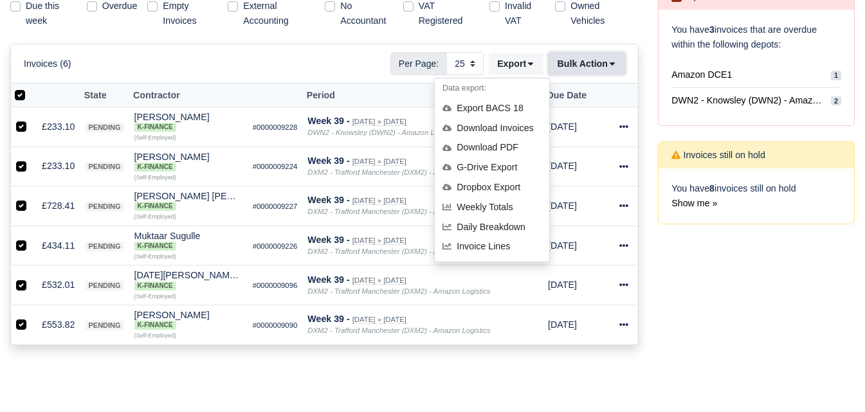
click at [580, 60] on button "Bulk Action" at bounding box center [587, 64] width 77 height 22
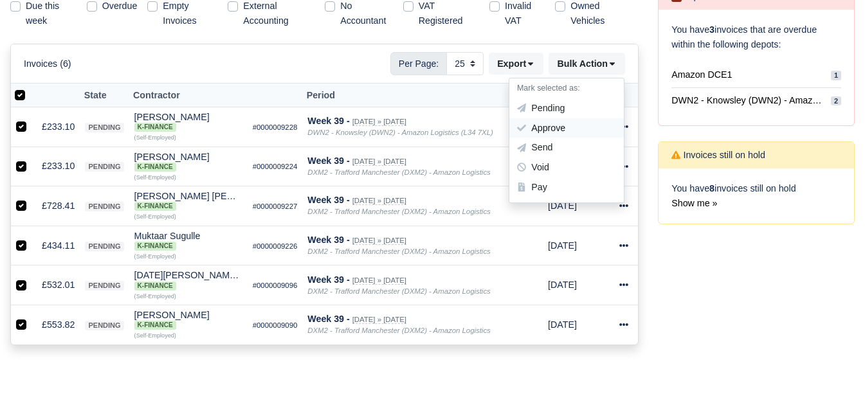
click at [546, 131] on div "Approve" at bounding box center [567, 128] width 115 height 20
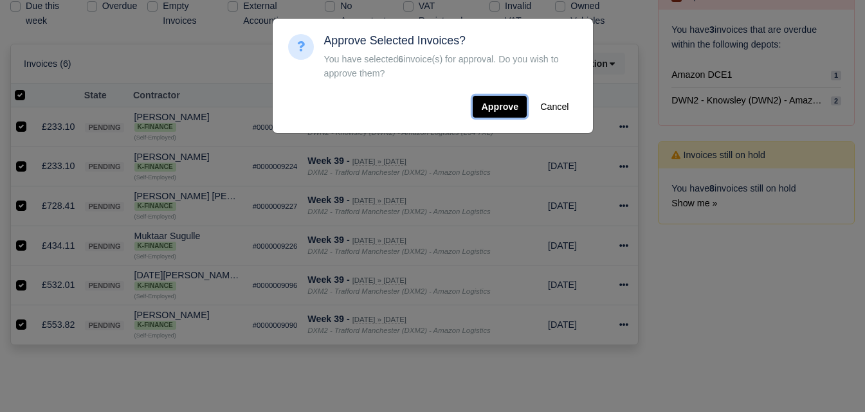
click at [517, 108] on button "Approve" at bounding box center [500, 107] width 54 height 22
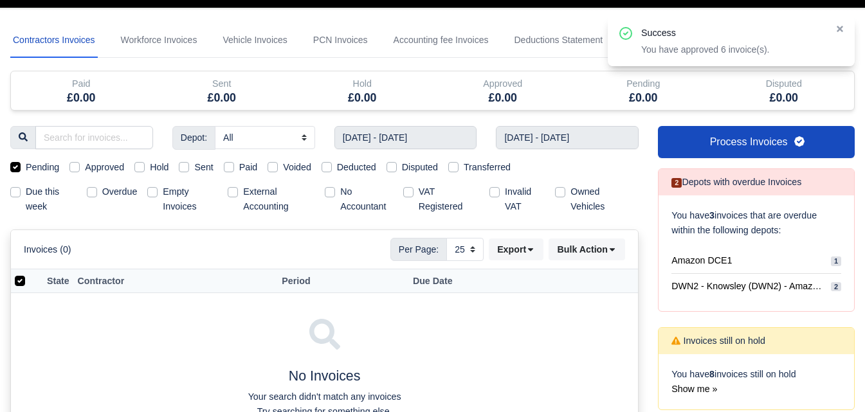
scroll to position [0, 0]
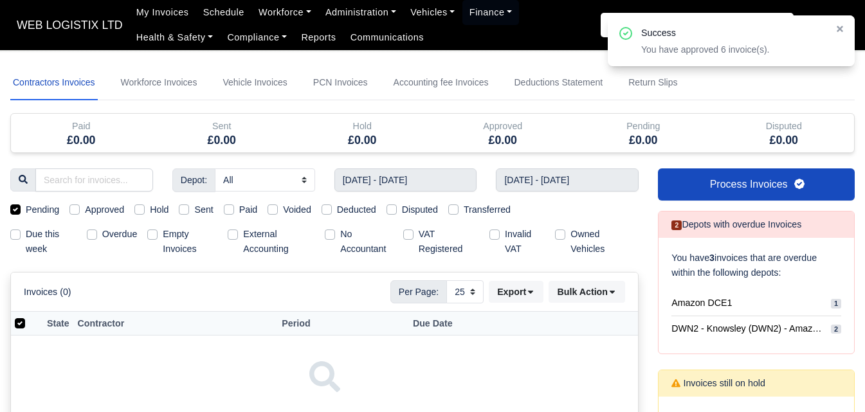
click at [103, 214] on label "Approved" at bounding box center [104, 210] width 39 height 15
click at [80, 213] on input "Approved" at bounding box center [74, 208] width 10 height 10
checkbox input "true"
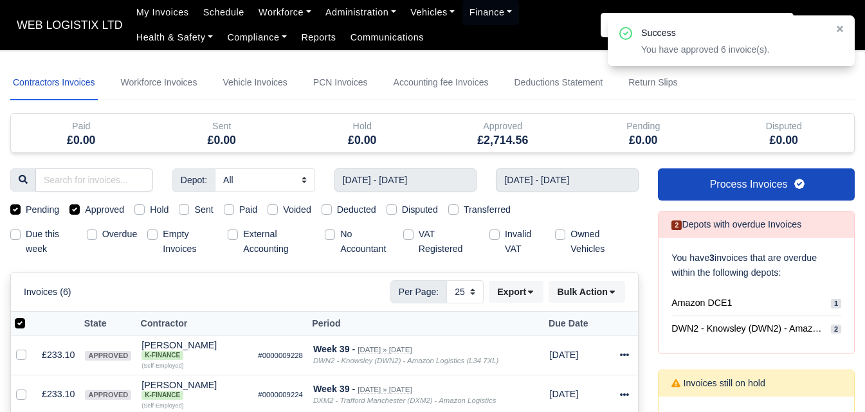
click at [42, 207] on label "Pending" at bounding box center [42, 210] width 33 height 15
click at [21, 207] on input "Pending" at bounding box center [15, 208] width 10 height 10
checkbox input "false"
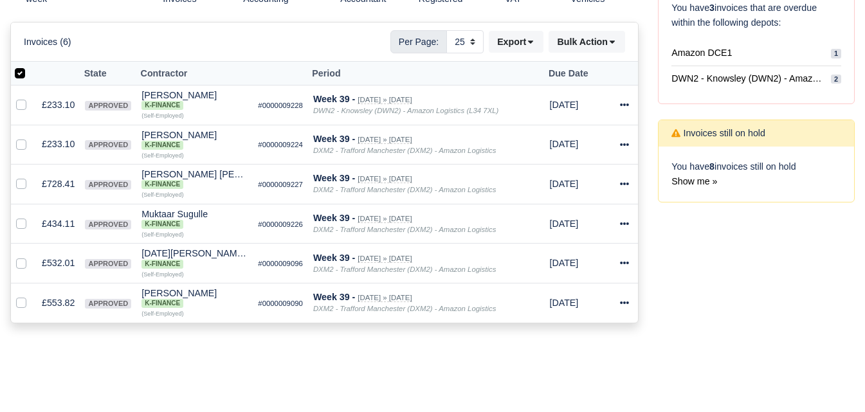
scroll to position [228, 0]
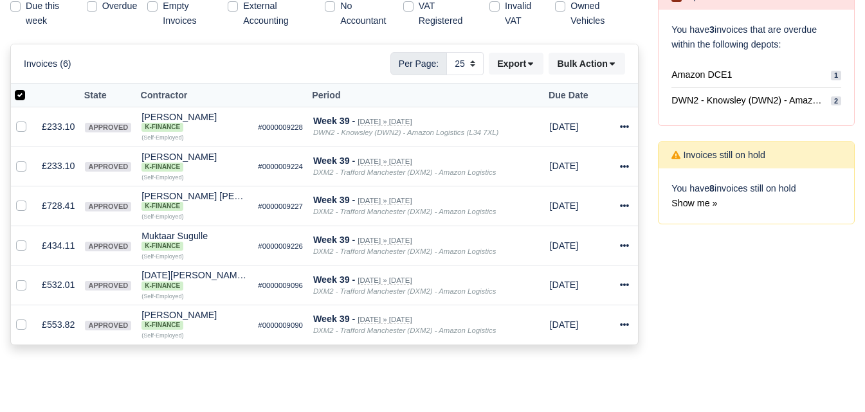
click at [30, 88] on label at bounding box center [30, 88] width 0 height 0
click at [15, 98] on input "checkbox" at bounding box center [20, 93] width 10 height 10
checkbox input "false"
click at [30, 88] on label at bounding box center [30, 88] width 0 height 0
click at [21, 98] on input "checkbox" at bounding box center [20, 93] width 10 height 10
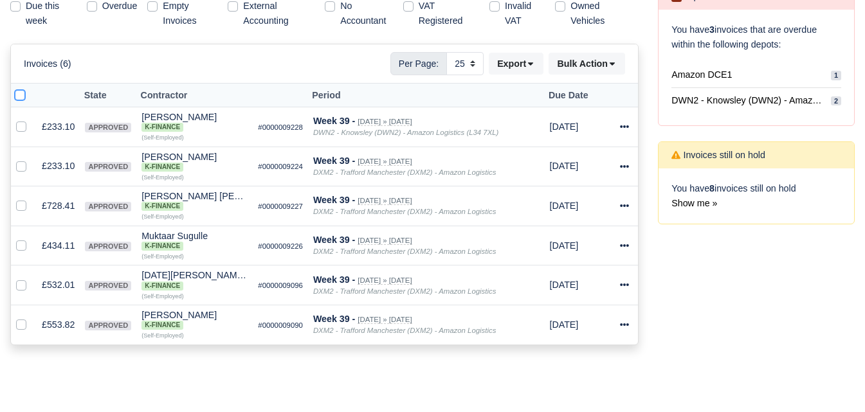
checkbox input "true"
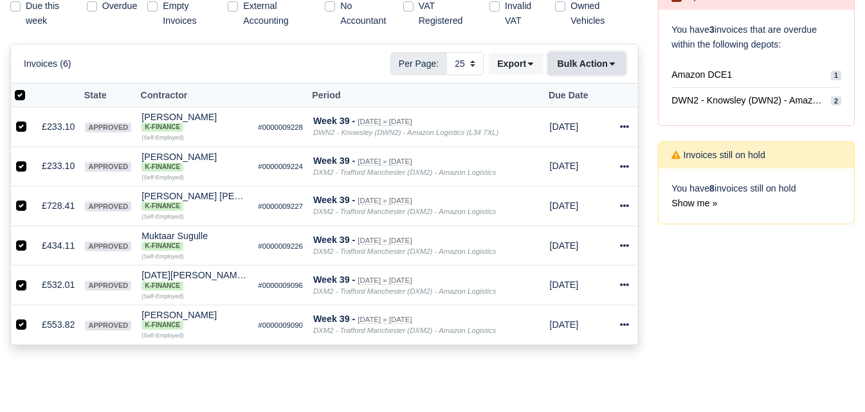
click at [594, 59] on button "Bulk Action" at bounding box center [587, 64] width 77 height 22
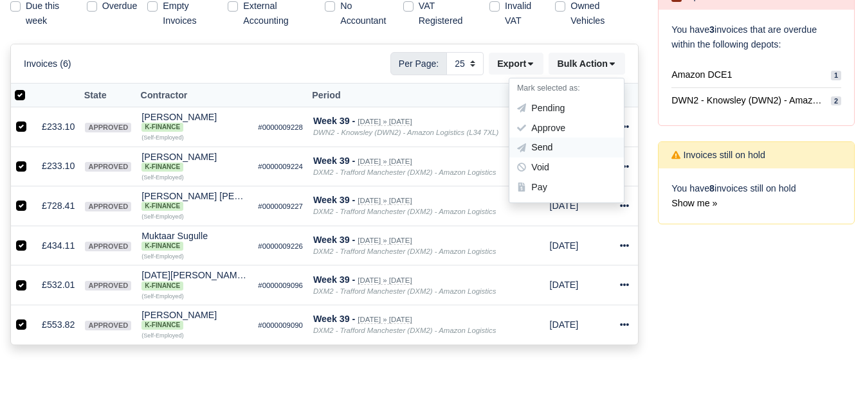
click at [542, 140] on div "Send" at bounding box center [567, 148] width 115 height 20
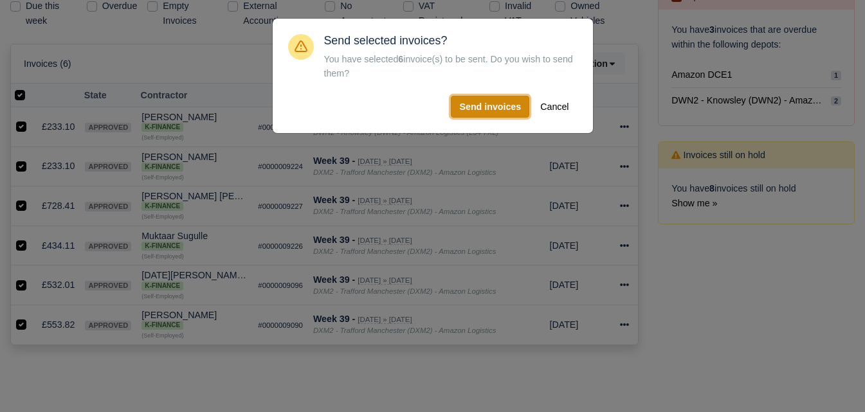
click at [506, 110] on button "Send invoices" at bounding box center [490, 107] width 78 height 22
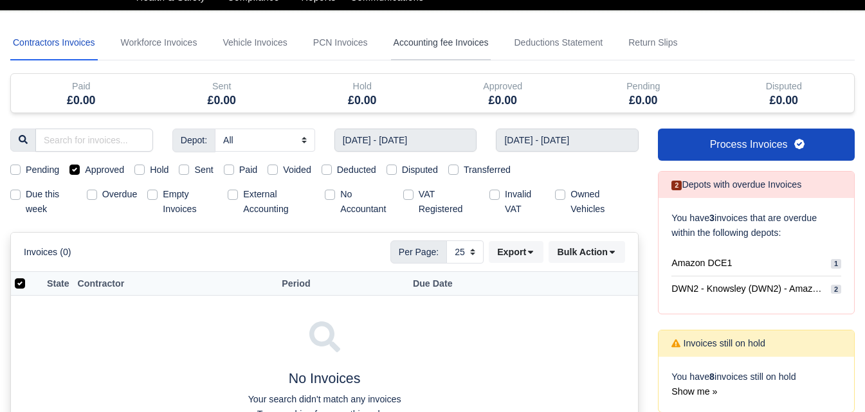
scroll to position [0, 0]
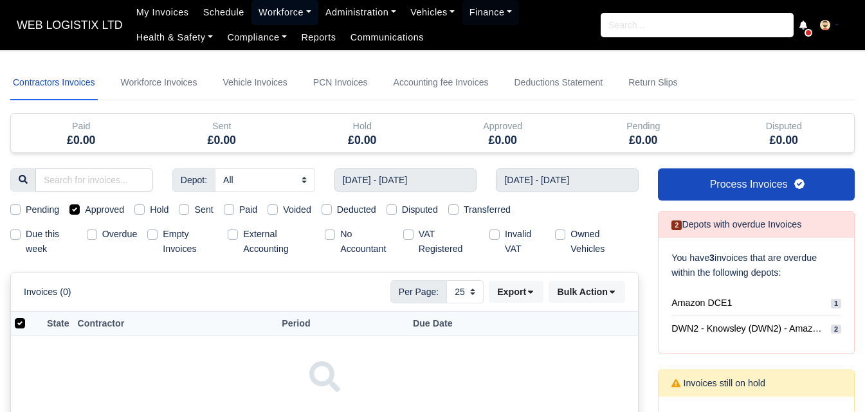
click at [283, 14] on link "Workforce" at bounding box center [285, 12] width 67 height 25
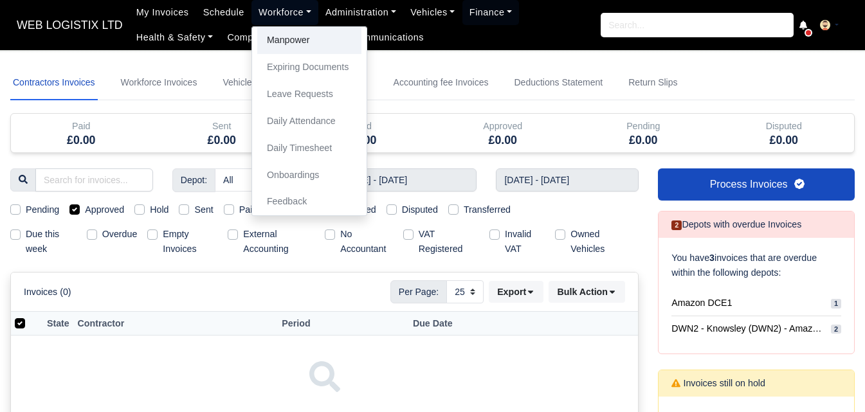
click at [292, 49] on link "Manpower" at bounding box center [309, 40] width 104 height 27
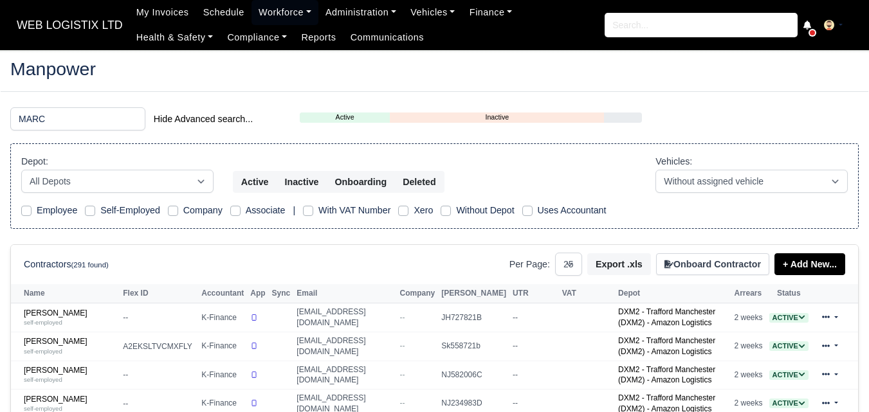
select select "25"
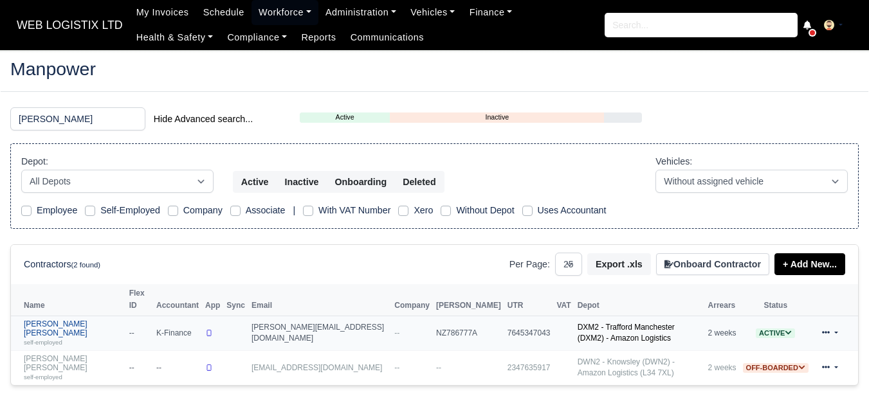
type input "[PERSON_NAME]"
click at [60, 320] on link "[PERSON_NAME] [PERSON_NAME] self-employed" at bounding box center [73, 334] width 99 height 28
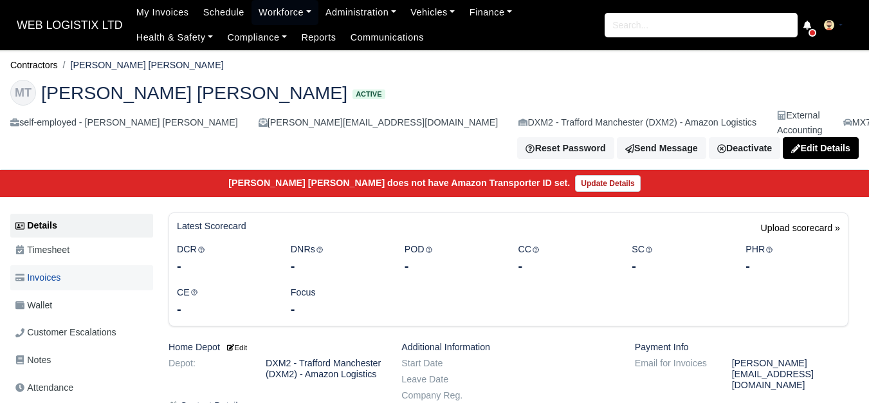
click at [53, 270] on span "Invoices" at bounding box center [37, 277] width 45 height 15
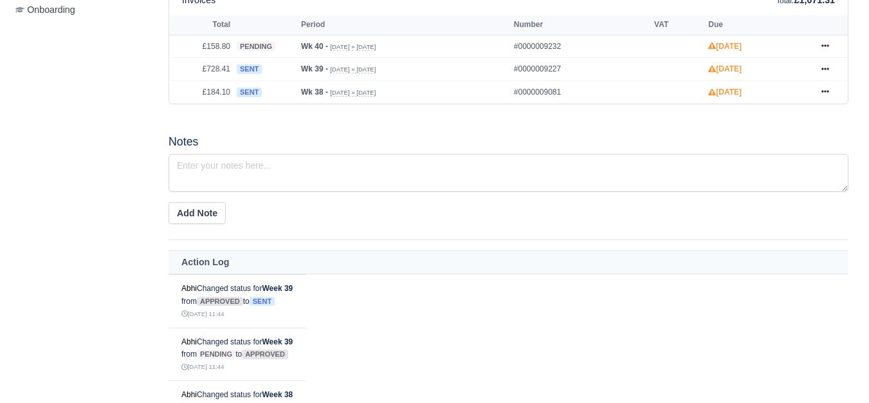
scroll to position [429, 0]
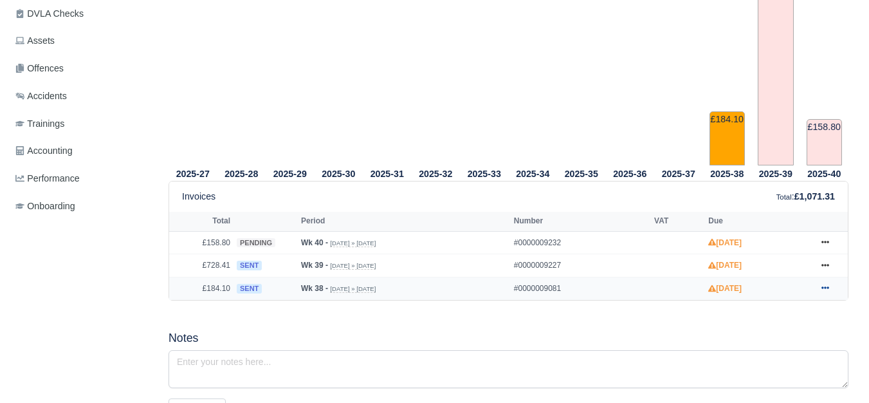
click at [826, 287] on icon at bounding box center [826, 288] width 8 height 3
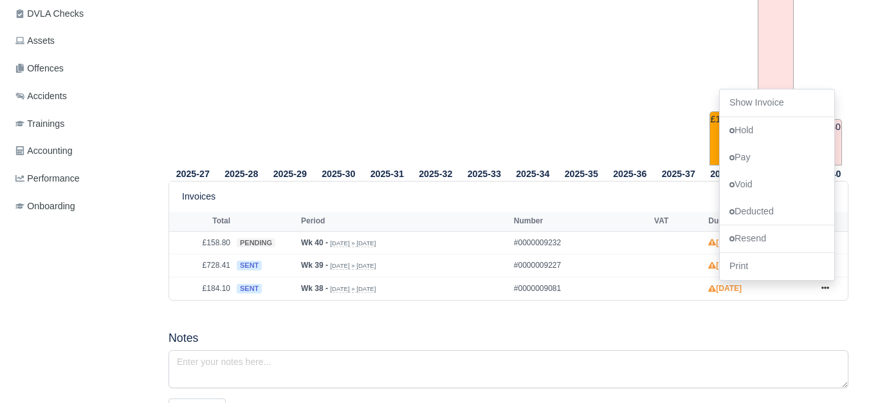
click at [566, 331] on h5 "Notes" at bounding box center [509, 338] width 680 height 14
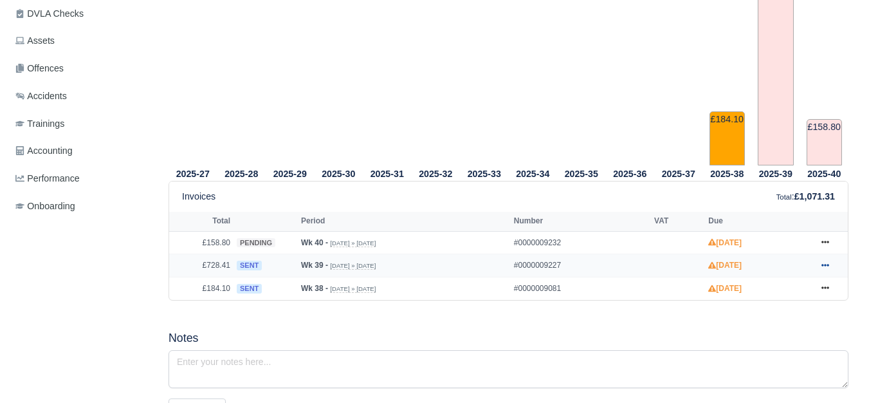
click at [825, 261] on icon at bounding box center [826, 265] width 8 height 8
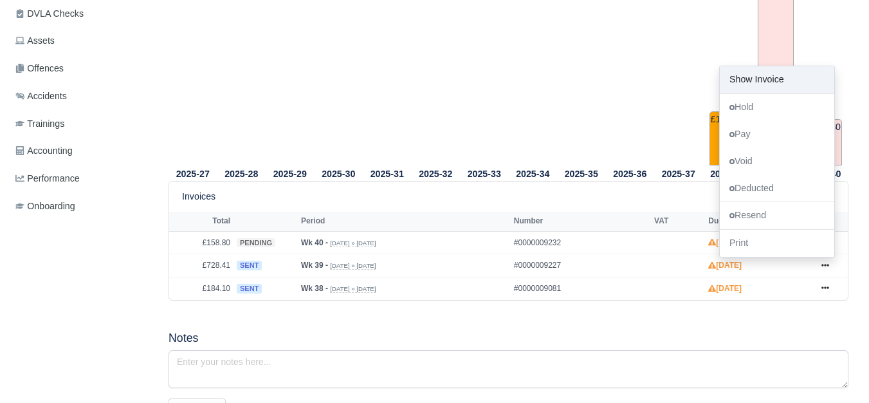
scroll to position [0, 0]
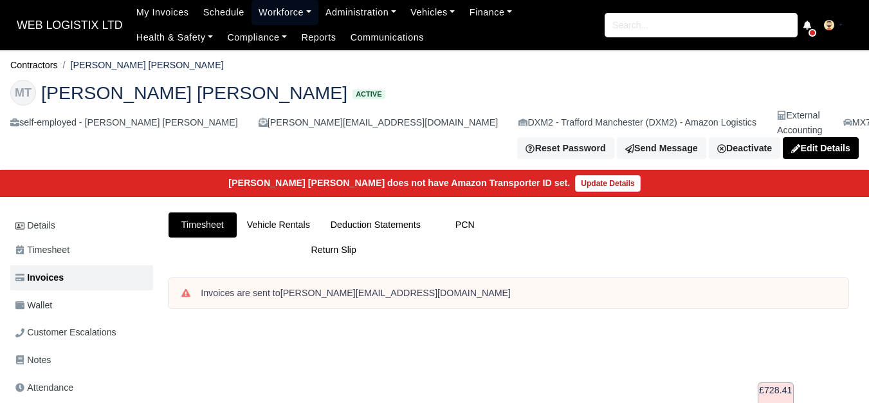
click at [264, 10] on link "Workforce" at bounding box center [285, 12] width 67 height 25
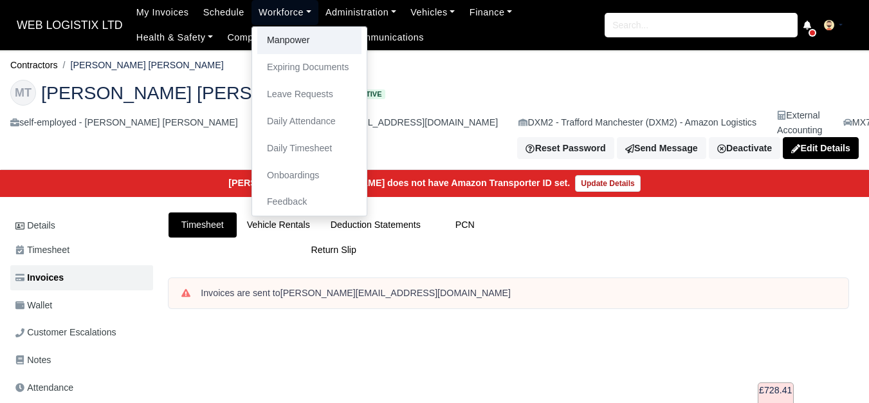
click at [272, 35] on link "Manpower" at bounding box center [309, 40] width 104 height 27
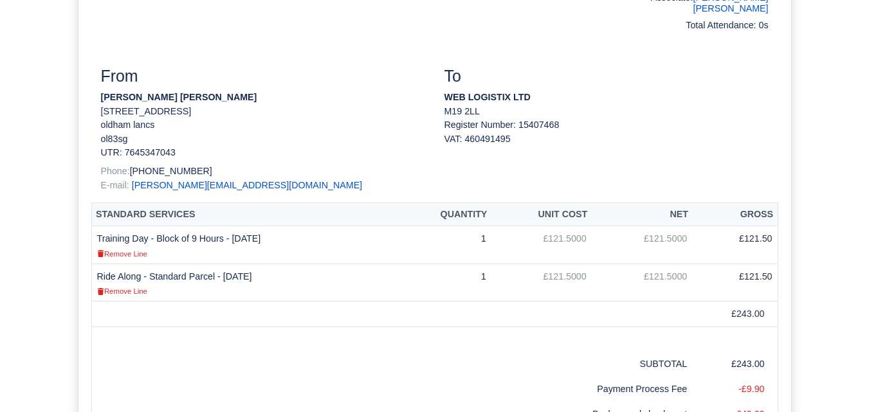
scroll to position [214, 0]
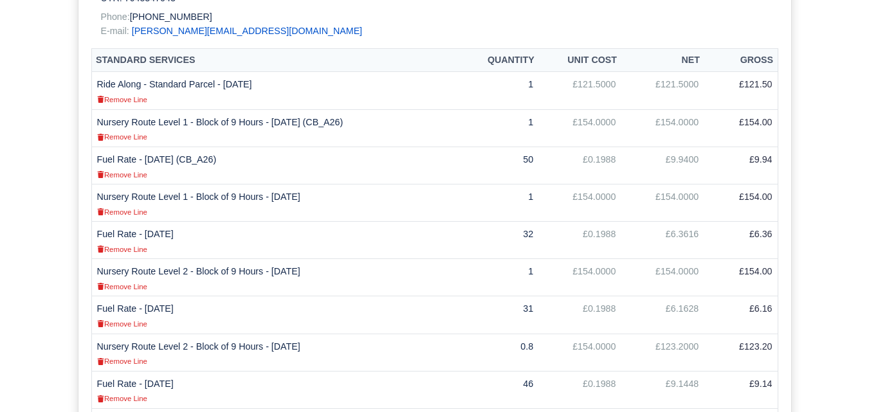
scroll to position [322, 0]
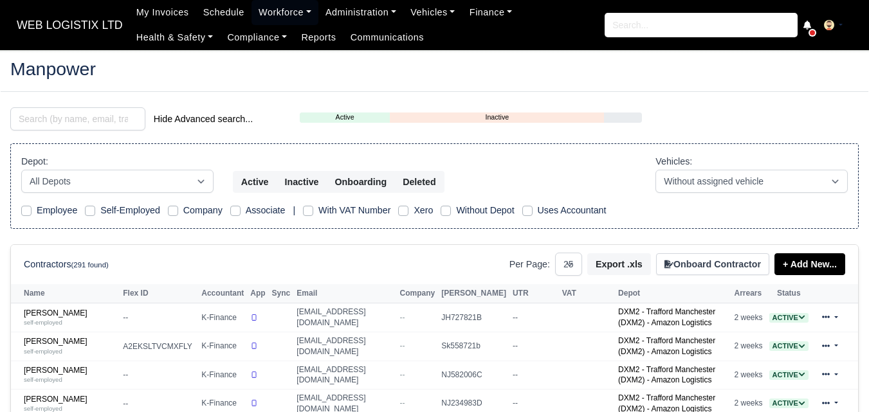
select select "25"
click at [80, 109] on input "search" at bounding box center [77, 118] width 135 height 23
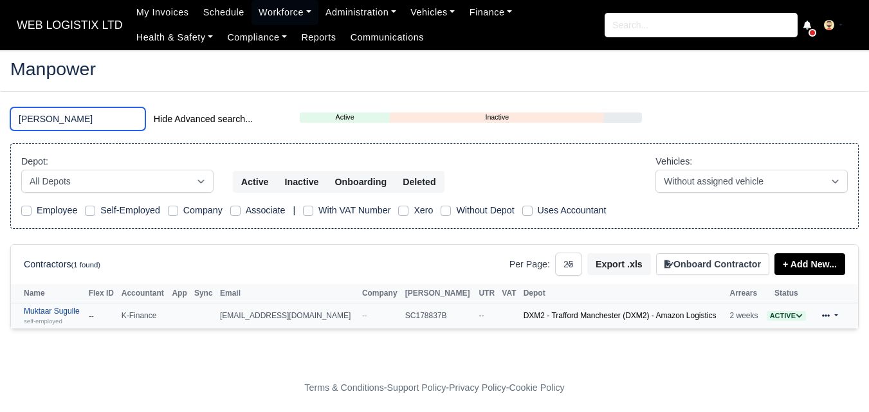
type input "MUKTA"
click at [59, 309] on link "Muktaar Sugulle self-employed" at bounding box center [53, 316] width 59 height 19
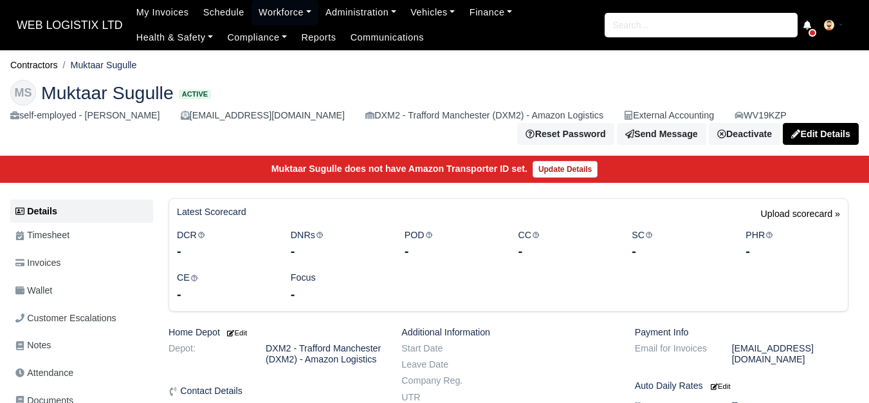
click at [59, 268] on span "Invoices" at bounding box center [37, 262] width 45 height 15
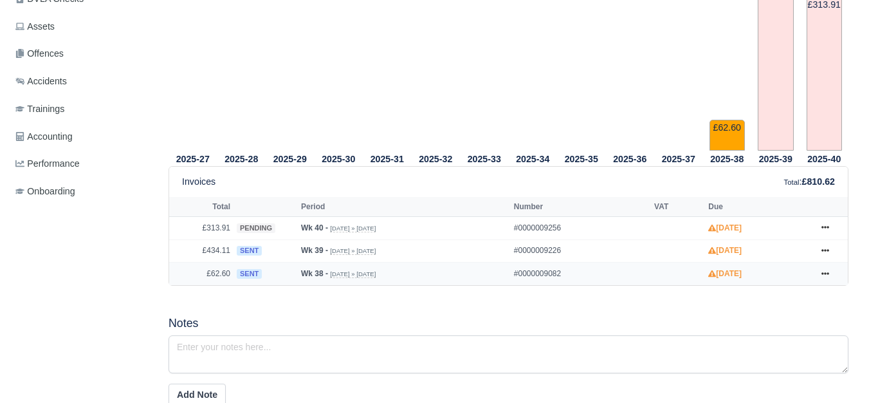
scroll to position [429, 0]
click at [823, 277] on icon at bounding box center [826, 274] width 8 height 8
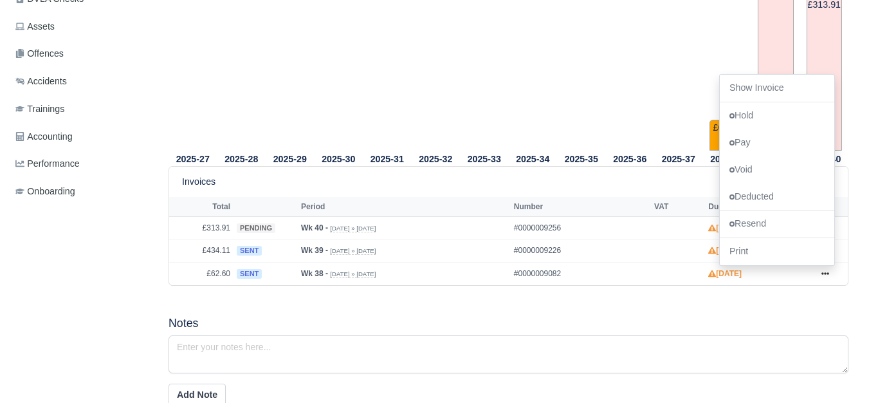
click at [536, 303] on div "2025-27 2025-28 2025-29 2025-30 2025-31 2025-32 2025-33 2025-34 2025-35" at bounding box center [508, 326] width 699 height 903
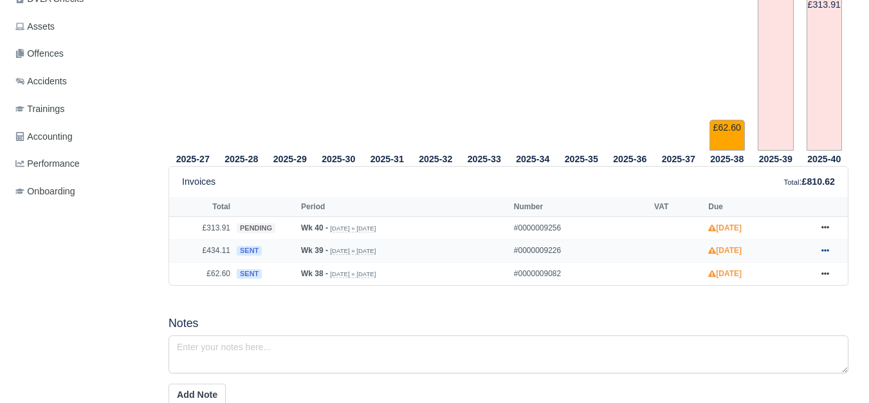
click at [829, 253] on link at bounding box center [825, 251] width 19 height 16
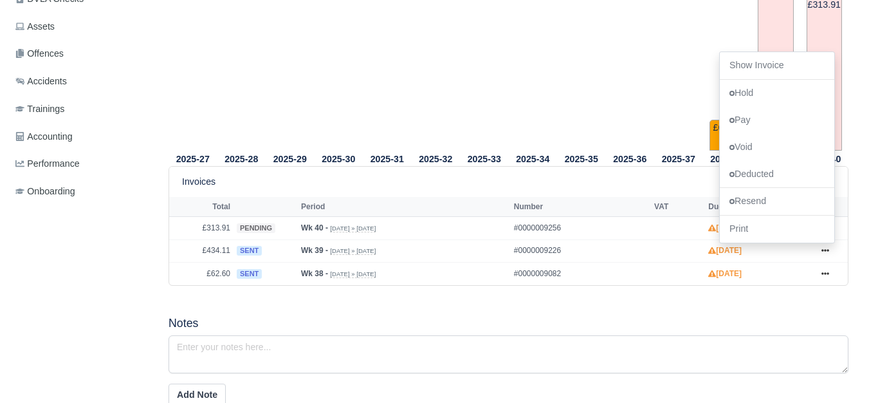
click at [334, 310] on div "2025-27 2025-28 2025-29 2025-30 2025-31 2025-32 2025-33 2025-34 2025-35" at bounding box center [508, 326] width 699 height 903
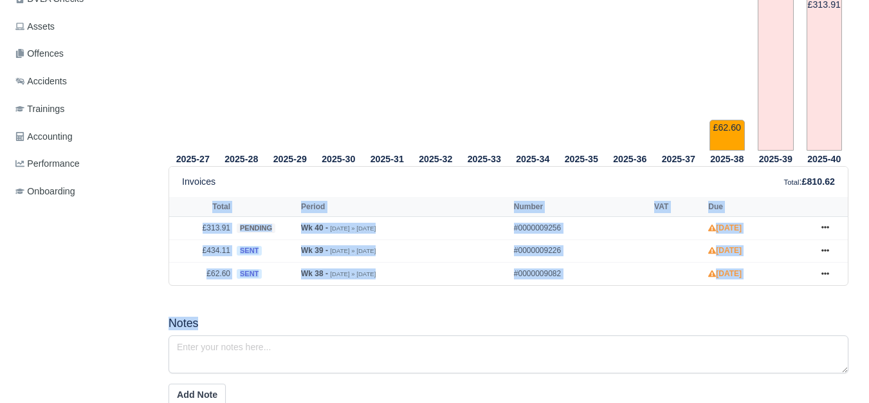
click at [581, 324] on h5 "Notes" at bounding box center [509, 324] width 680 height 14
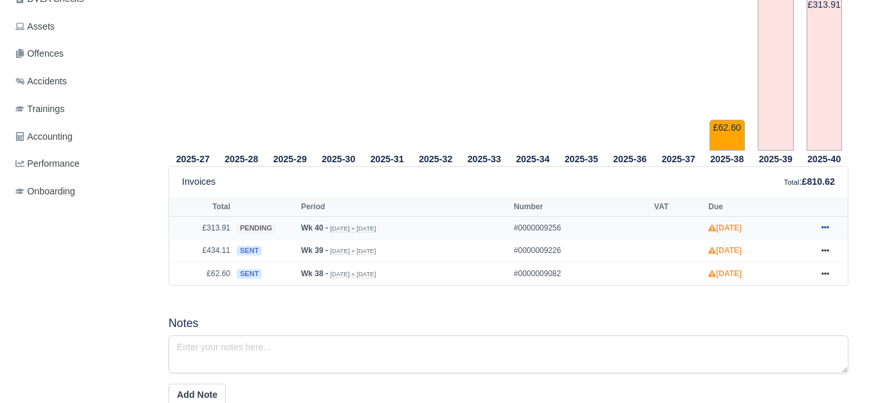
click at [829, 232] on link at bounding box center [825, 228] width 19 height 16
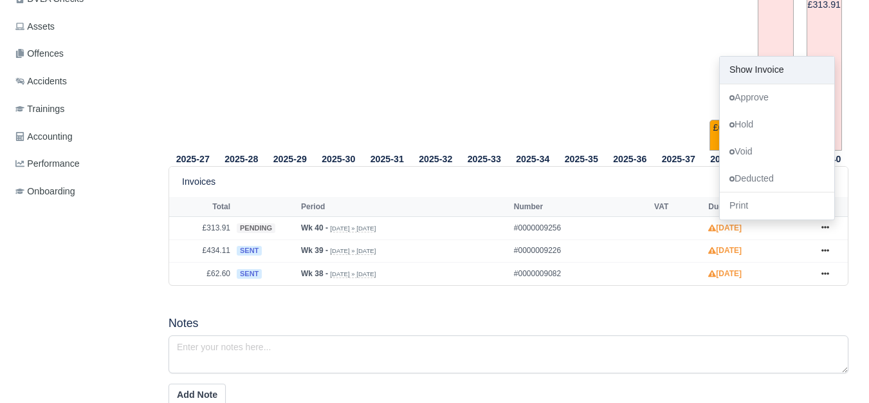
scroll to position [0, 0]
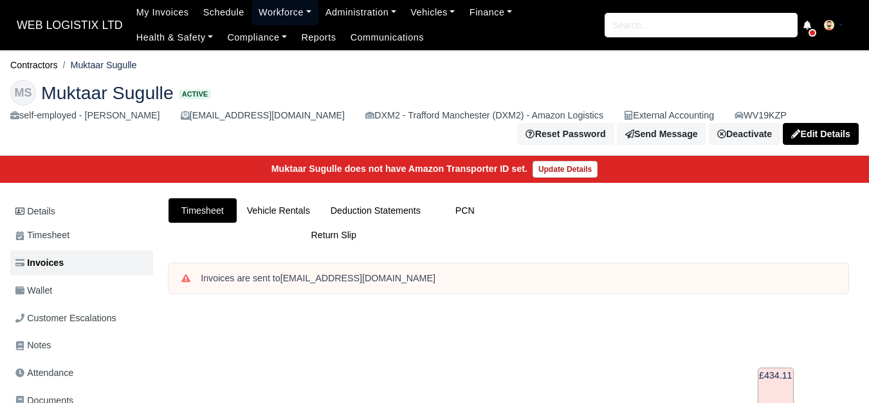
click at [281, 16] on link "Workforce" at bounding box center [285, 12] width 67 height 25
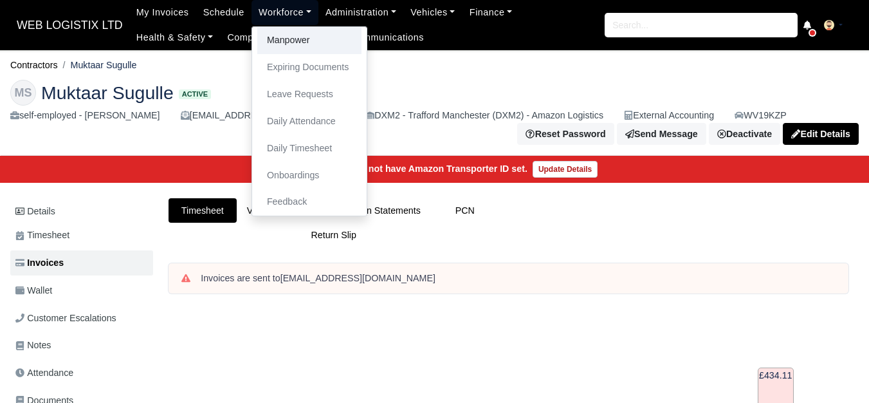
click at [293, 39] on link "Manpower" at bounding box center [309, 40] width 104 height 27
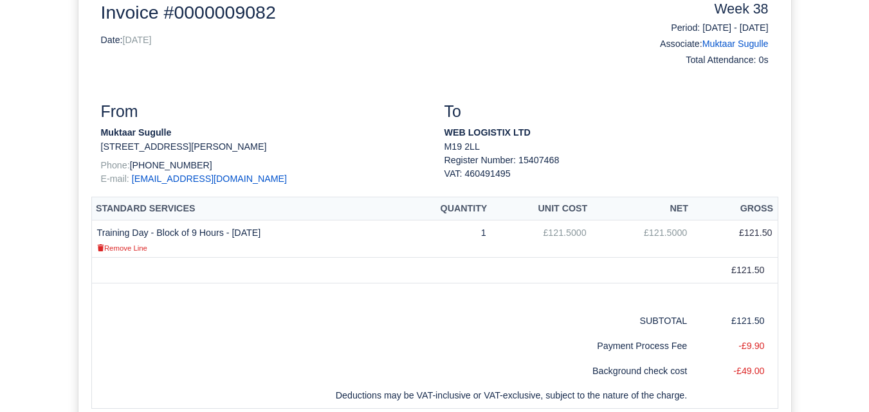
scroll to position [214, 0]
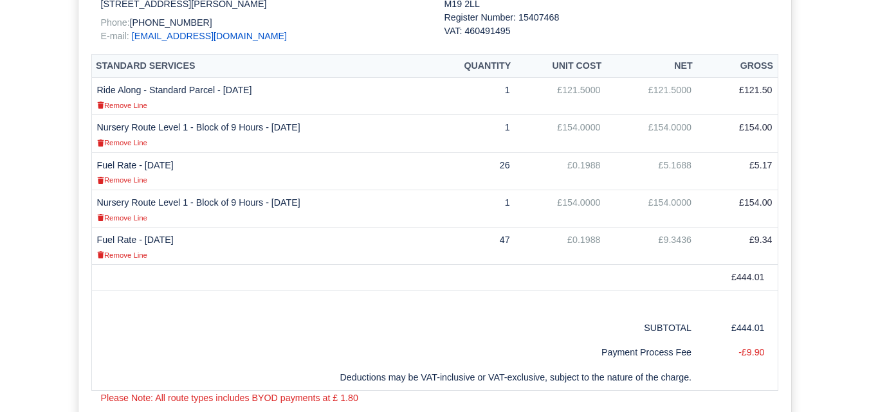
scroll to position [322, 0]
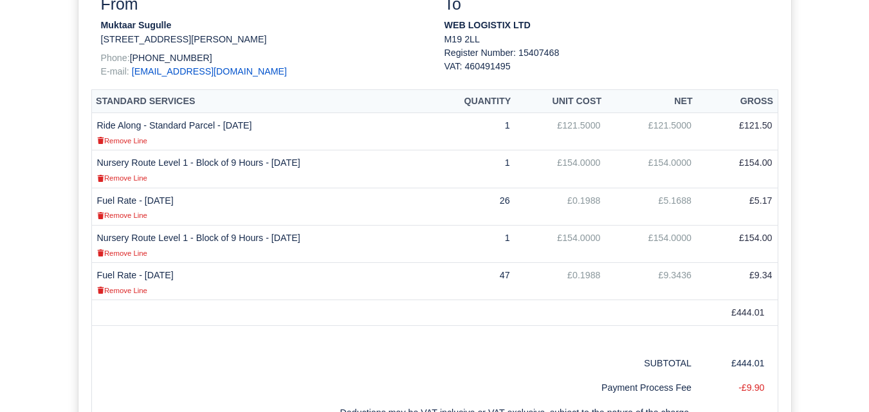
click at [756, 310] on td "£444.01" at bounding box center [737, 313] width 81 height 26
click at [692, 309] on td at bounding box center [393, 313] width 605 height 26
drag, startPoint x: 692, startPoint y: 309, endPoint x: 716, endPoint y: 309, distance: 23.8
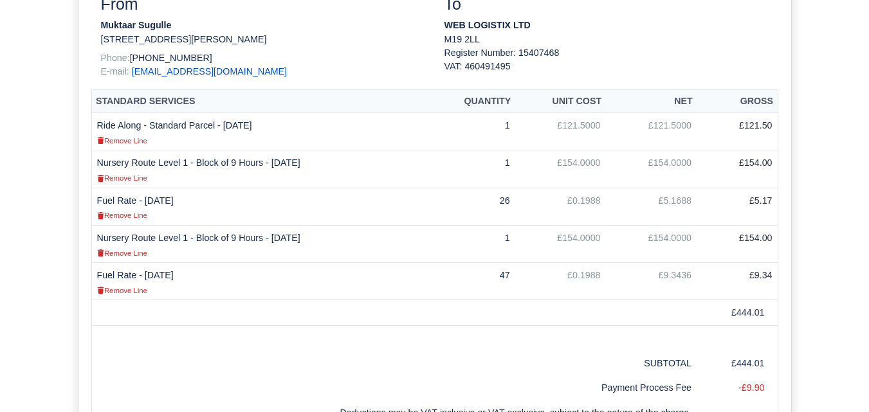
click at [693, 309] on td at bounding box center [393, 313] width 605 height 26
click at [744, 306] on td "£444.01" at bounding box center [737, 313] width 81 height 26
click at [732, 311] on td "£444.01" at bounding box center [737, 313] width 81 height 26
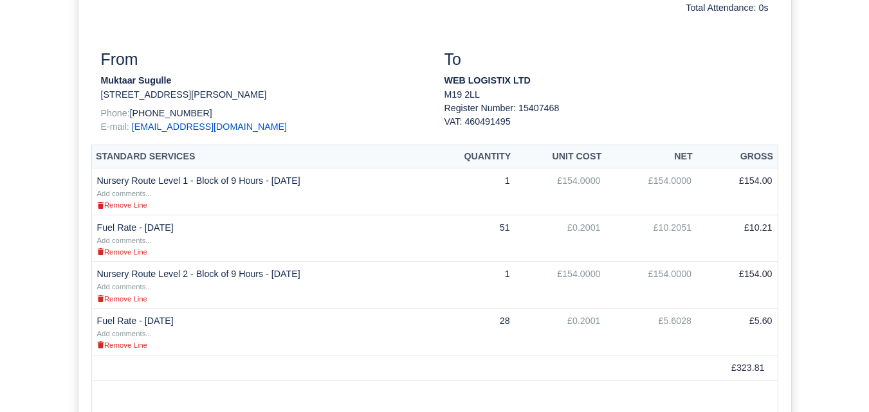
scroll to position [322, 0]
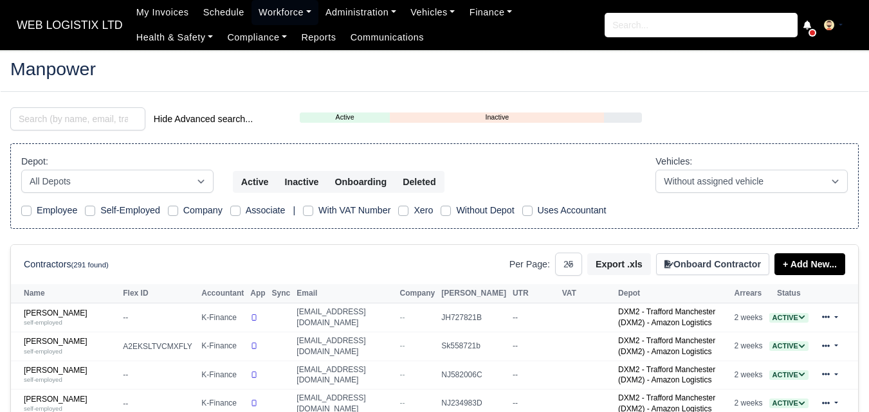
select select "25"
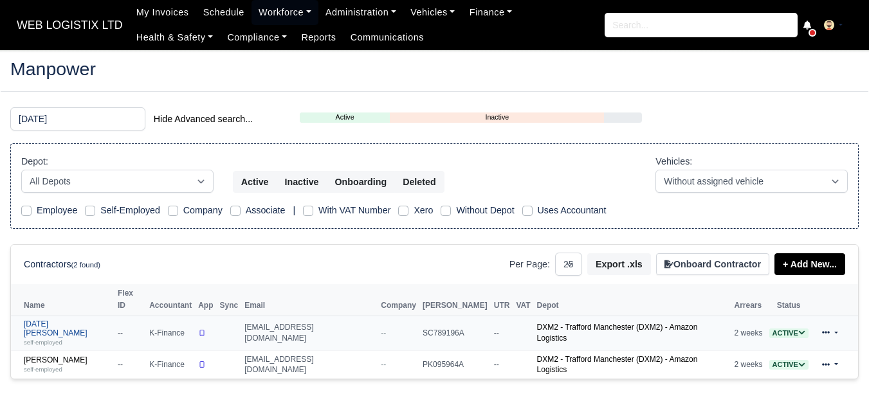
type input "[DATE]"
click at [56, 339] on small "self-employed" at bounding box center [43, 342] width 39 height 7
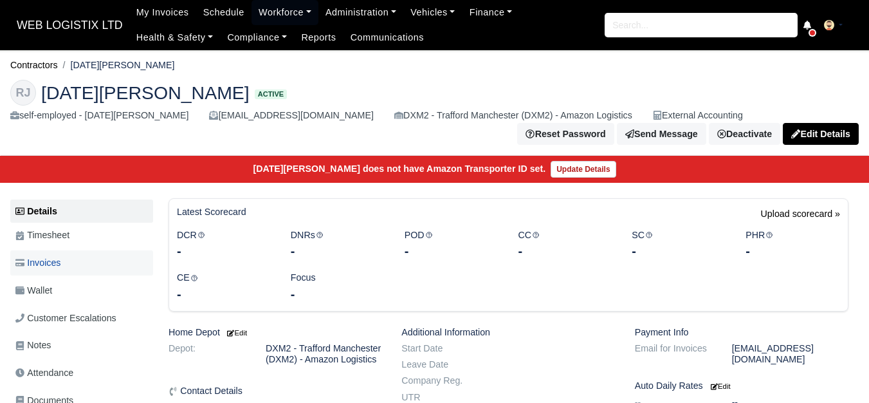
click at [86, 261] on link "Invoices" at bounding box center [81, 262] width 143 height 25
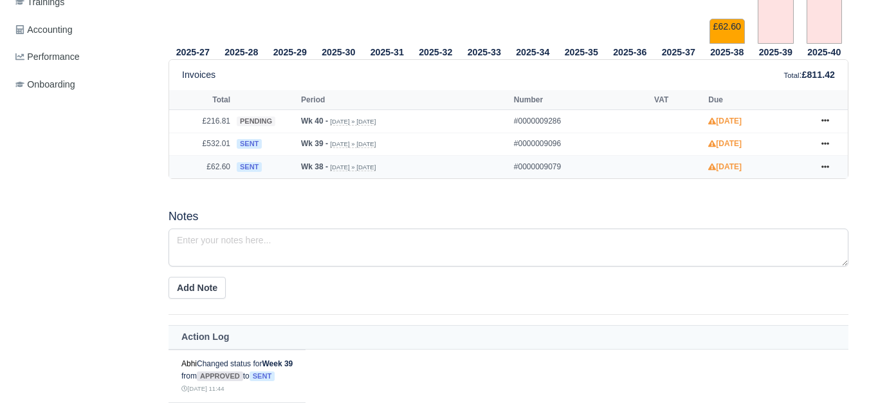
scroll to position [536, 0]
click at [821, 174] on link at bounding box center [825, 167] width 19 height 16
click at [551, 205] on div "2025-27 2025-28 2025-29 2025-30 2025-31 2025-32 2025-33 2025-34 2025-35" at bounding box center [508, 219] width 699 height 903
click at [819, 142] on link at bounding box center [825, 144] width 19 height 16
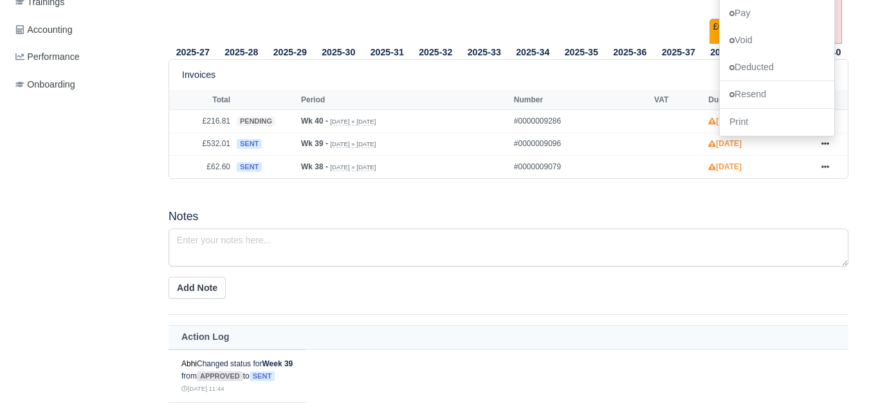
scroll to position [0, 0]
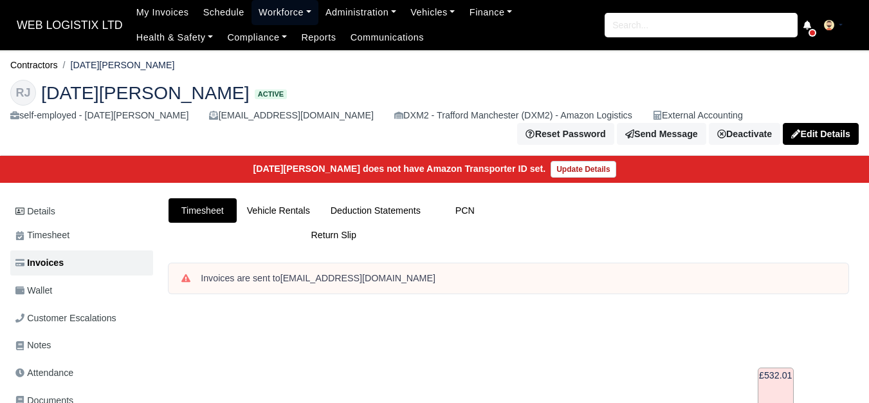
click at [273, 14] on link "Workforce" at bounding box center [285, 12] width 67 height 25
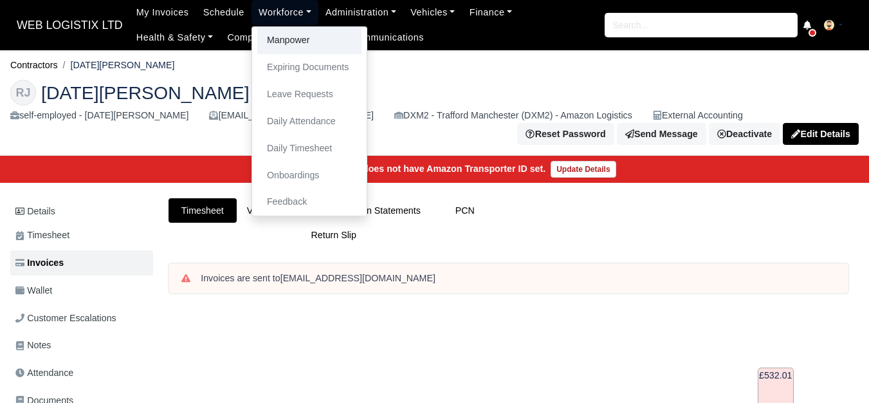
click at [275, 49] on link "Manpower" at bounding box center [309, 40] width 104 height 27
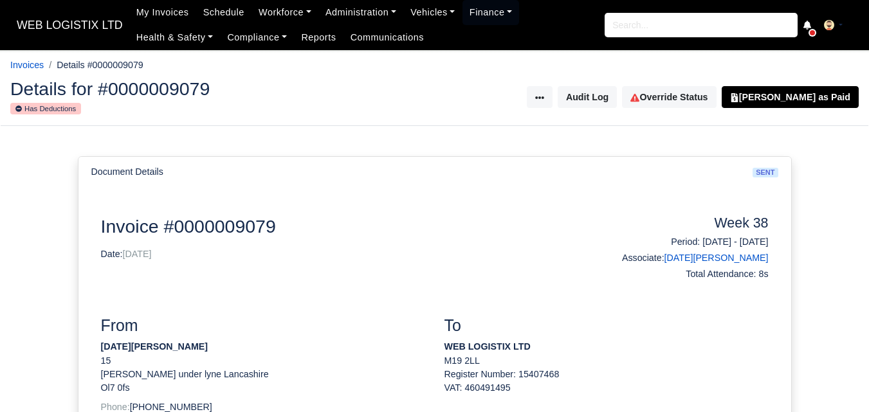
scroll to position [322, 0]
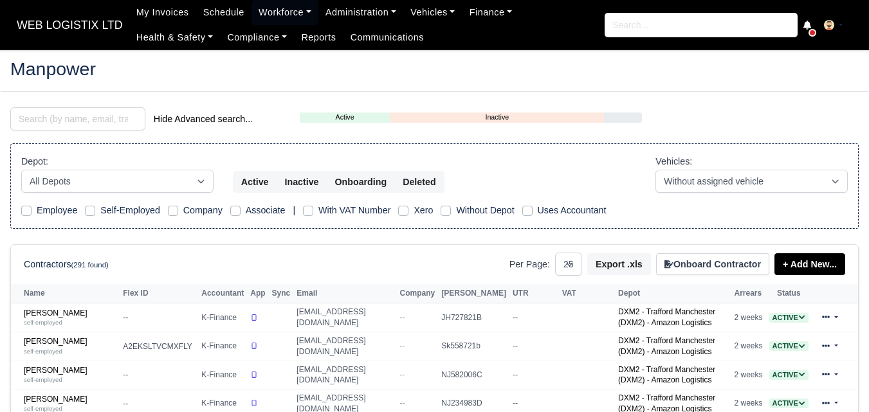
select select "25"
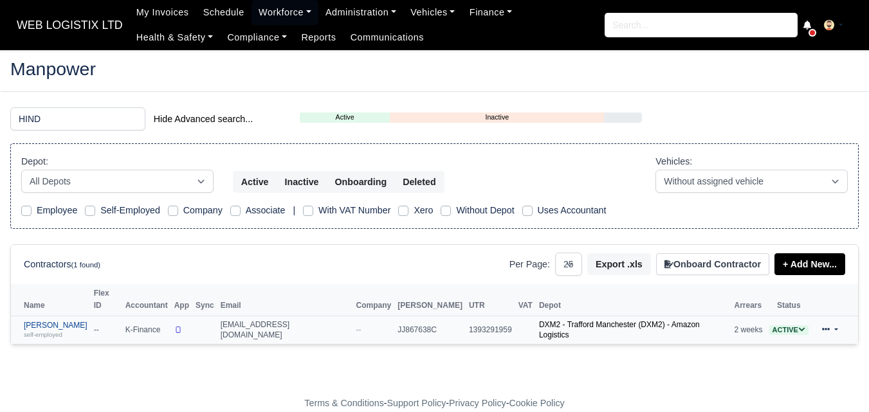
type input "HIND"
click at [66, 330] on div "self-employed" at bounding box center [56, 334] width 64 height 9
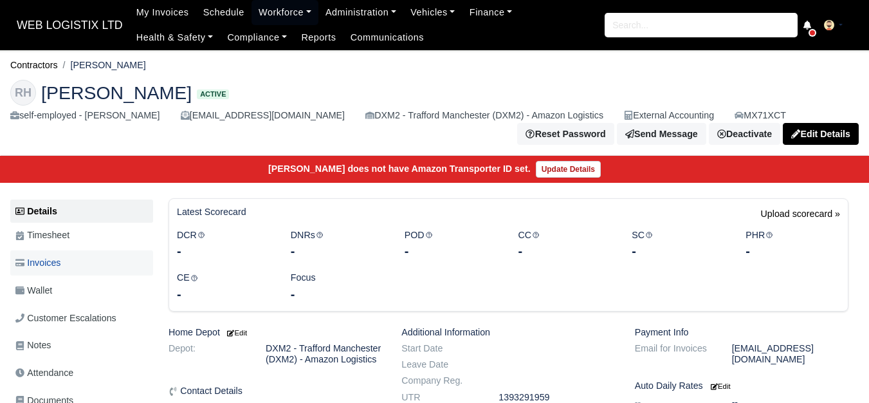
click at [30, 268] on span "Invoices" at bounding box center [37, 262] width 45 height 15
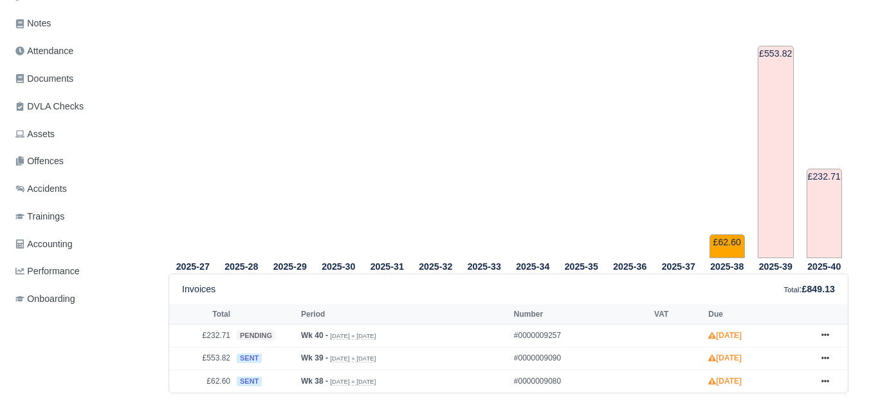
scroll to position [429, 0]
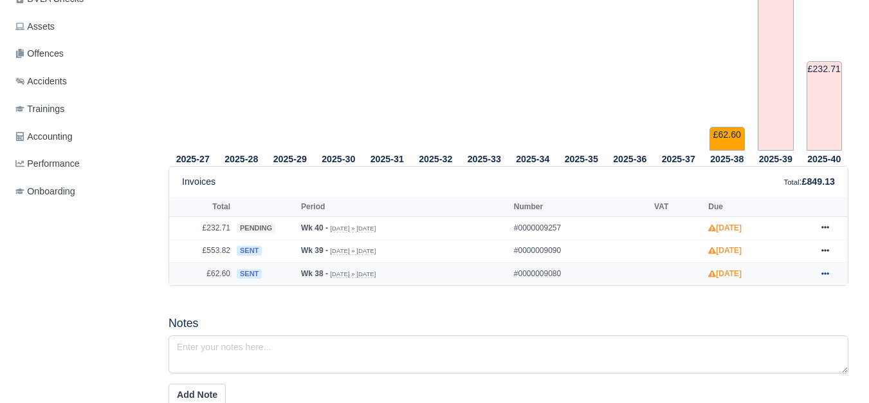
click at [824, 277] on icon at bounding box center [826, 274] width 8 height 8
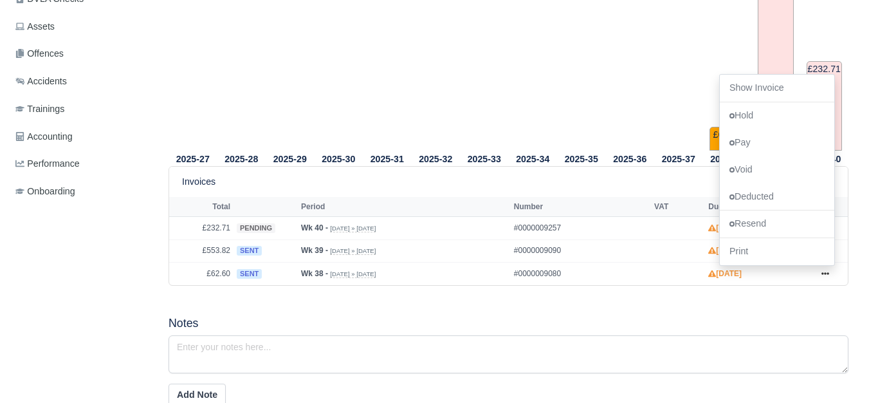
click at [456, 316] on div "2025-27 2025-28 2025-29 2025-30 2025-31 2025-32 2025-33 2025-34 2025-35" at bounding box center [508, 326] width 699 height 903
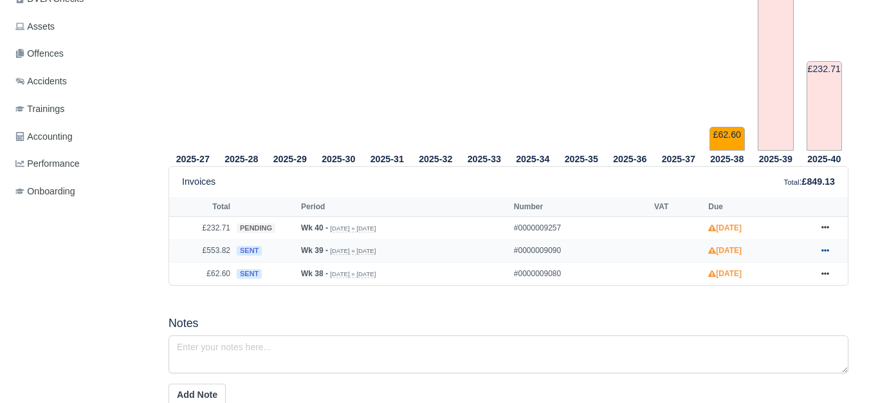
click at [829, 252] on link at bounding box center [825, 251] width 19 height 16
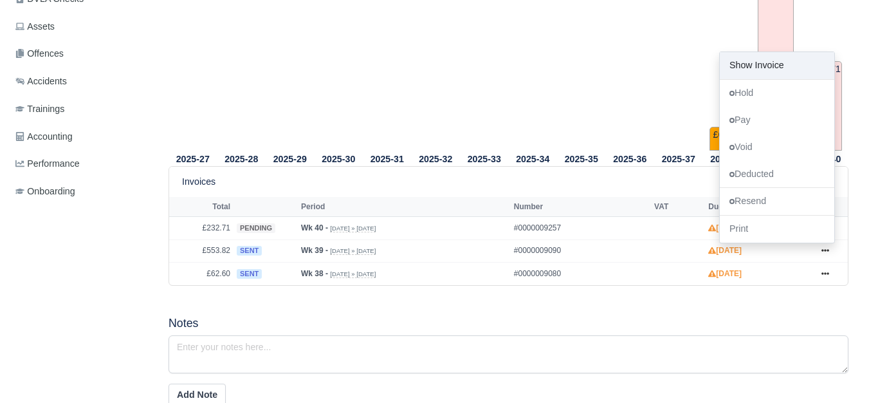
scroll to position [0, 0]
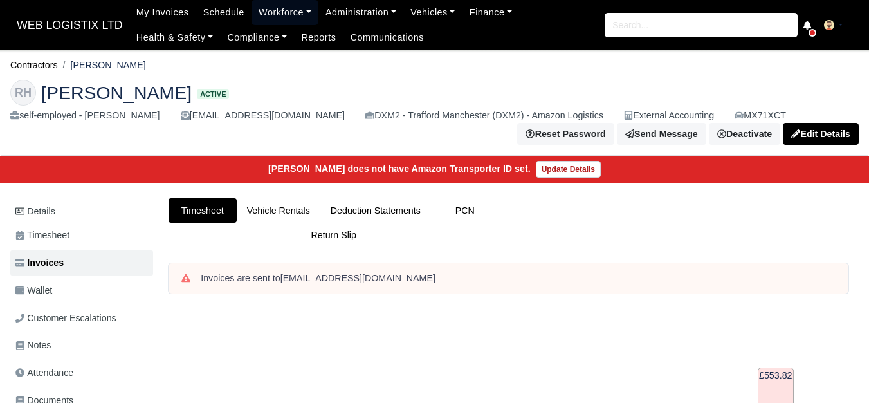
click at [255, 15] on link "Workforce" at bounding box center [285, 12] width 67 height 25
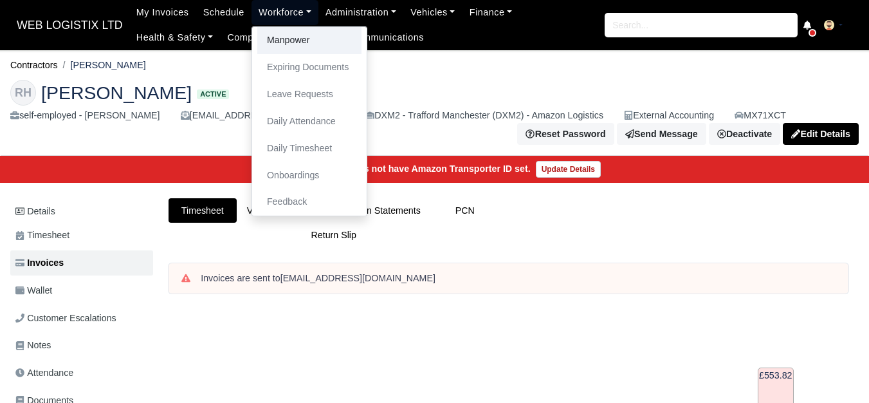
click at [261, 39] on link "Manpower" at bounding box center [309, 40] width 104 height 27
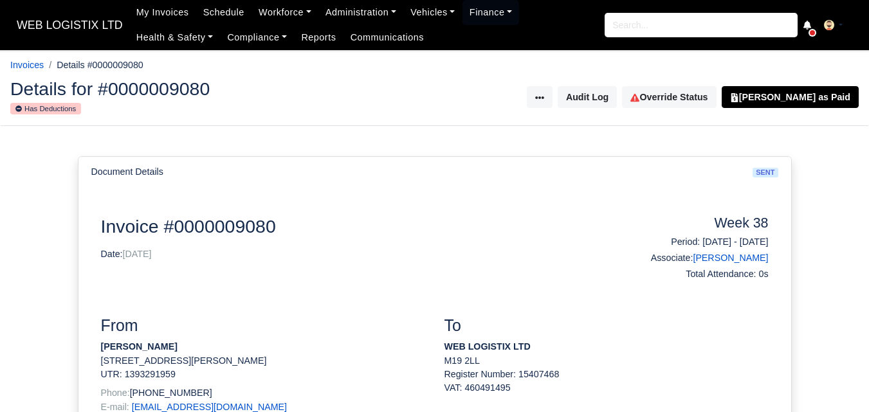
scroll to position [429, 0]
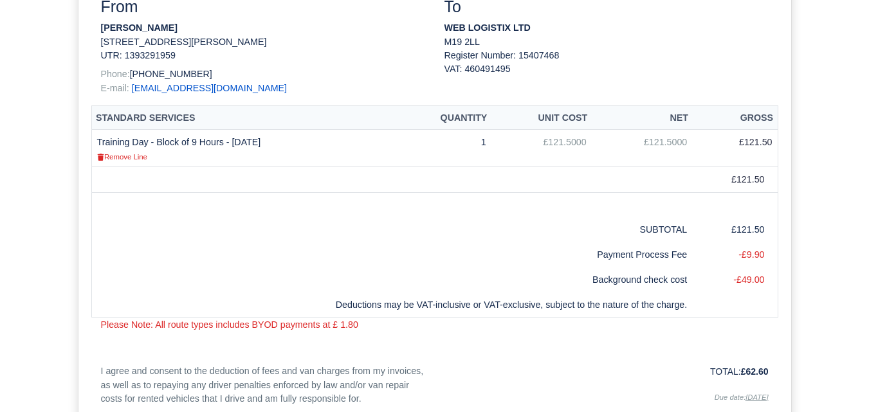
scroll to position [322, 0]
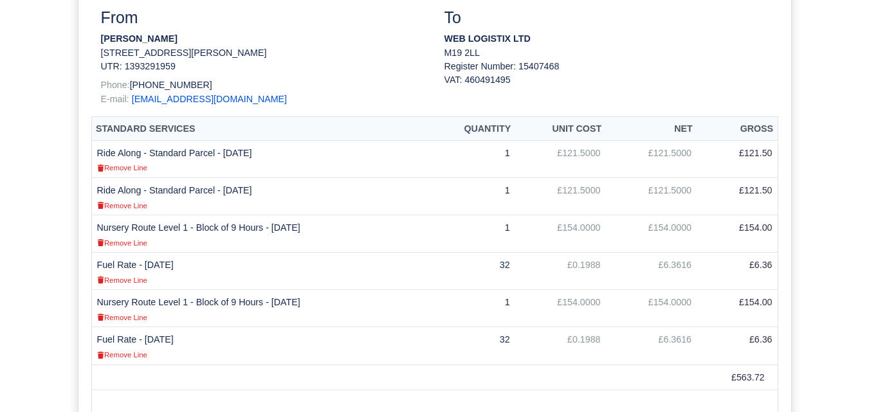
scroll to position [322, 0]
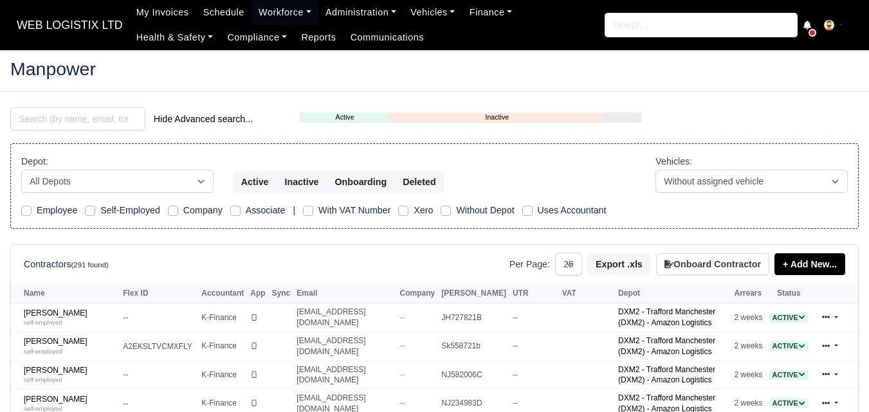
select select "25"
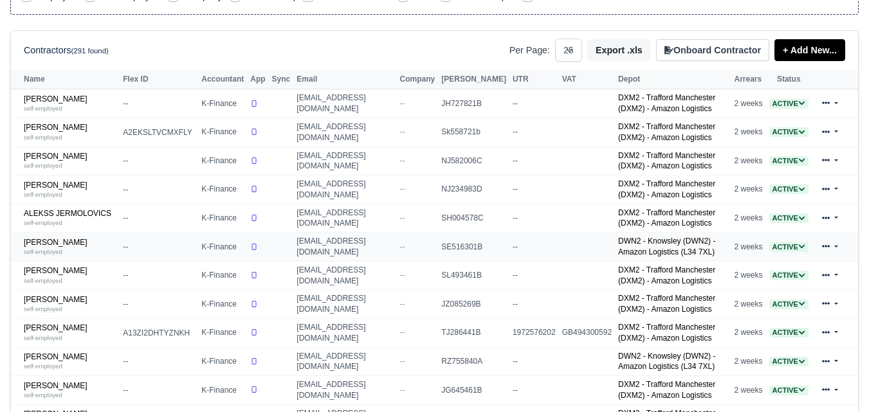
scroll to position [322, 0]
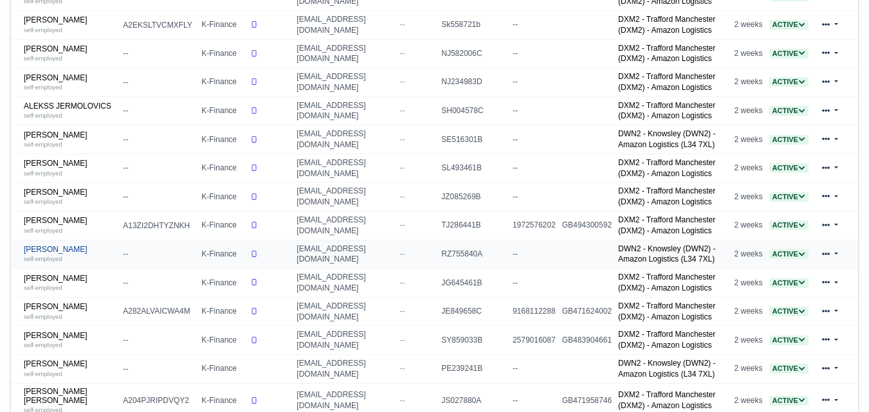
click at [62, 263] on small "self-employed" at bounding box center [43, 258] width 39 height 7
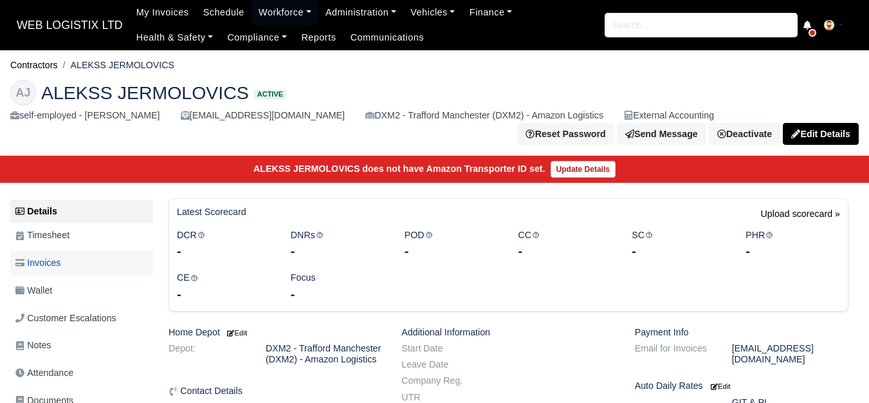
click at [75, 263] on link "Invoices" at bounding box center [81, 262] width 143 height 25
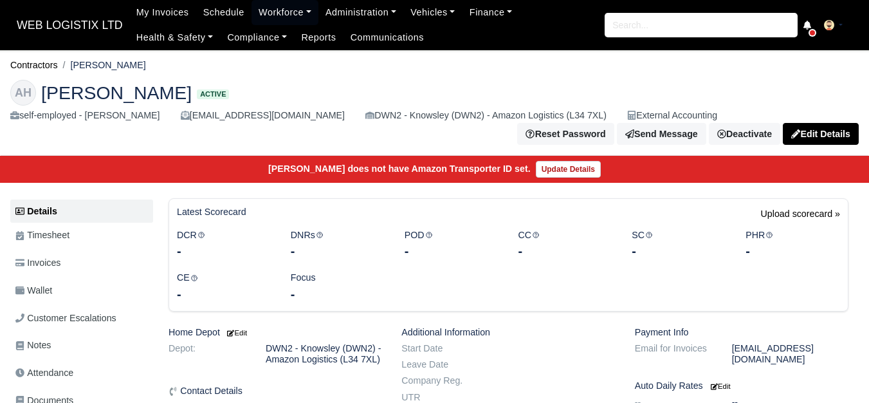
click at [60, 264] on span "Invoices" at bounding box center [37, 262] width 45 height 15
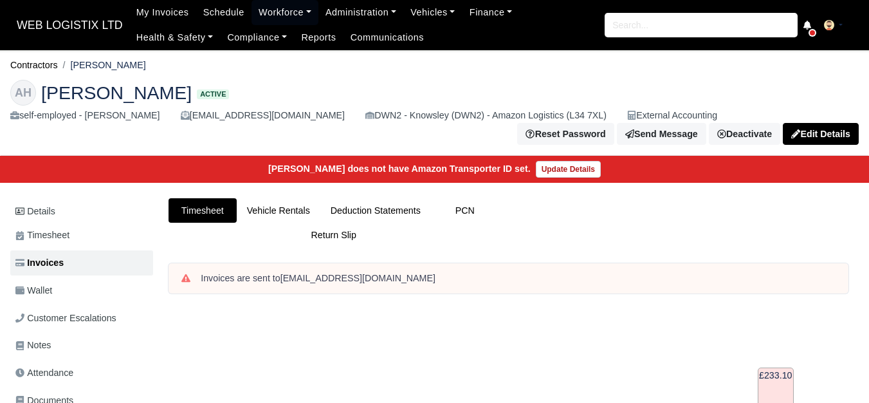
scroll to position [429, 0]
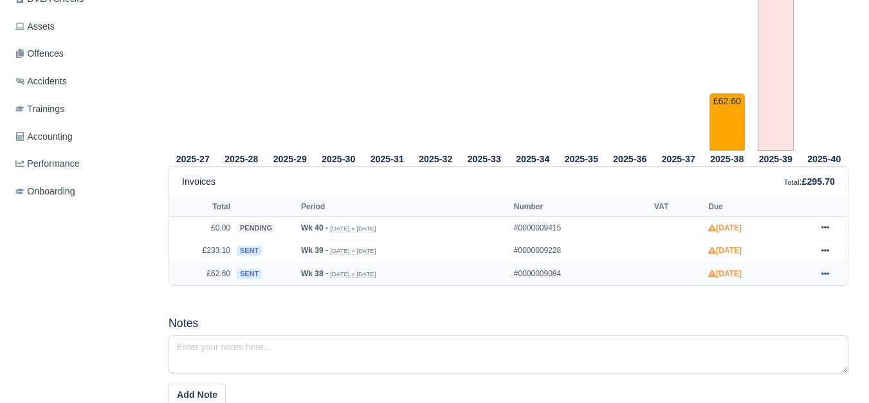
click at [831, 279] on link at bounding box center [825, 274] width 19 height 16
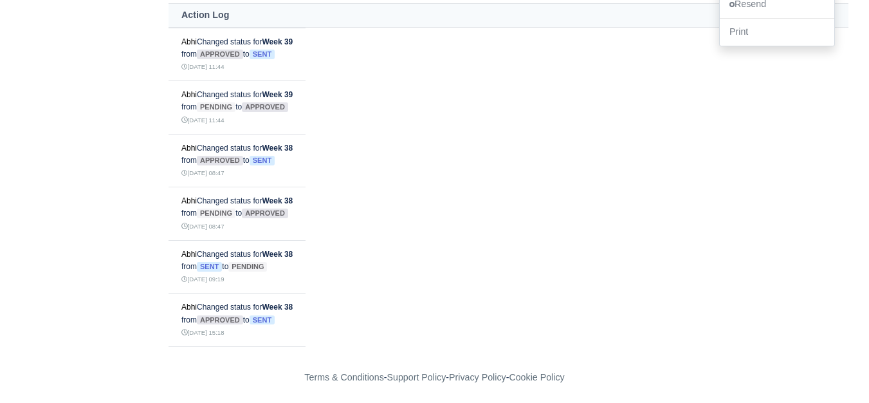
scroll to position [536, 0]
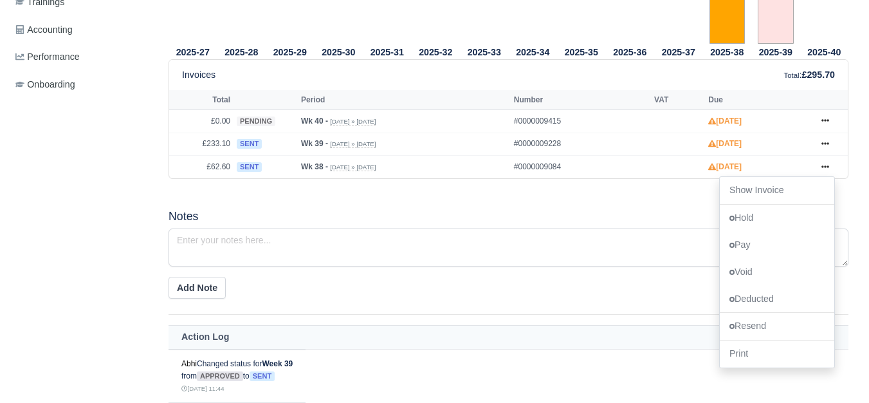
click at [557, 198] on div "2025-27 2025-28 2025-29 2025-30 2025-31 2025-32 2025-33 2025-34 2025-35" at bounding box center [508, 219] width 699 height 903
click at [822, 145] on icon at bounding box center [826, 144] width 8 height 8
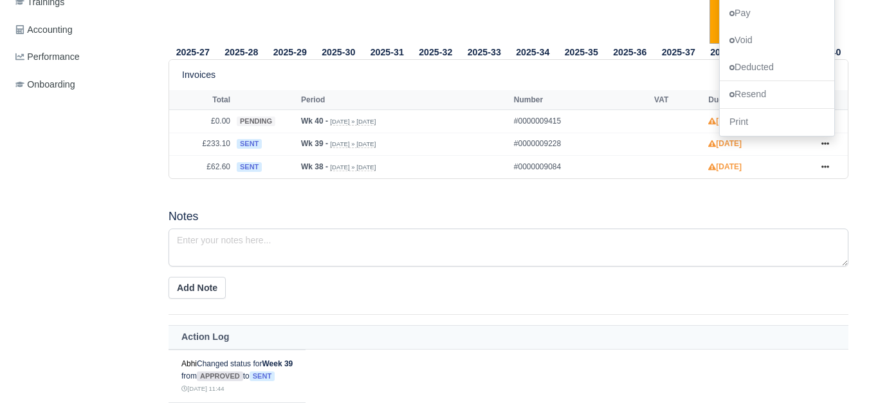
scroll to position [107, 0]
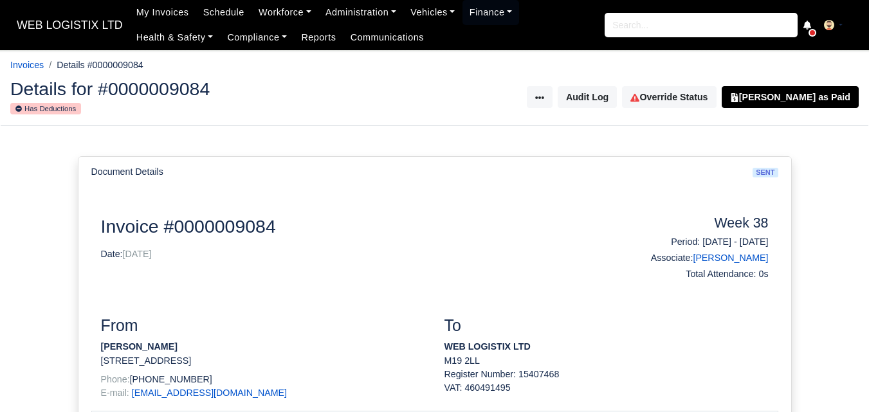
scroll to position [322, 0]
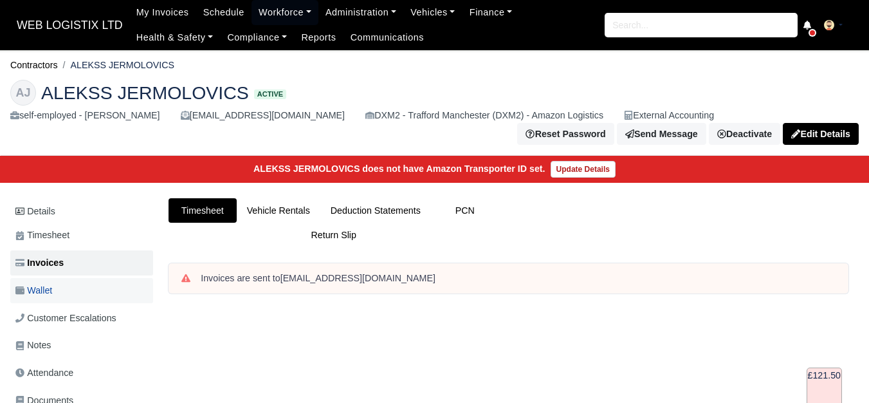
click at [63, 292] on link "Wallet" at bounding box center [81, 290] width 143 height 25
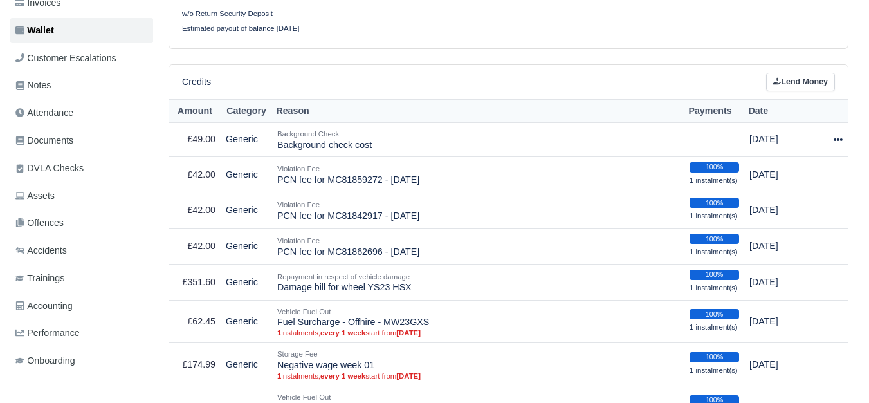
scroll to position [322, 0]
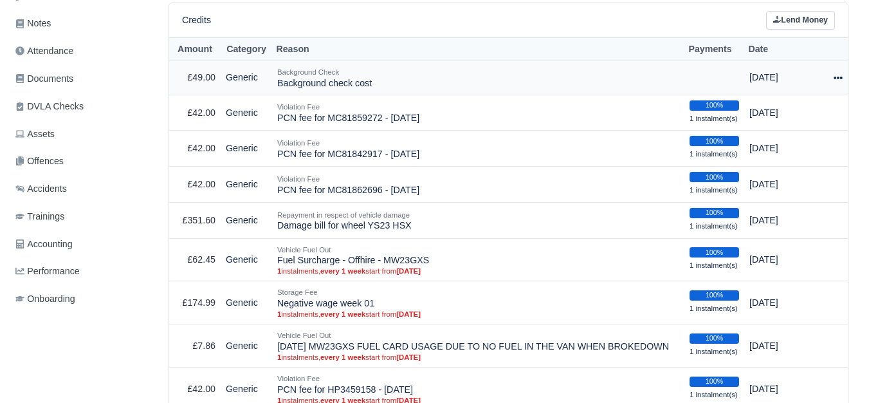
click at [841, 73] on div at bounding box center [838, 77] width 10 height 15
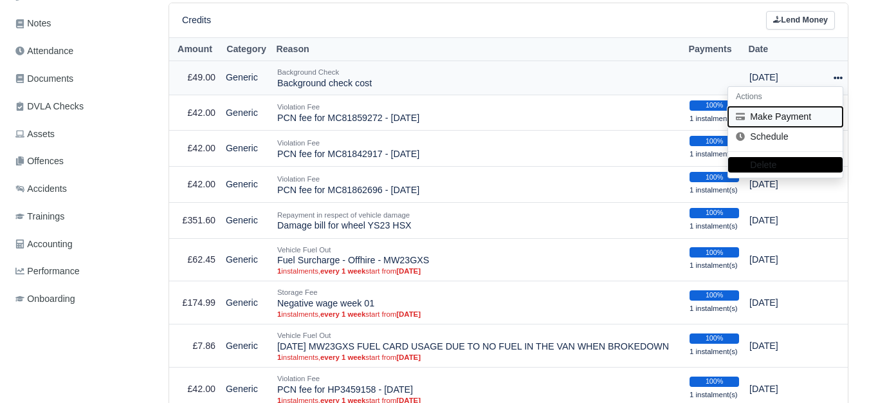
click at [774, 113] on button "Make Payment" at bounding box center [785, 117] width 115 height 20
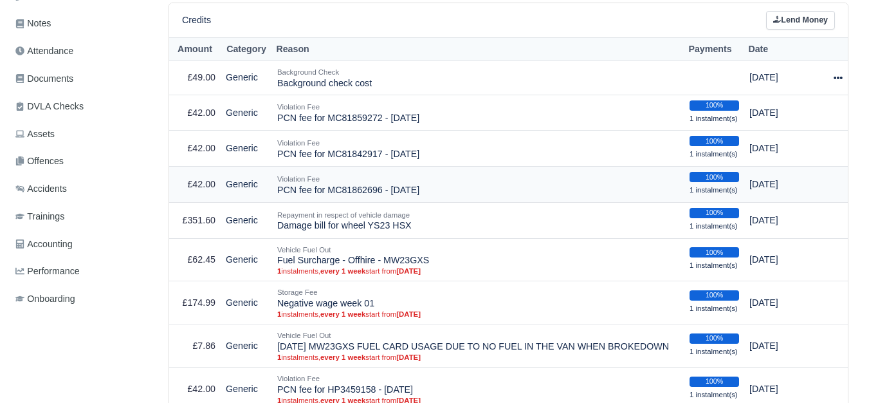
select select "7210"
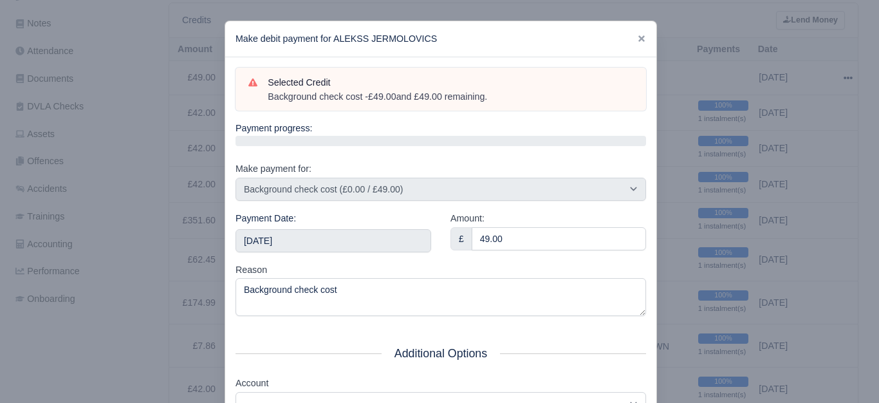
click at [631, 37] on div "Make debit payment for ALEKSS JERMOLOVICS" at bounding box center [440, 39] width 431 height 36
click at [640, 41] on icon at bounding box center [641, 38] width 6 height 6
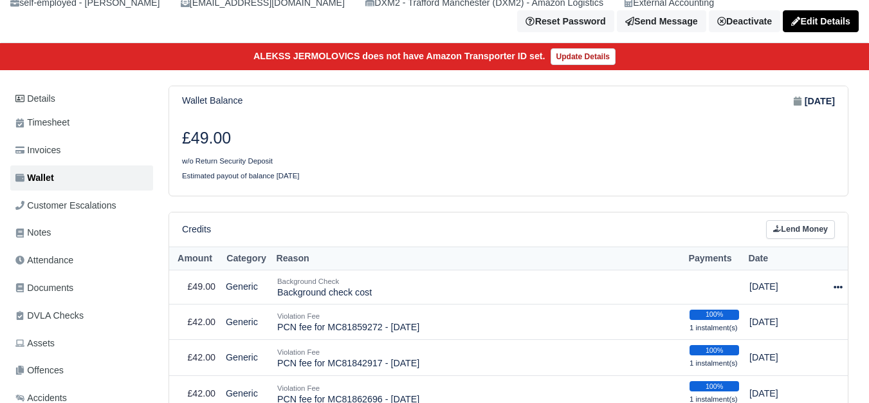
scroll to position [0, 0]
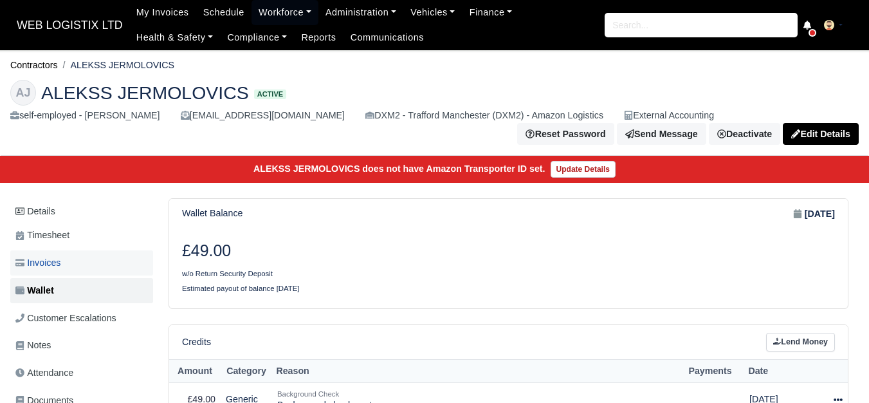
click at [70, 264] on link "Invoices" at bounding box center [81, 262] width 143 height 25
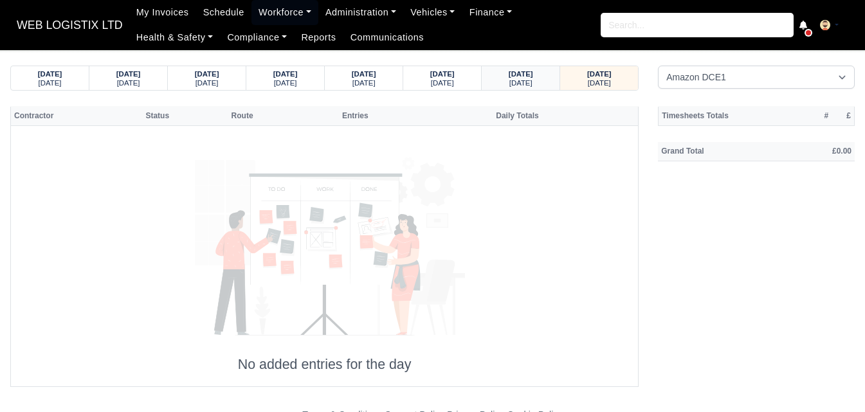
click at [509, 70] on strong "30/09/2025" at bounding box center [521, 74] width 24 height 8
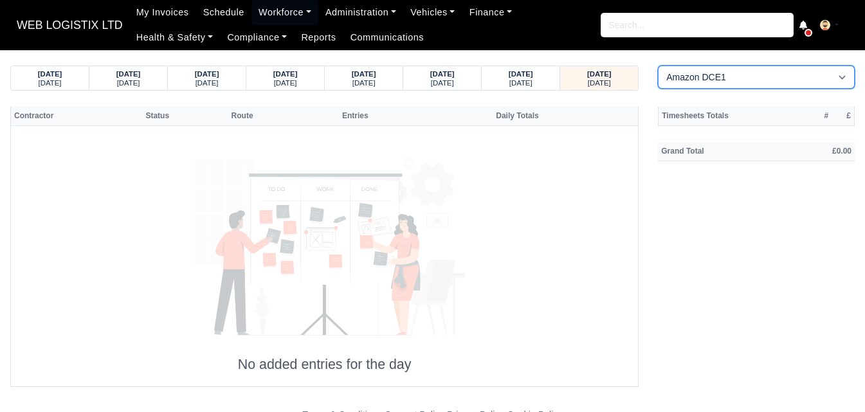
click at [700, 77] on select "Amazon DCE1 DWN2 - Knowsley (DWN2) - Amazon Logistics (L34 7XL) DXM2 - Trafford…" at bounding box center [756, 77] width 197 height 23
select select "1"
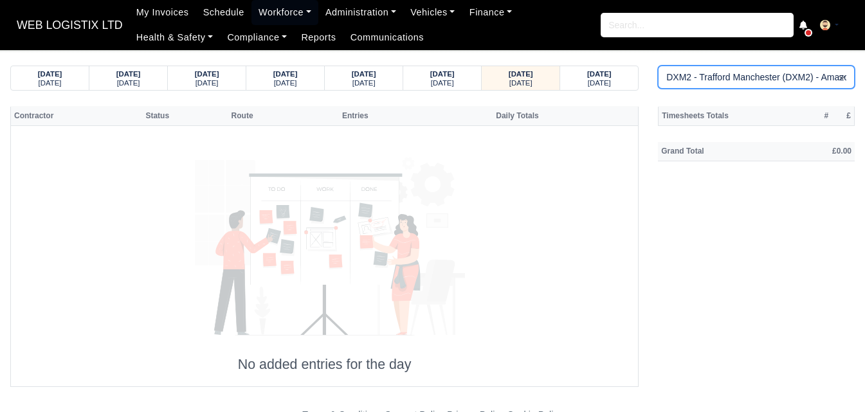
click at [658, 66] on select "Amazon DCE1 DWN2 - Knowsley (DWN2) - Amazon Logistics (L34 7XL) DXM2 - Trafford…" at bounding box center [756, 77] width 197 height 23
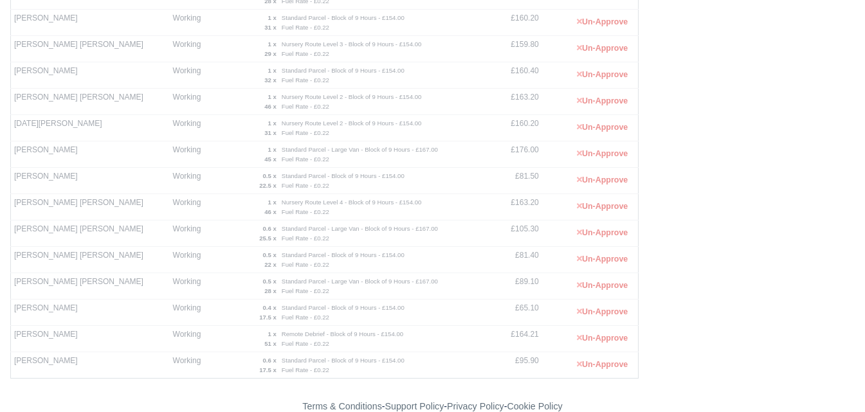
scroll to position [886, 0]
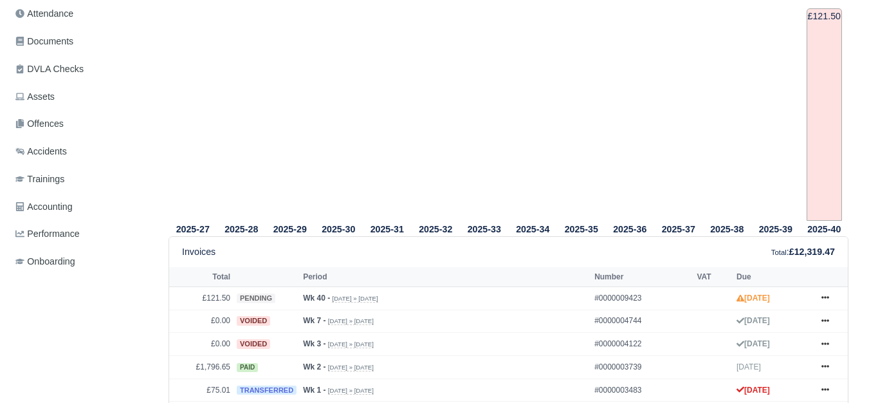
scroll to position [536, 0]
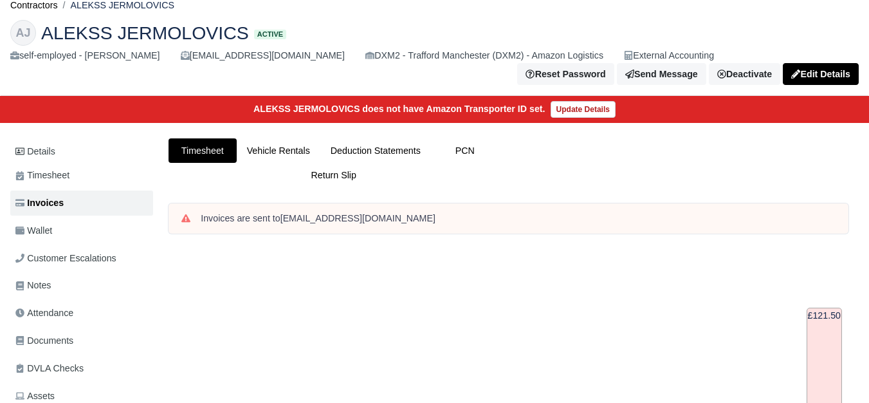
scroll to position [0, 0]
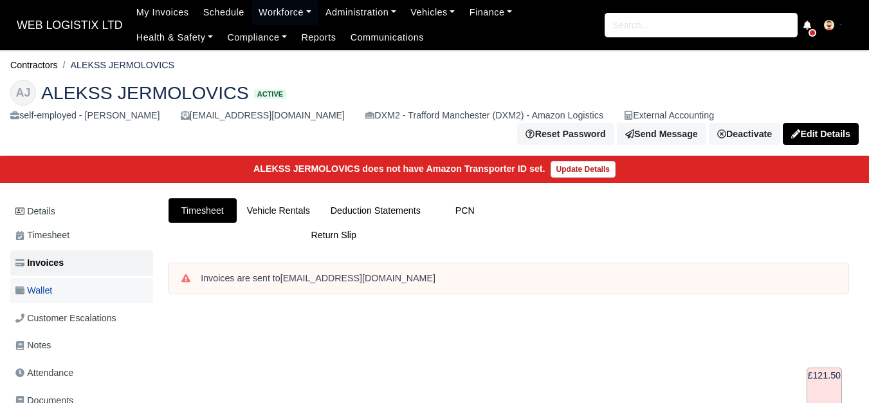
click at [42, 302] on link "Wallet" at bounding box center [81, 290] width 143 height 25
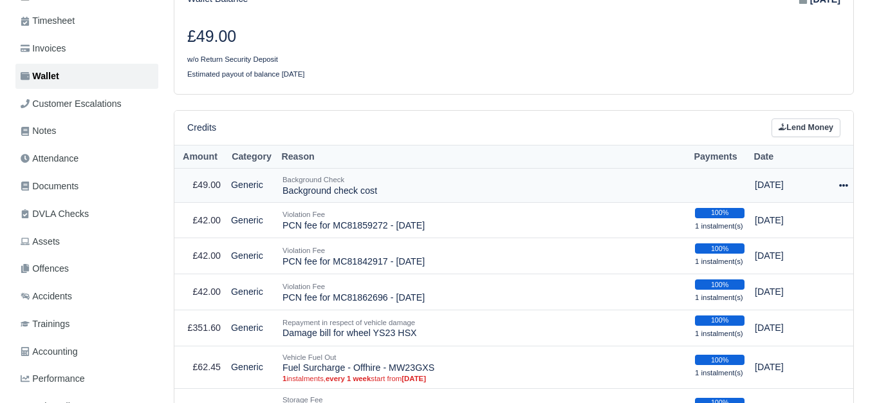
scroll to position [214, 0]
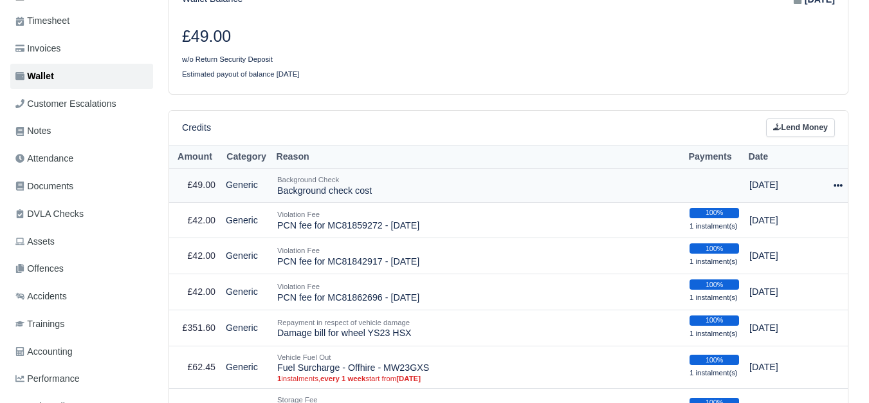
click at [840, 185] on icon at bounding box center [838, 185] width 9 height 9
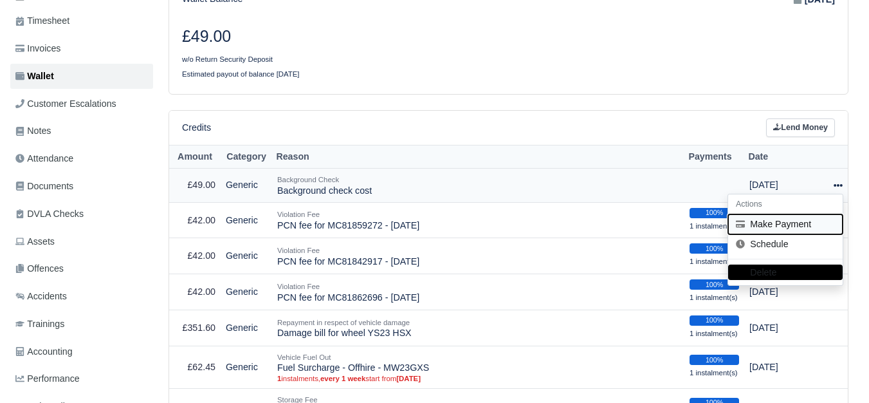
click at [781, 225] on button "Make Payment" at bounding box center [785, 224] width 115 height 20
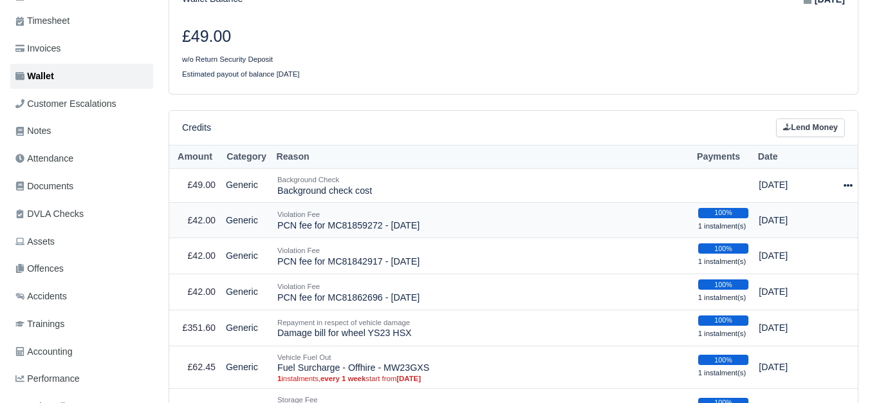
select select "7210"
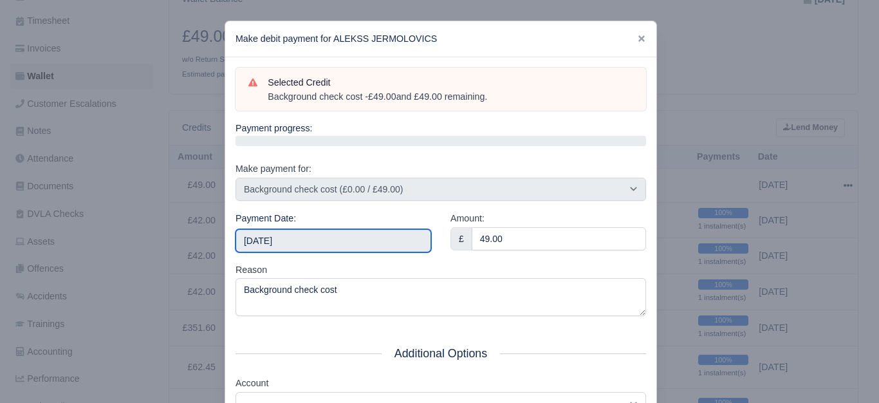
click at [353, 229] on input "2025-10-04" at bounding box center [333, 240] width 196 height 23
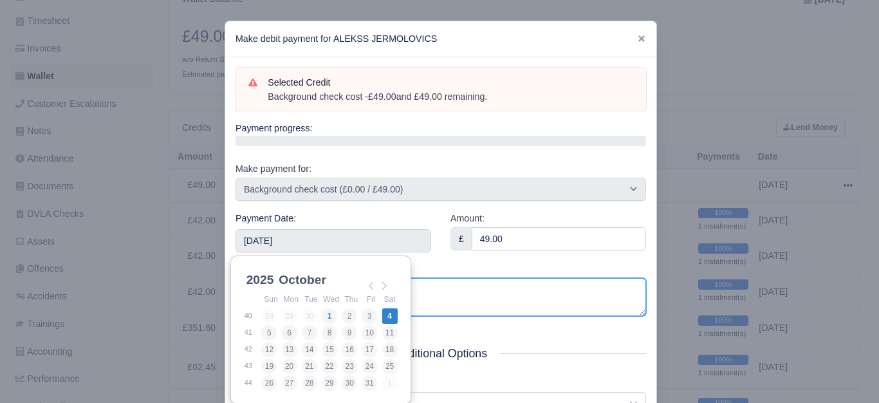
click at [492, 284] on textarea "Background check cost" at bounding box center [440, 297] width 411 height 38
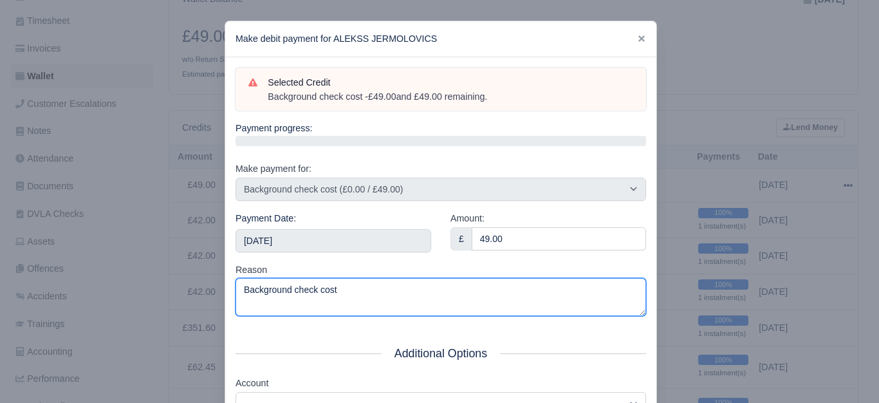
scroll to position [194, 0]
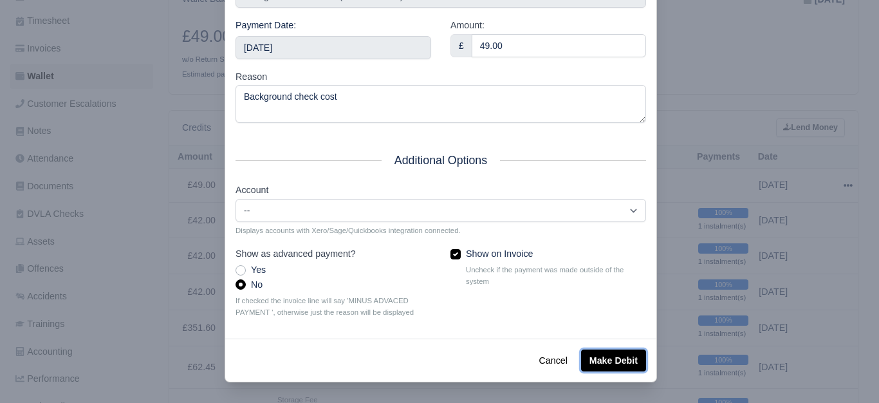
click at [616, 357] on button "Make Debit" at bounding box center [613, 360] width 65 height 22
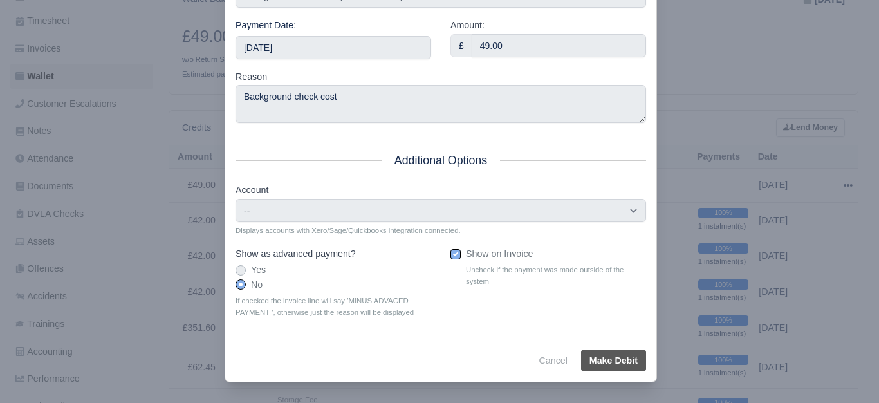
type input "2025-10-04T23:59:59+01:00"
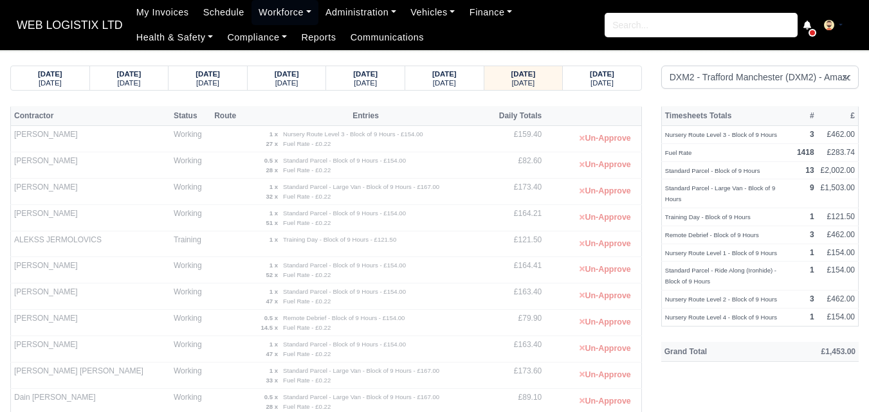
select select "1"
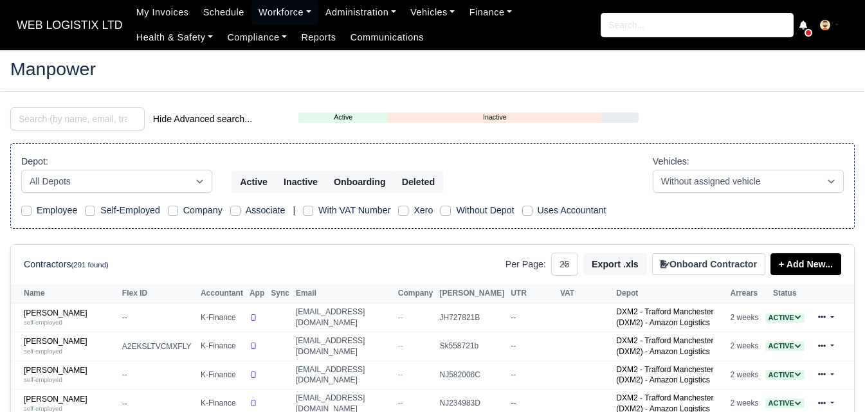
select select "25"
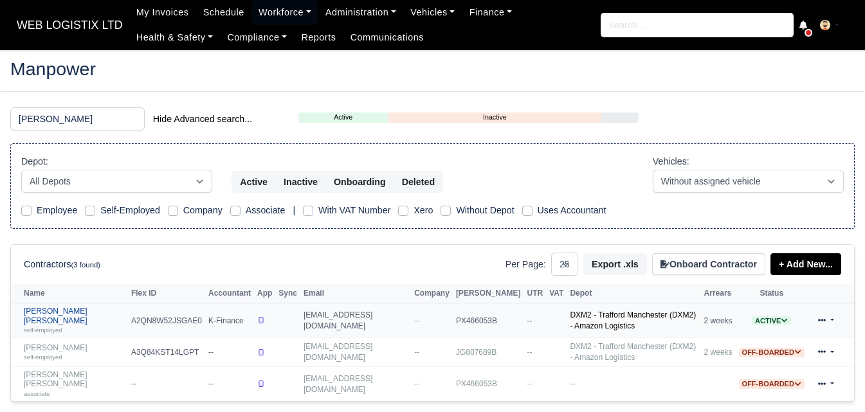
type input "[PERSON_NAME]"
click at [49, 327] on small "self-employed" at bounding box center [43, 330] width 39 height 7
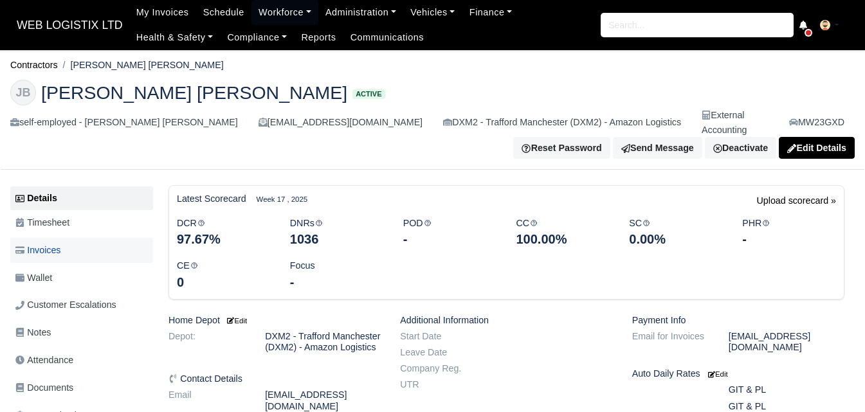
click at [63, 249] on link "Invoices" at bounding box center [81, 250] width 143 height 25
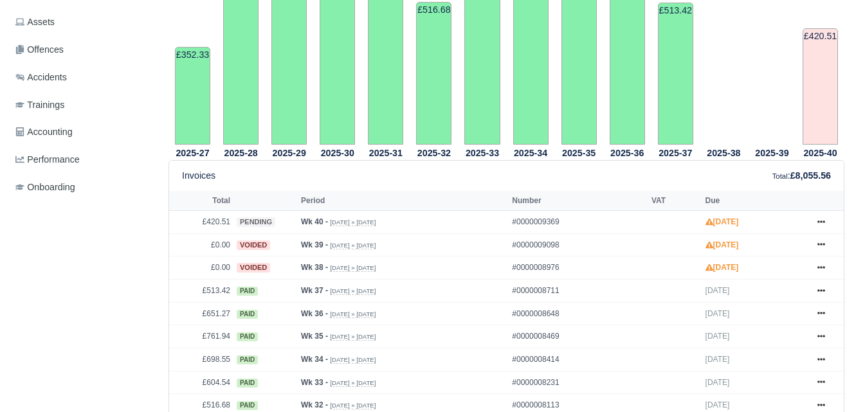
scroll to position [429, 0]
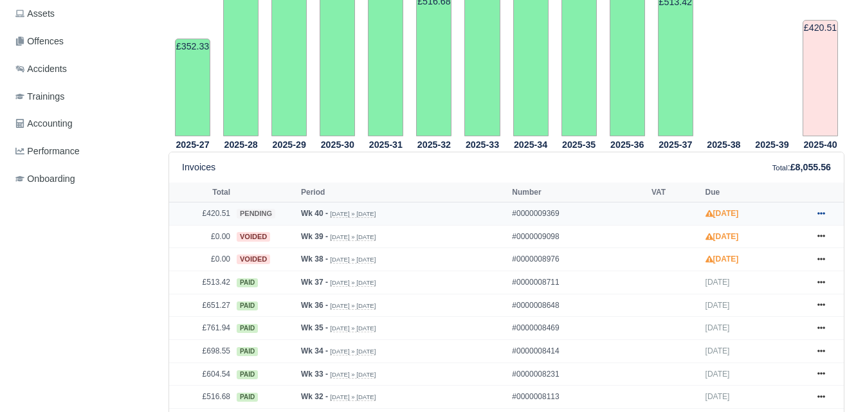
click at [817, 206] on link at bounding box center [821, 214] width 19 height 16
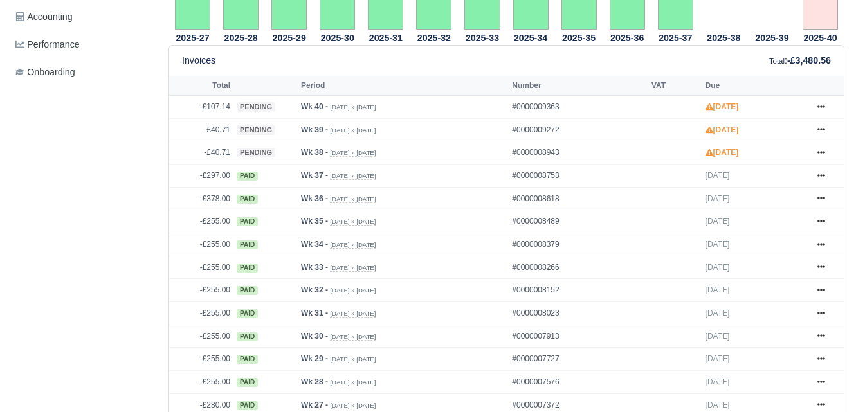
scroll to position [536, 0]
click at [820, 129] on icon at bounding box center [822, 130] width 8 height 3
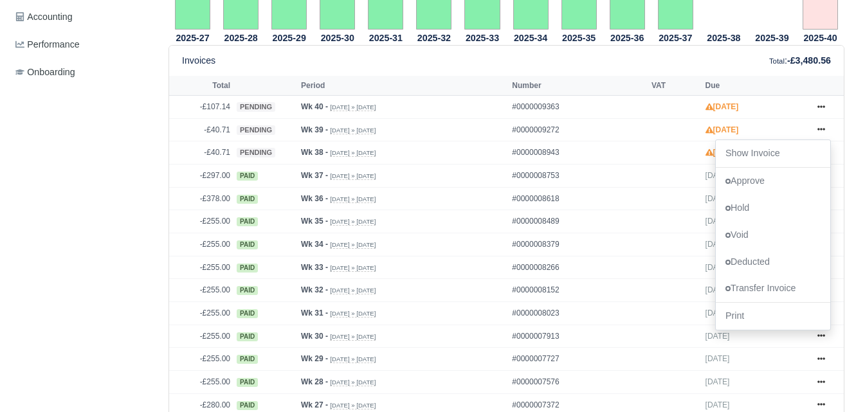
click at [132, 190] on div "Details Timesheet Invoices Wallet Customer Escalations Notes Attendance Documen…" at bounding box center [84, 307] width 148 height 1316
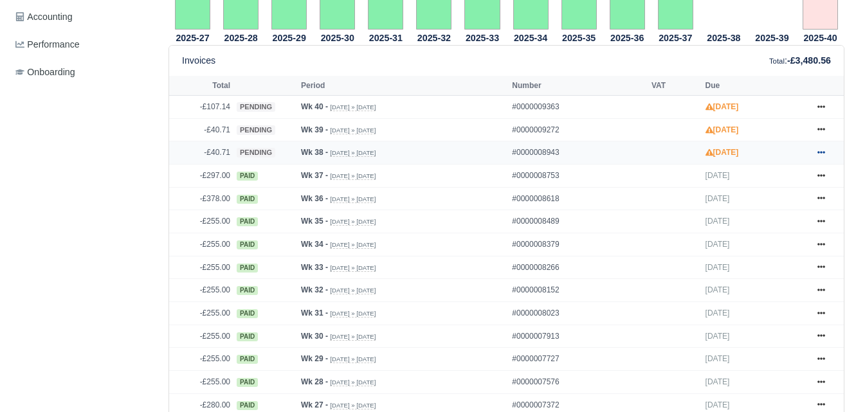
click at [820, 145] on link at bounding box center [821, 153] width 19 height 16
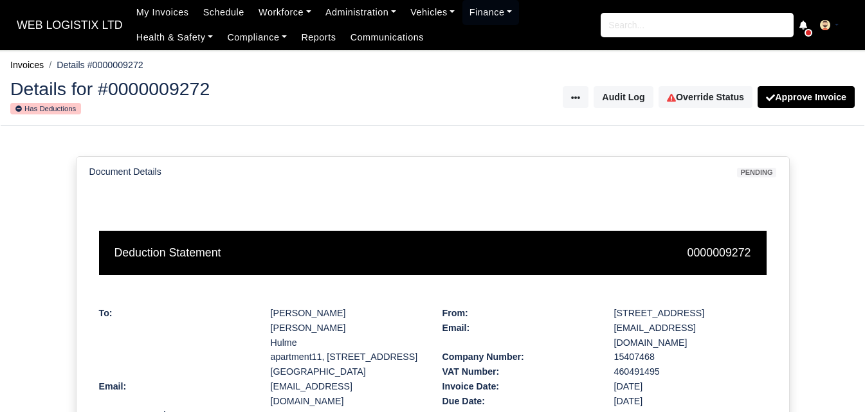
scroll to position [355, 0]
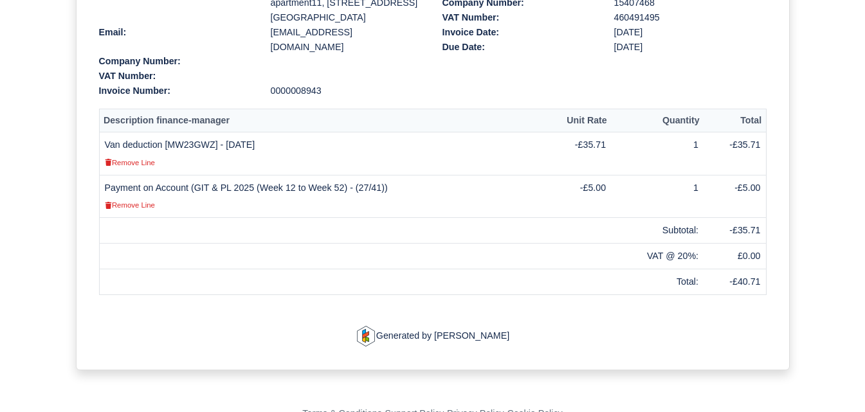
scroll to position [355, 0]
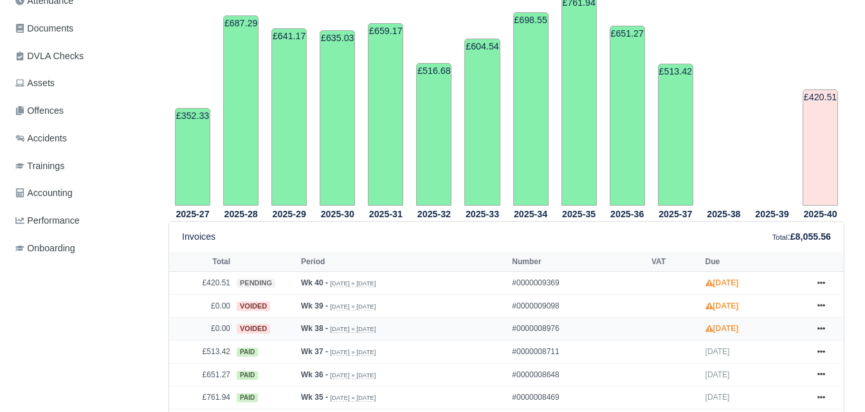
scroll to position [107, 0]
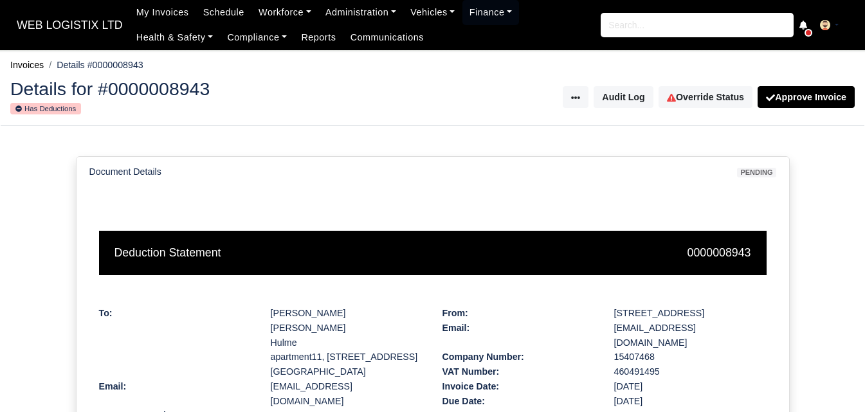
scroll to position [355, 0]
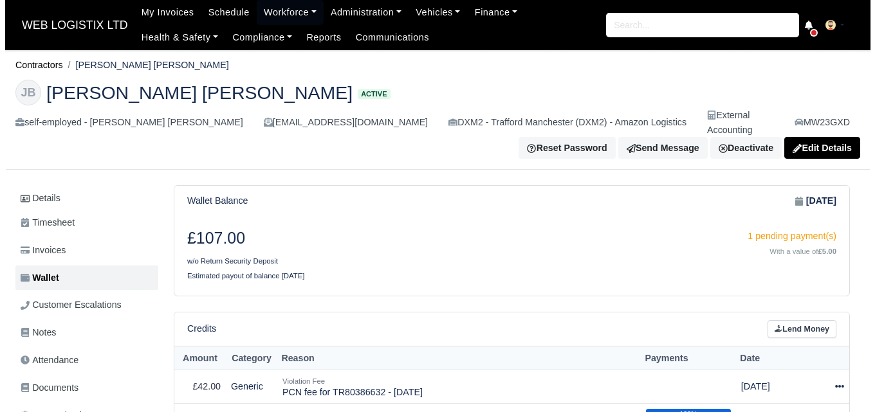
scroll to position [214, 0]
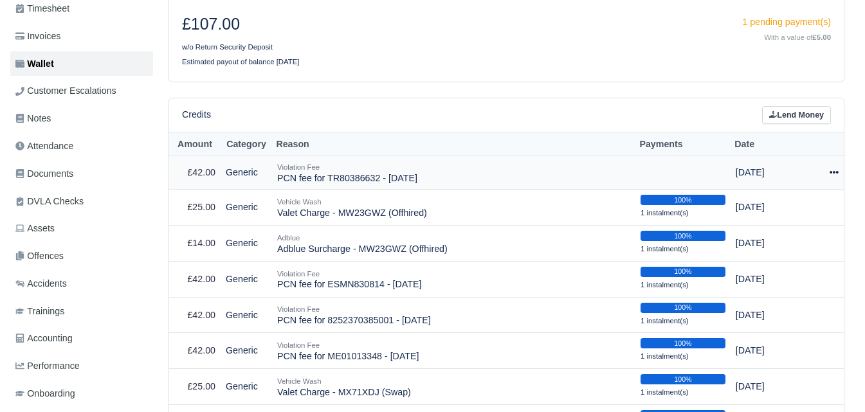
click at [835, 171] on icon at bounding box center [834, 172] width 9 height 3
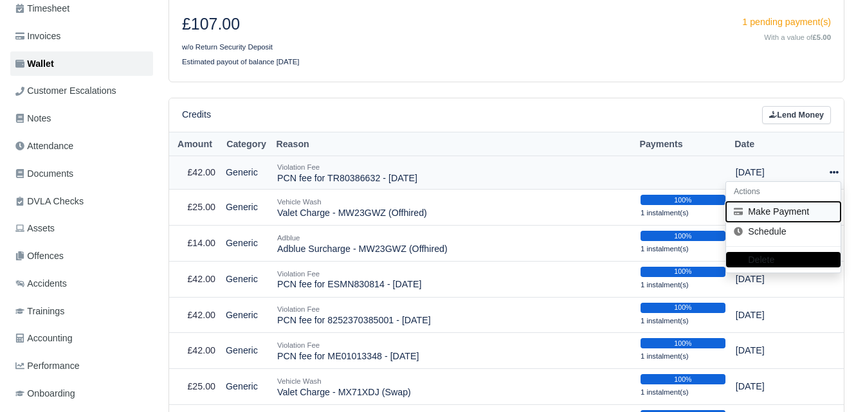
click at [773, 202] on button "Make Payment" at bounding box center [783, 212] width 115 height 20
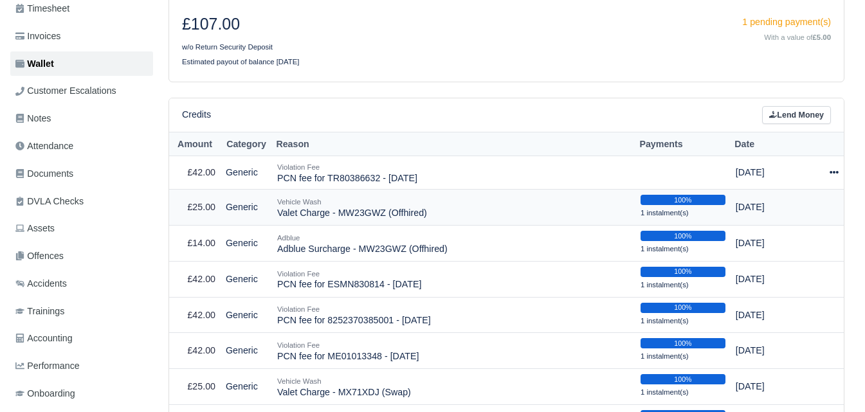
select select "7096"
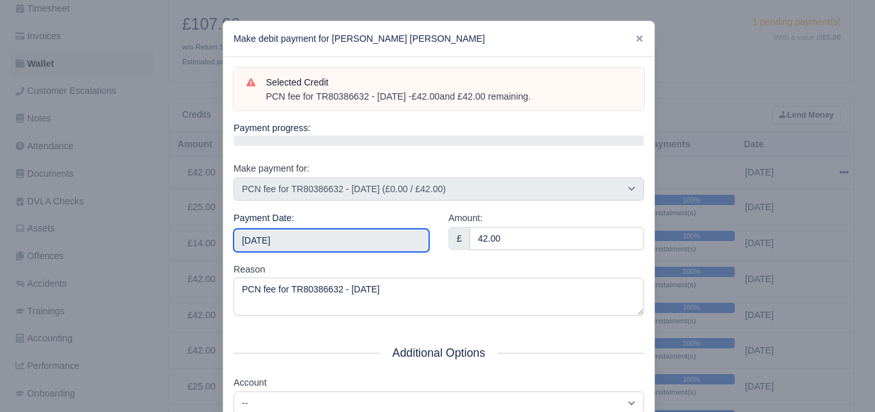
click at [329, 244] on input "[DATE]" at bounding box center [332, 240] width 196 height 23
click at [349, 222] on div "Payment Date: [DATE]" at bounding box center [332, 231] width 196 height 41
click at [349, 234] on input "[DATE]" at bounding box center [332, 240] width 196 height 23
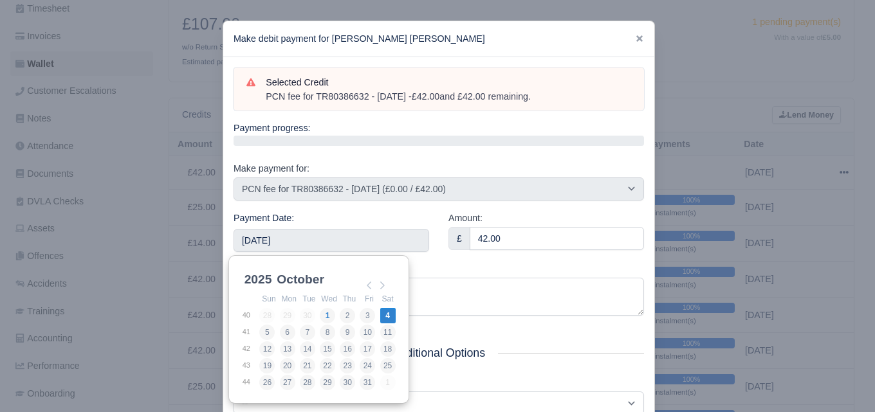
click at [556, 256] on div "Amount: £ 42.00" at bounding box center [546, 236] width 215 height 51
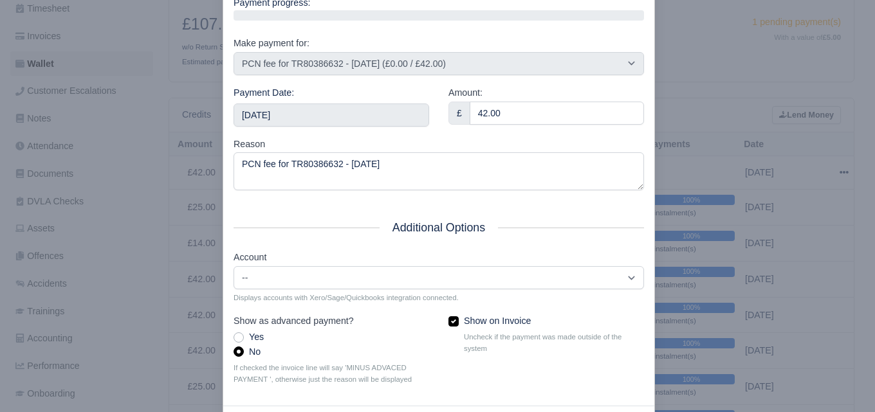
scroll to position [185, 0]
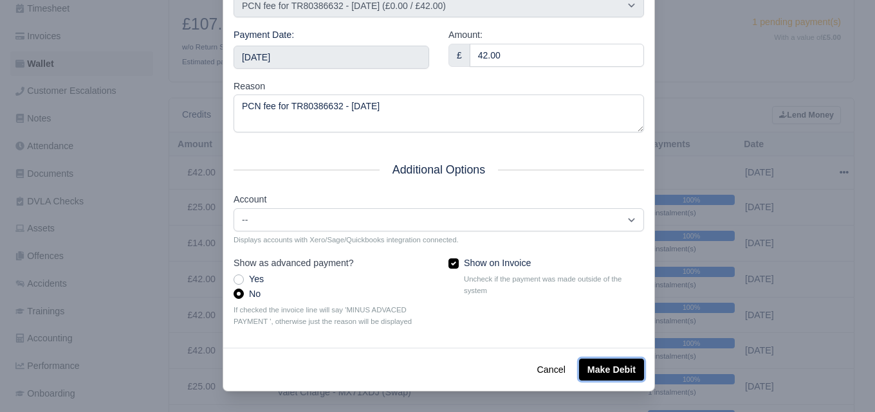
click at [611, 374] on button "Make Debit" at bounding box center [611, 370] width 65 height 22
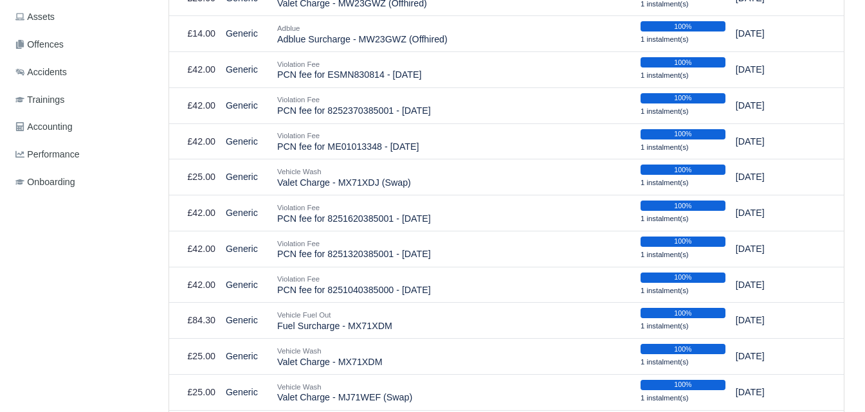
scroll to position [751, 0]
